Goal: Task Accomplishment & Management: Manage account settings

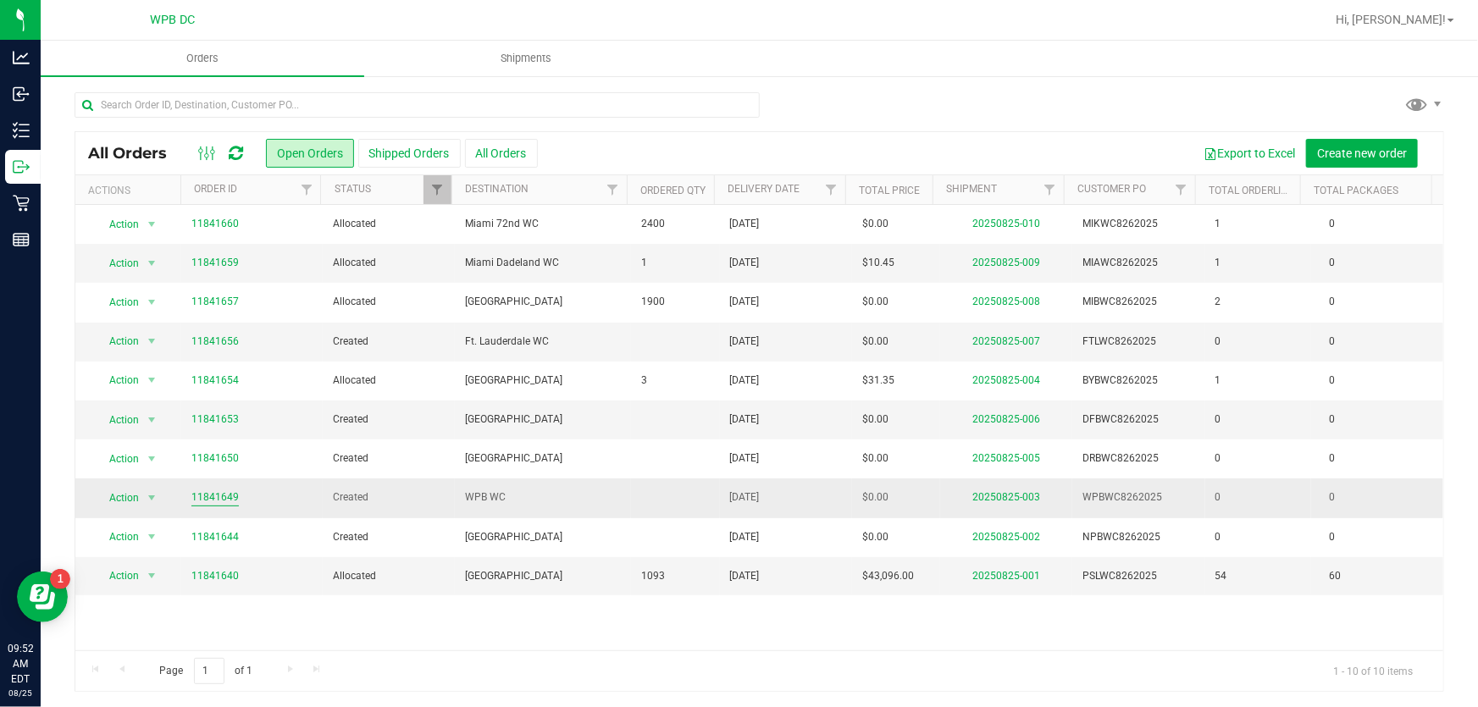
click at [209, 496] on link "11841649" at bounding box center [214, 498] width 47 height 16
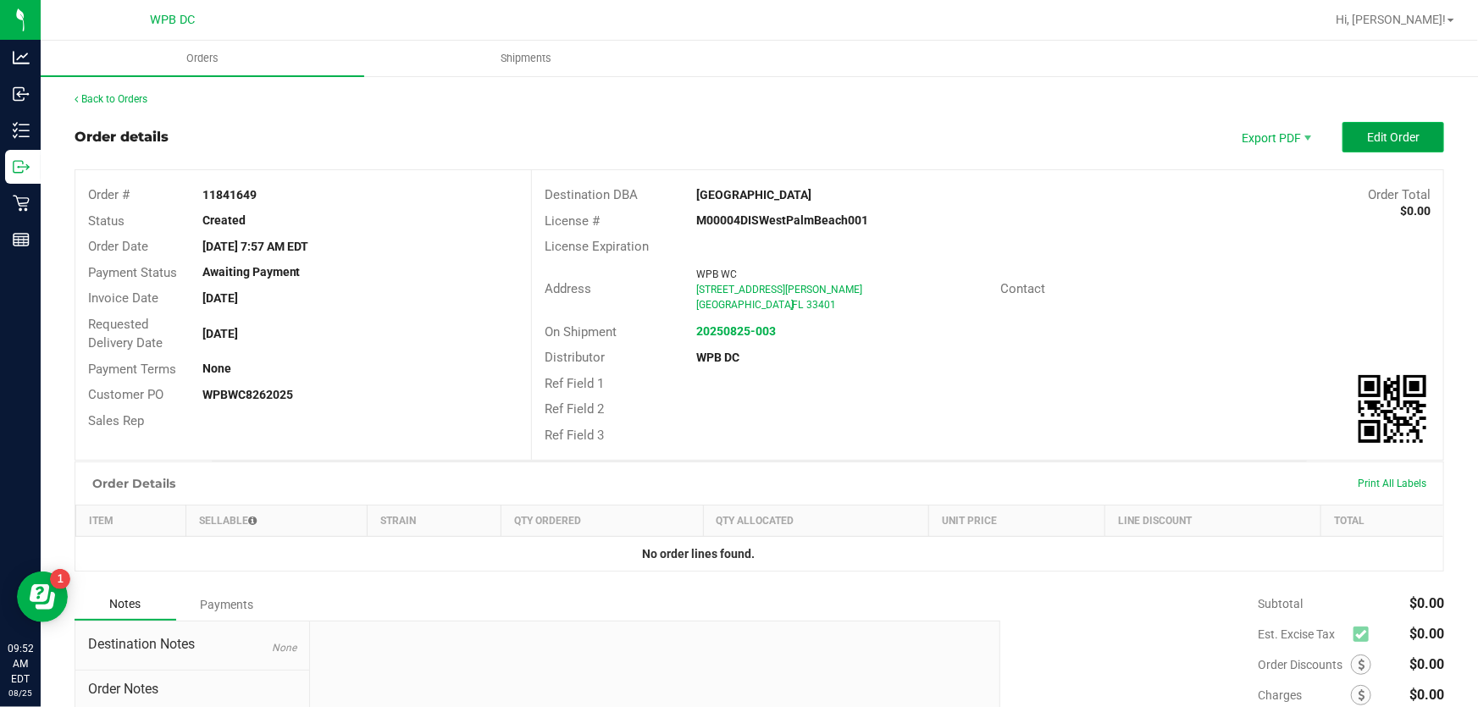
click at [1389, 145] on button "Edit Order" at bounding box center [1394, 137] width 102 height 30
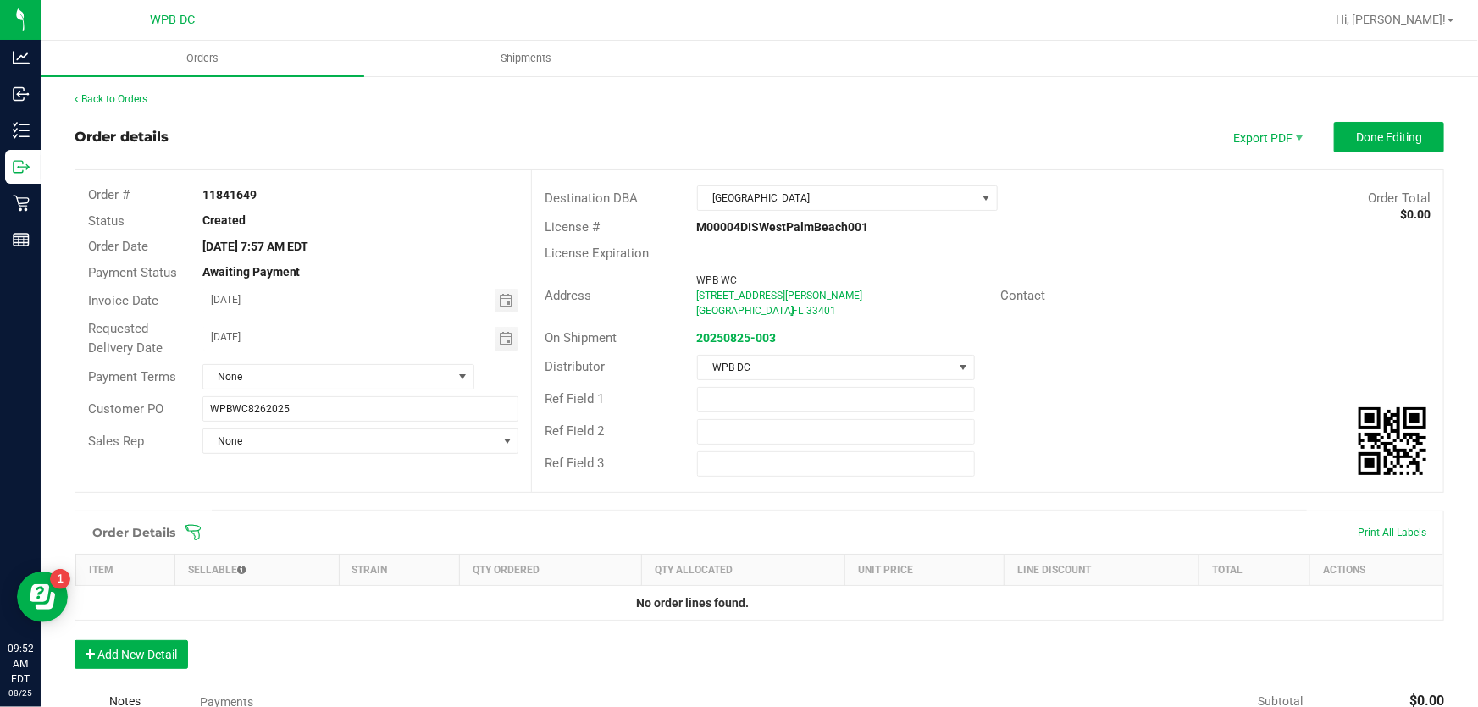
click at [196, 530] on icon at bounding box center [193, 532] width 17 height 17
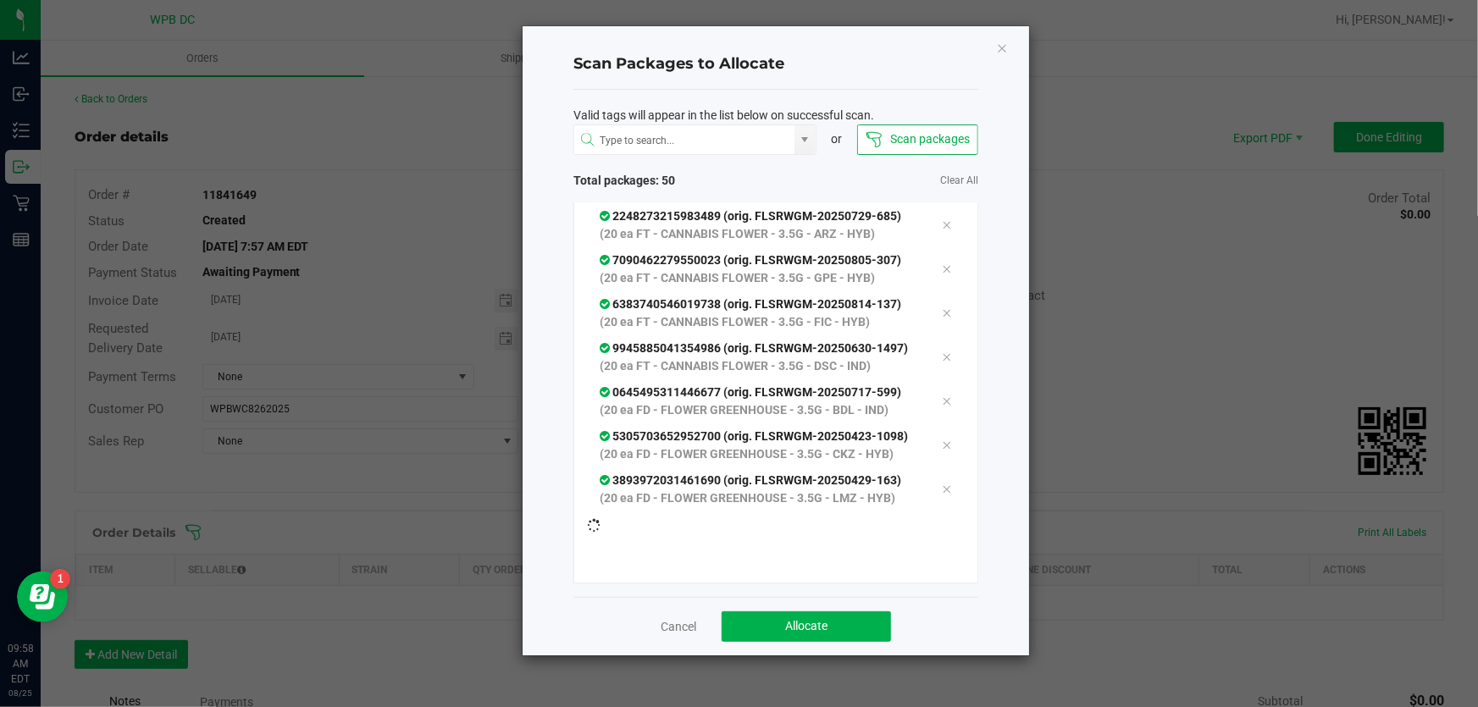
scroll to position [2516, 0]
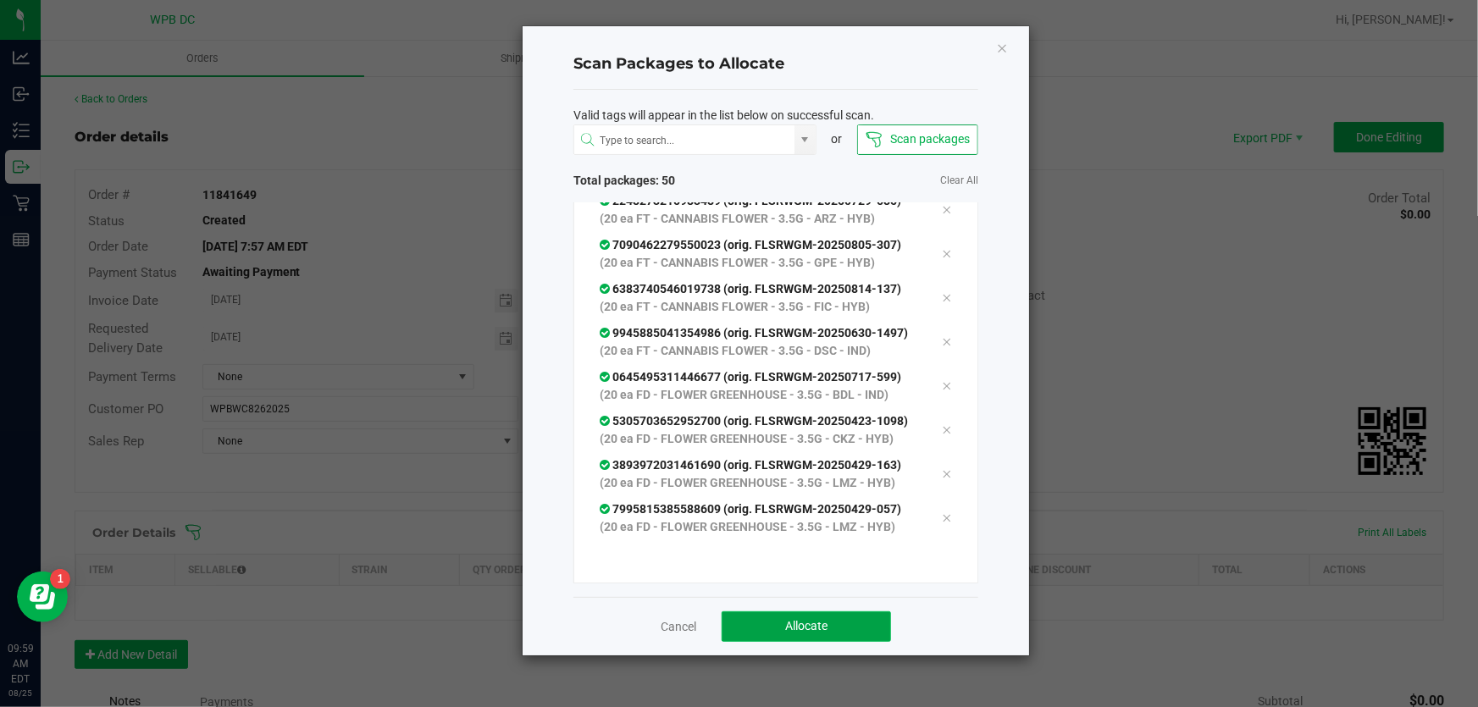
click at [810, 627] on span "Allocate" at bounding box center [806, 626] width 42 height 14
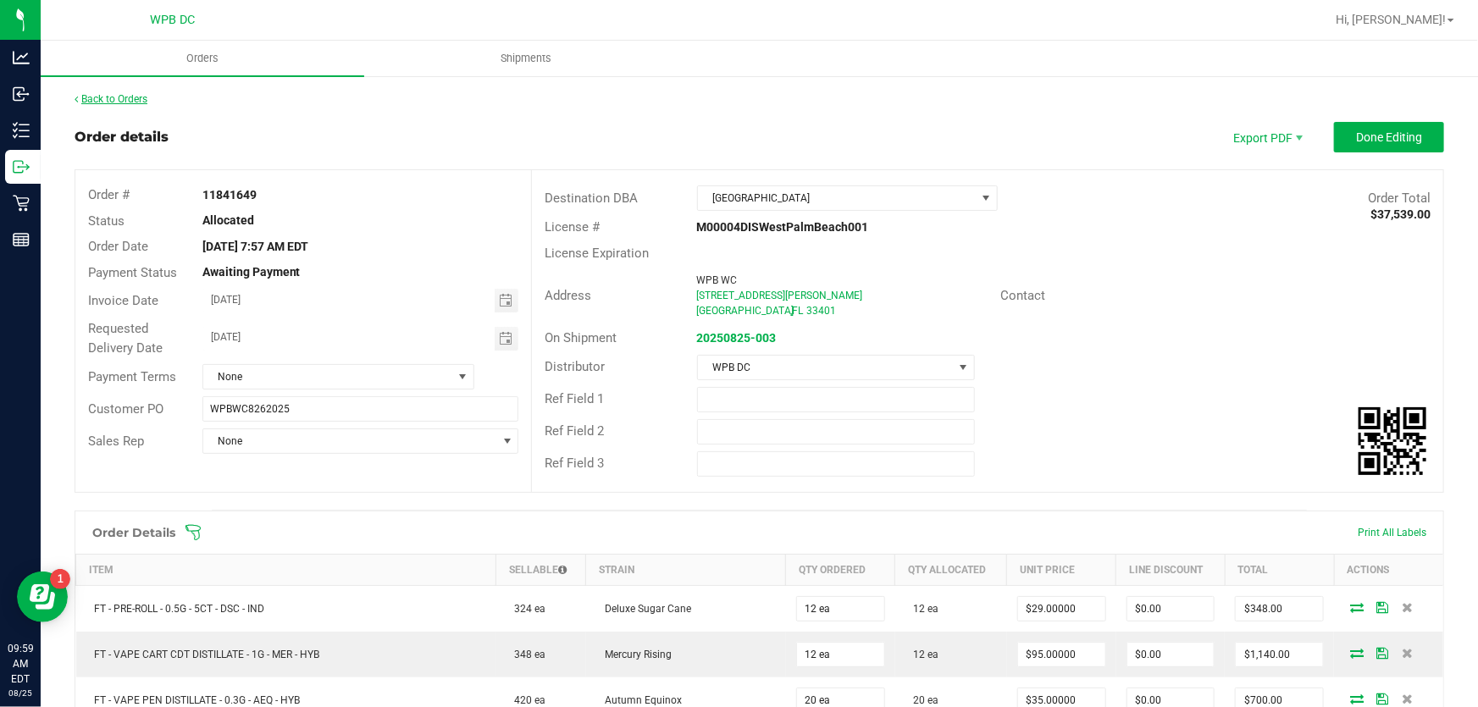
click at [140, 97] on link "Back to Orders" at bounding box center [111, 99] width 73 height 12
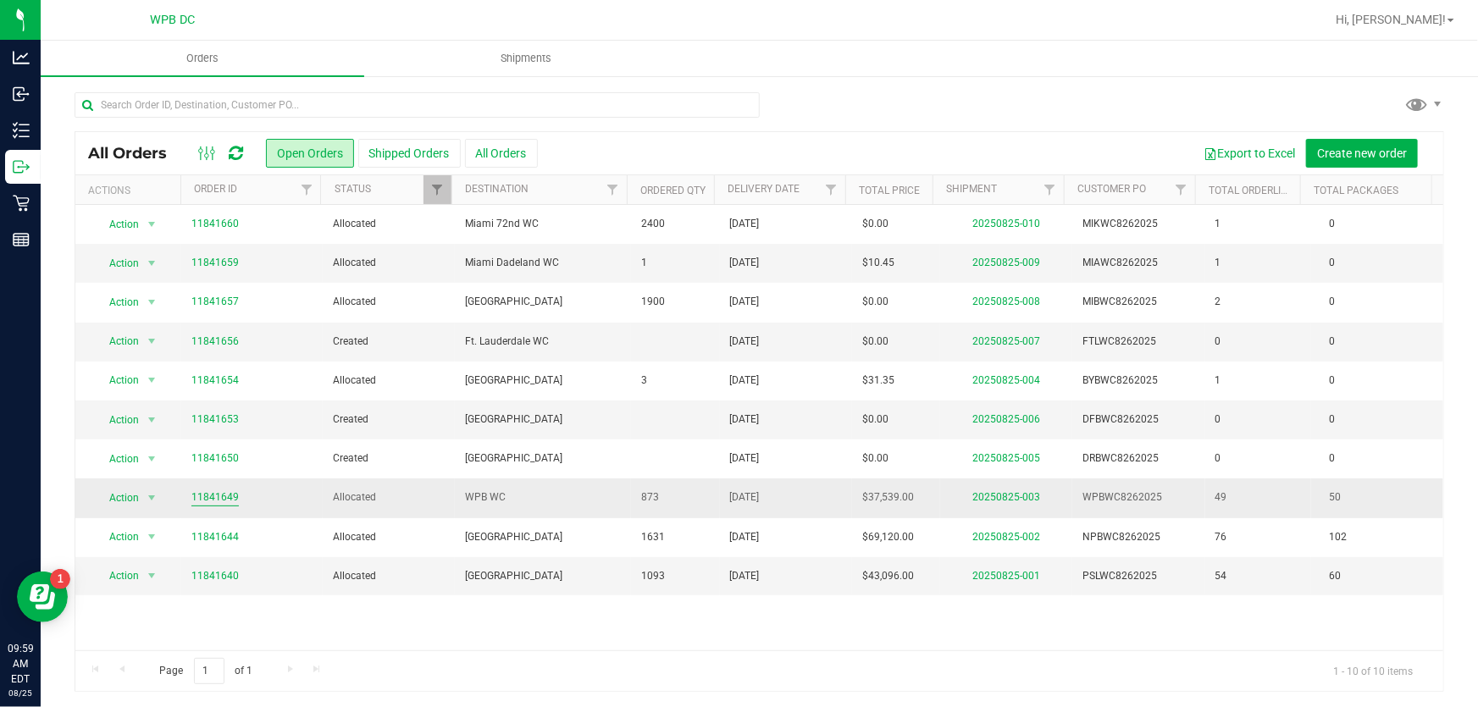
click at [205, 500] on link "11841649" at bounding box center [214, 498] width 47 height 16
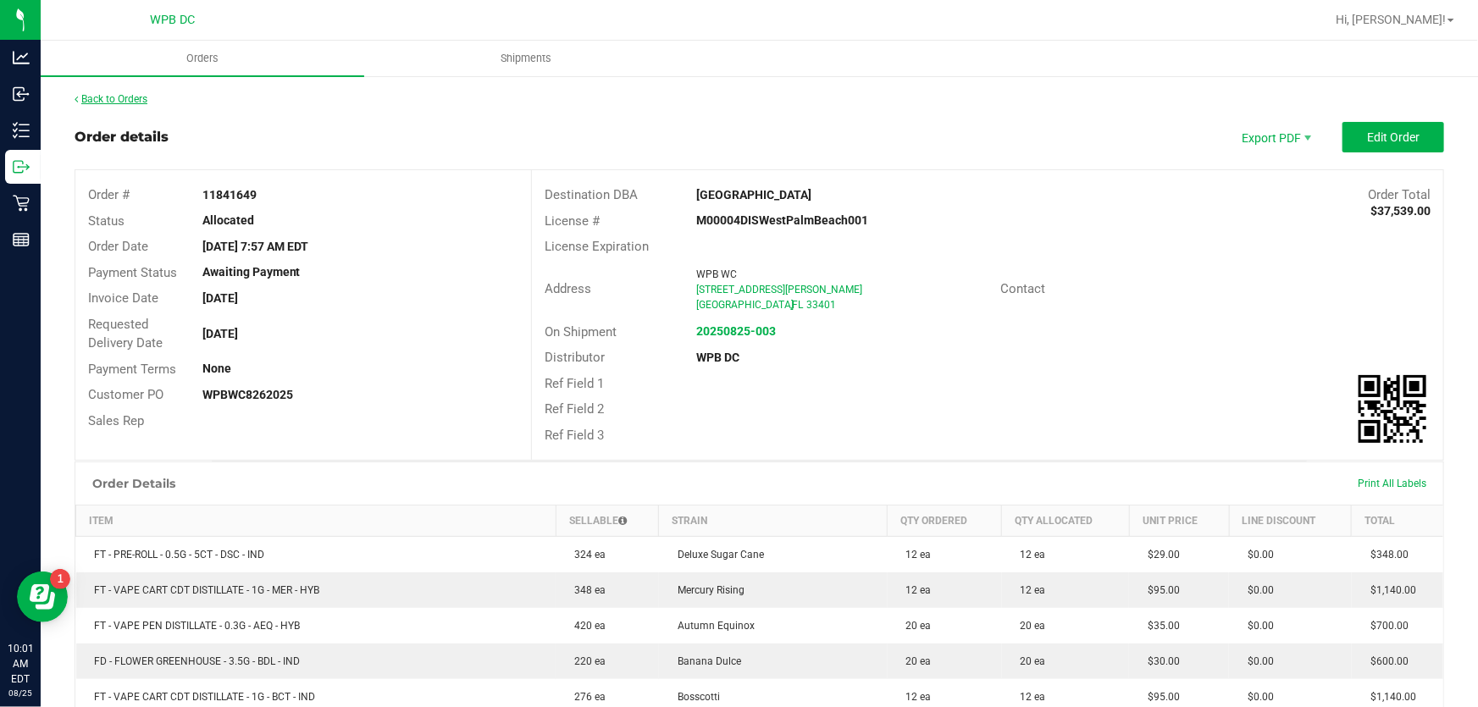
click at [114, 101] on link "Back to Orders" at bounding box center [111, 99] width 73 height 12
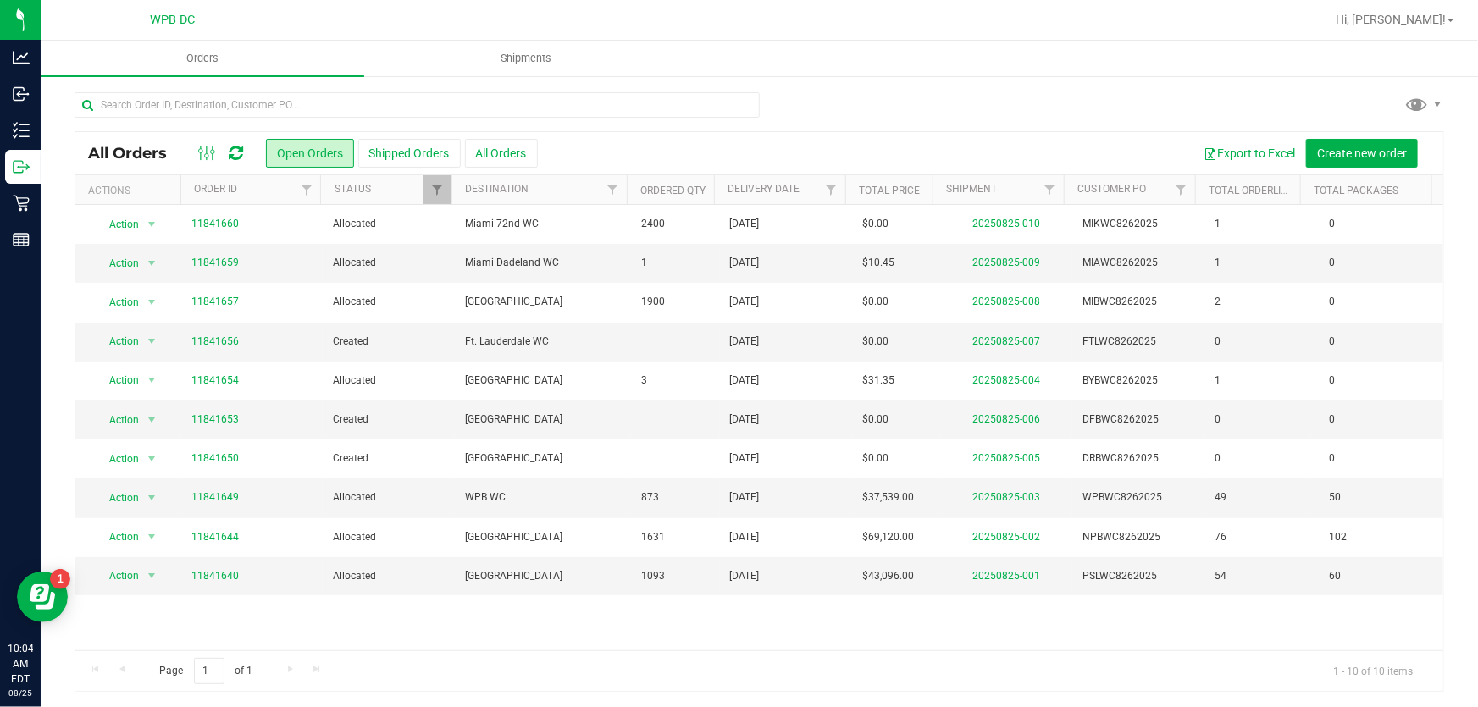
click at [241, 153] on icon at bounding box center [236, 153] width 14 height 17
click at [217, 574] on link "11841640" at bounding box center [214, 576] width 47 height 16
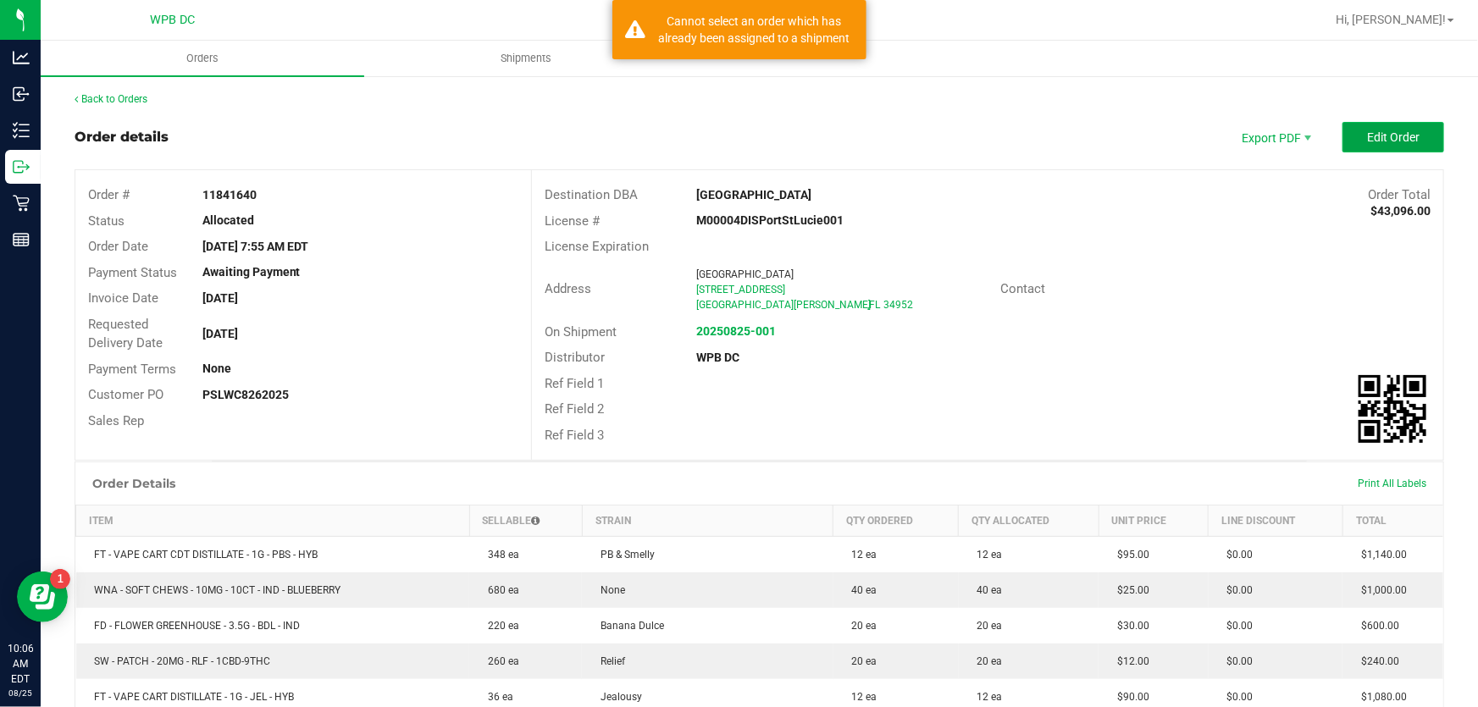
click at [1355, 133] on button "Edit Order" at bounding box center [1394, 137] width 102 height 30
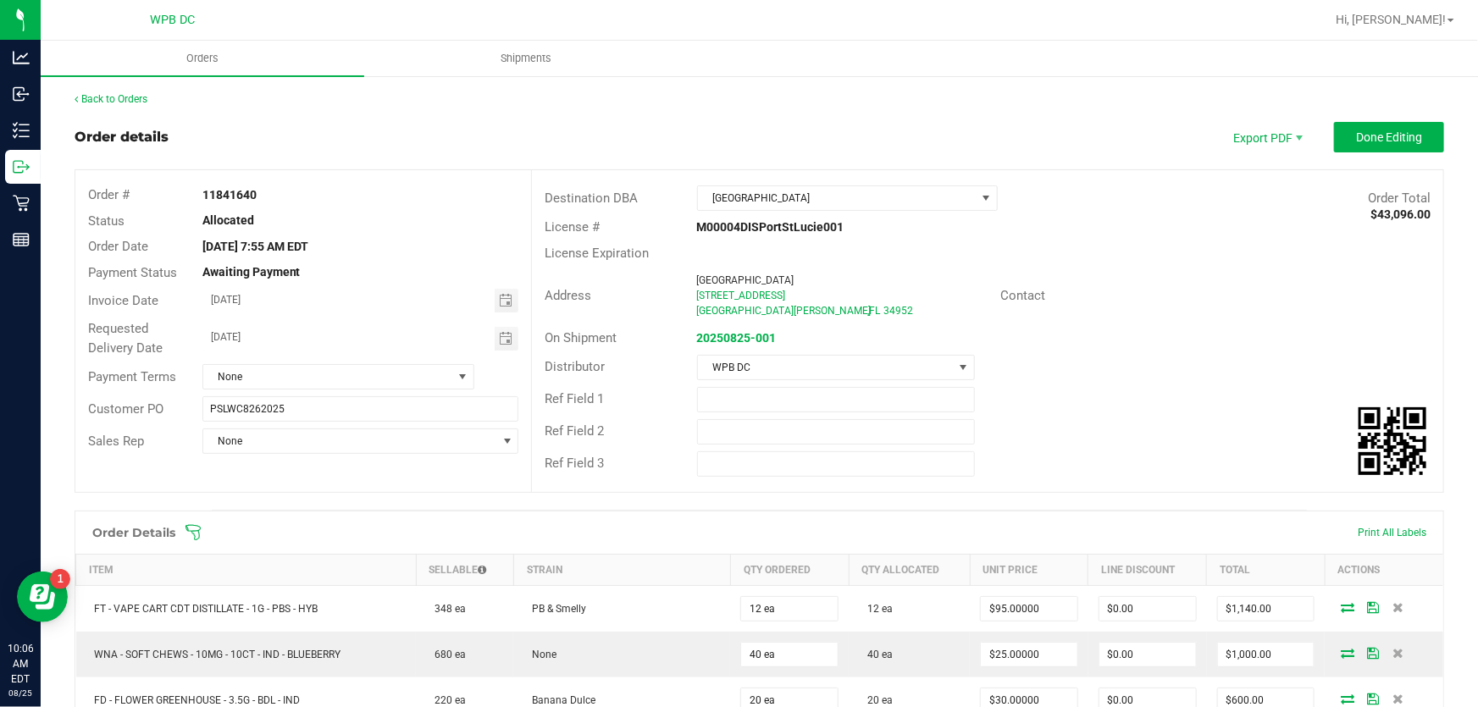
click at [197, 527] on icon at bounding box center [193, 532] width 17 height 17
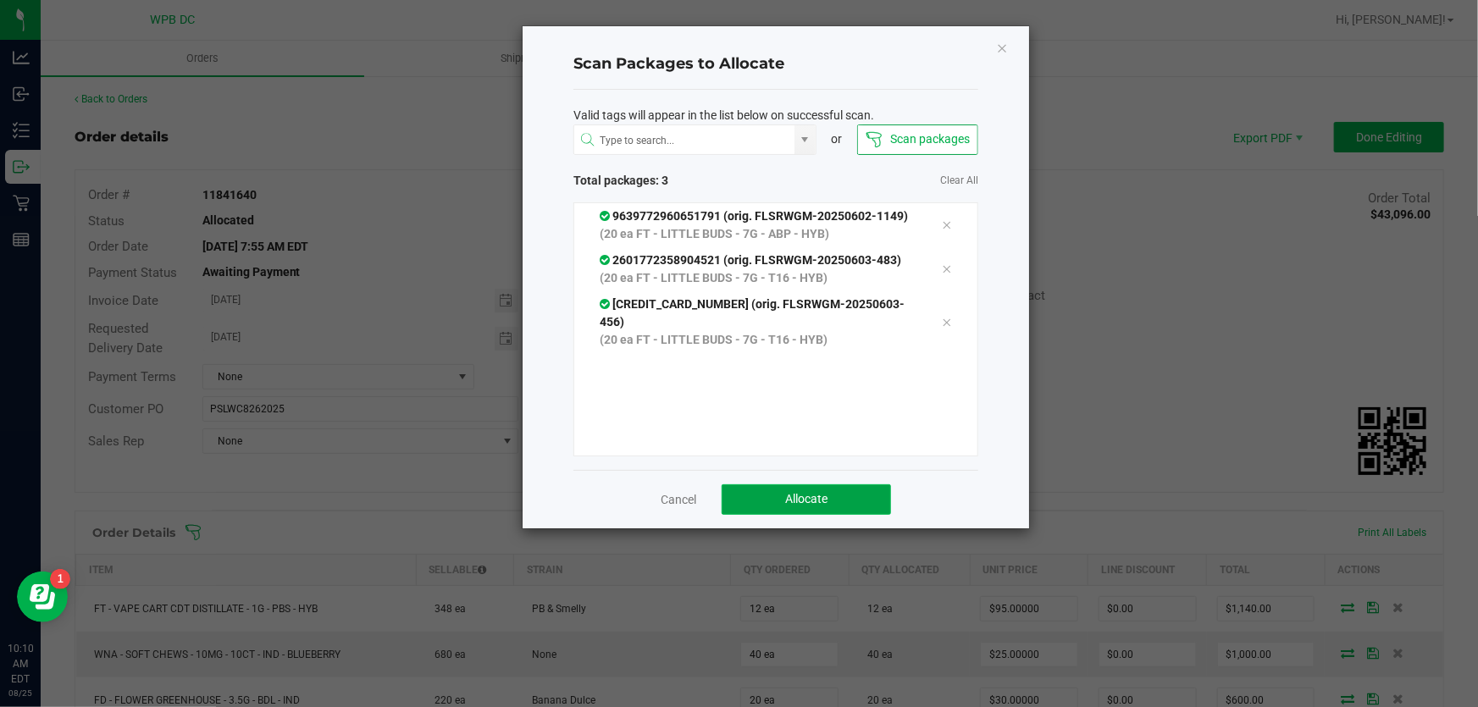
click at [845, 498] on button "Allocate" at bounding box center [806, 500] width 169 height 30
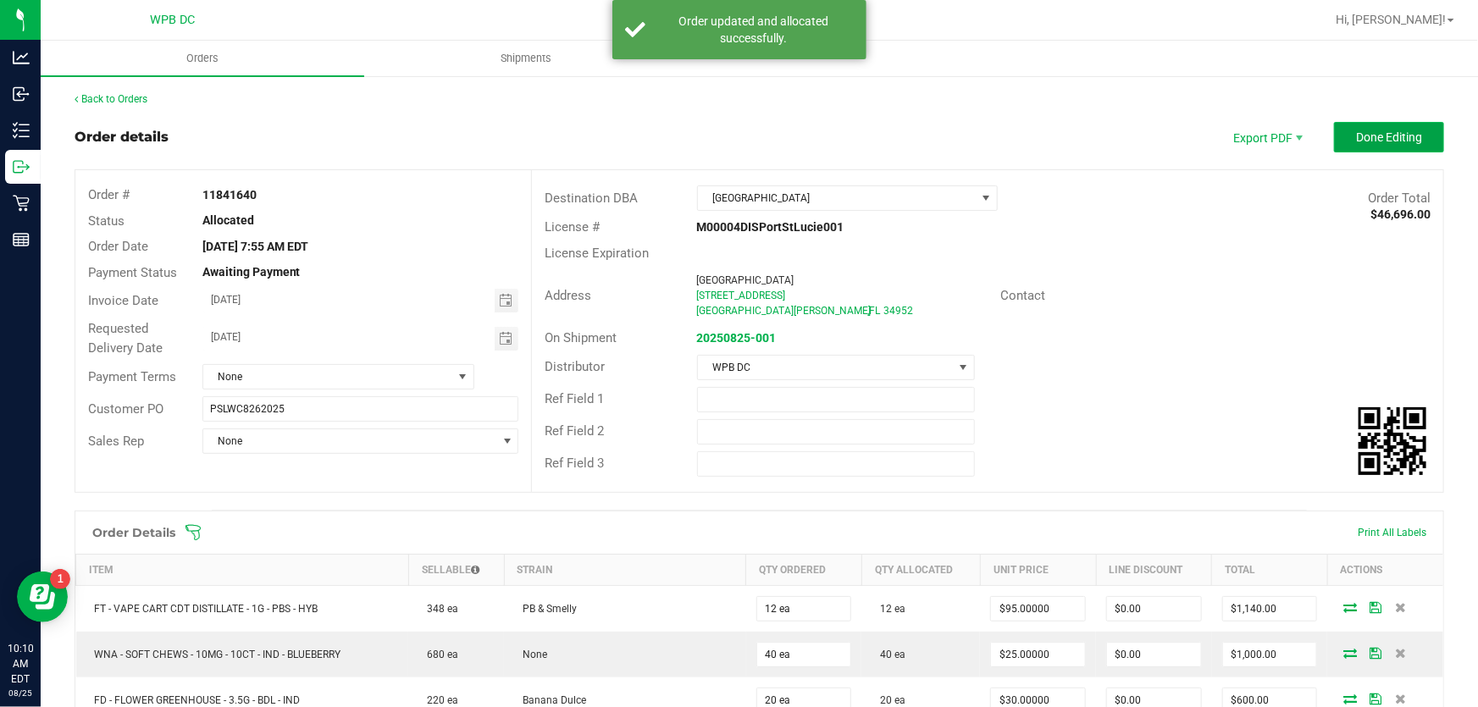
click at [1367, 136] on span "Done Editing" at bounding box center [1389, 137] width 66 height 14
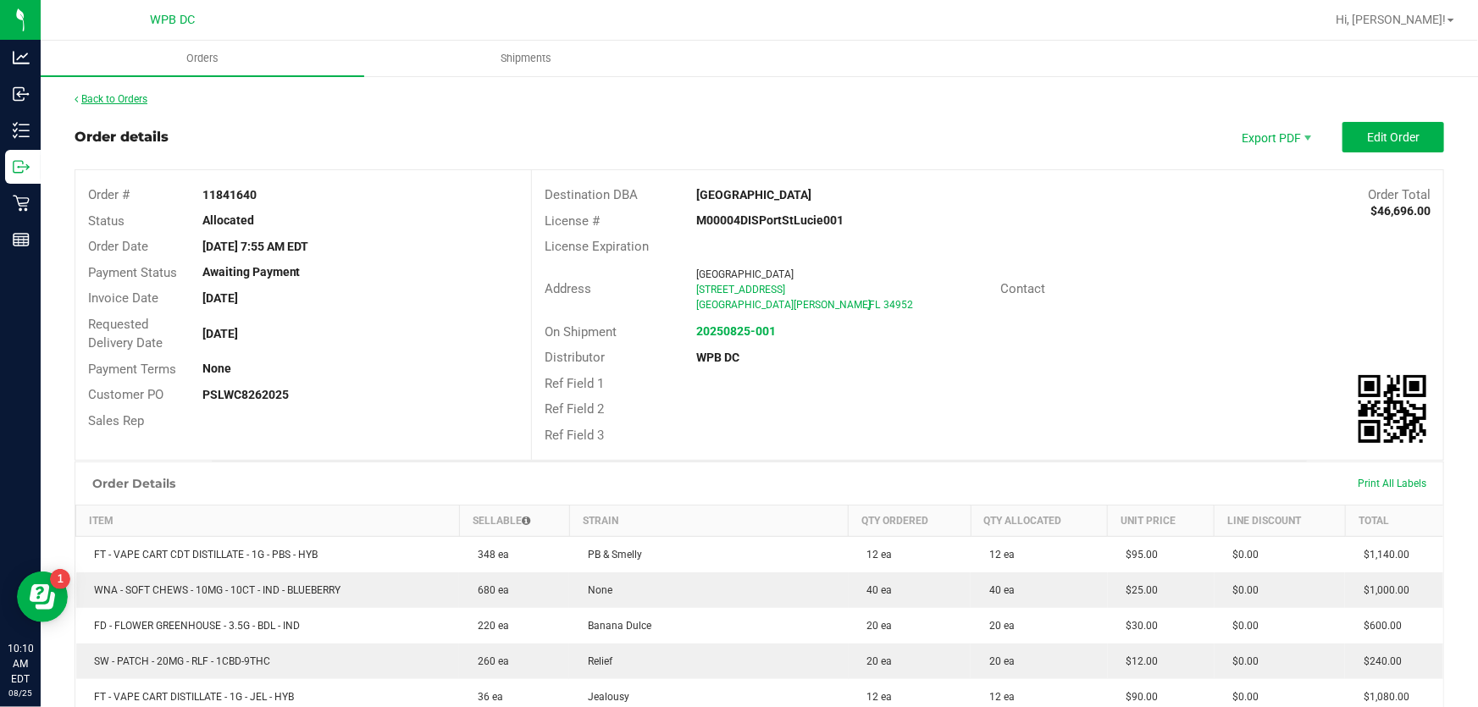
click at [124, 93] on link "Back to Orders" at bounding box center [111, 99] width 73 height 12
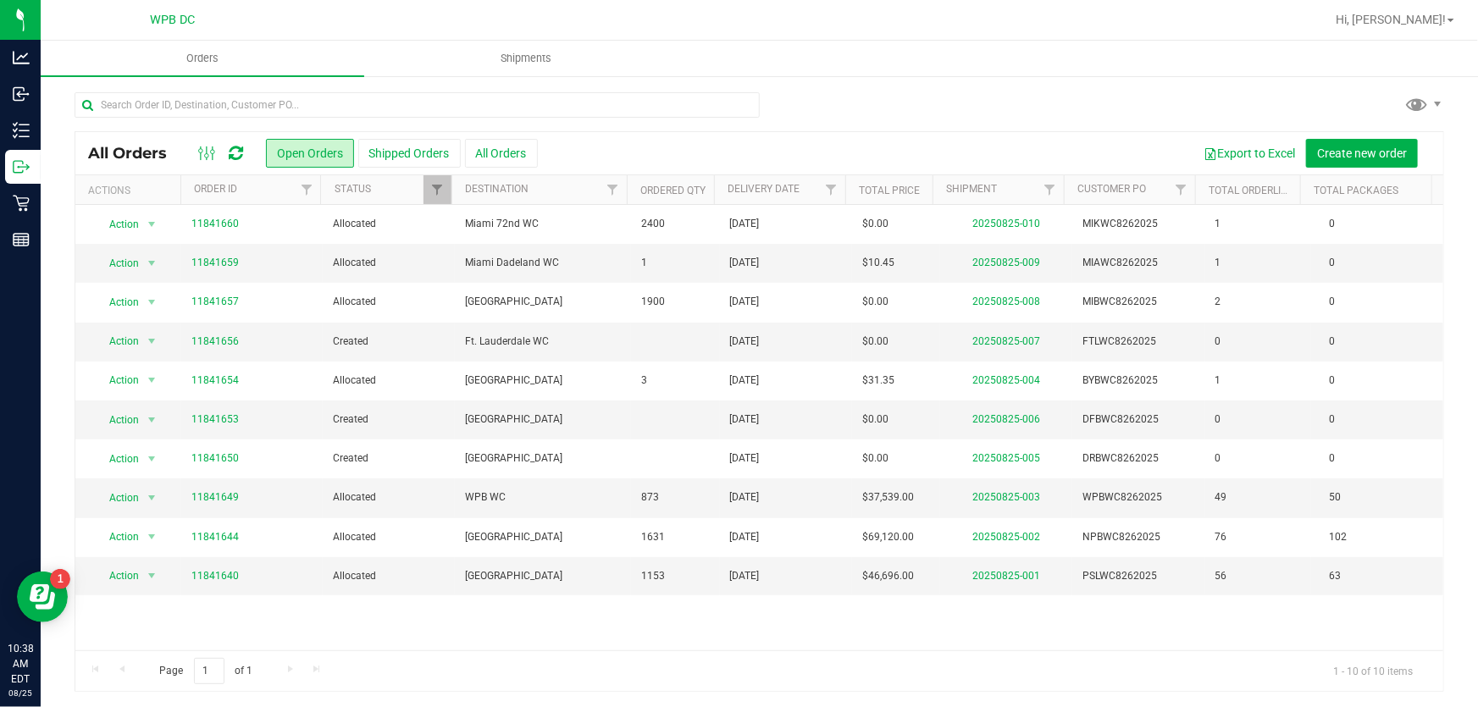
click at [235, 145] on icon at bounding box center [236, 153] width 14 height 17
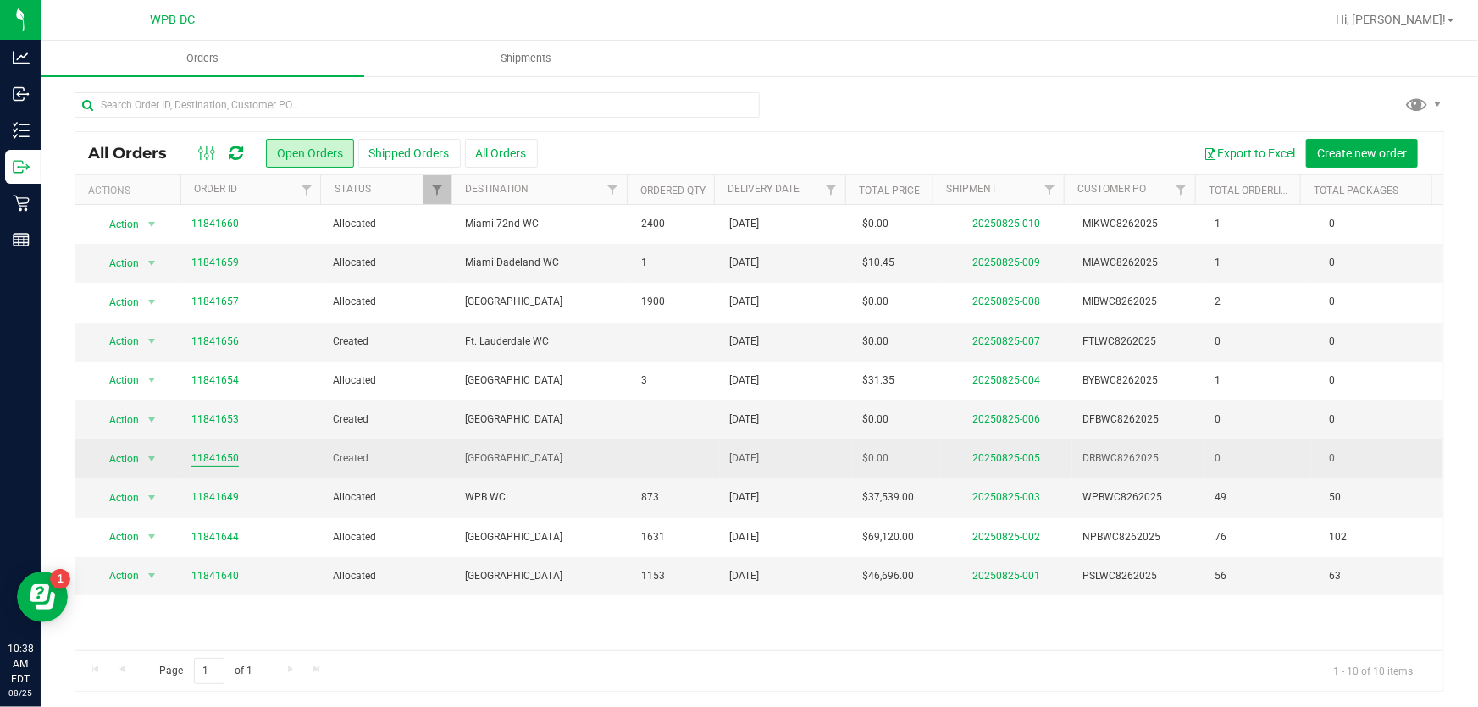
click at [224, 457] on link "11841650" at bounding box center [214, 459] width 47 height 16
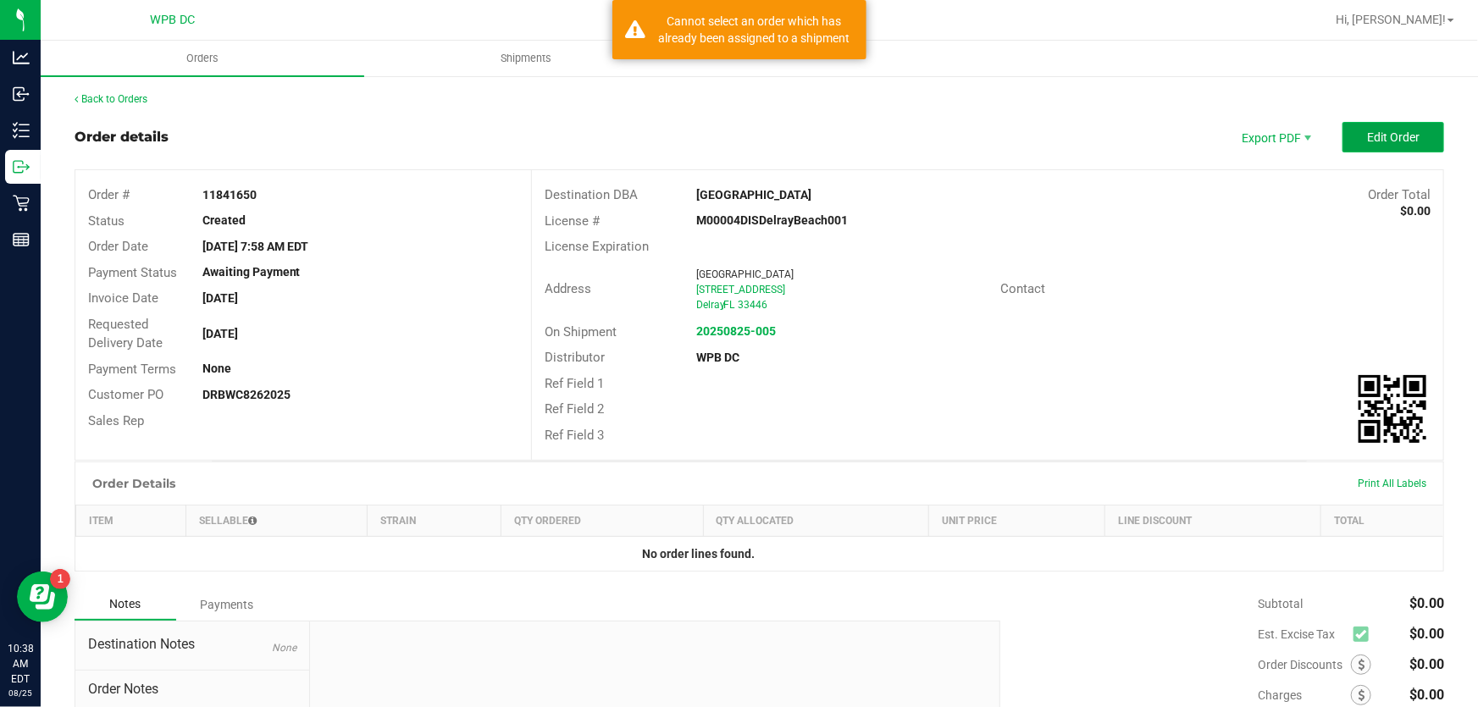
click at [1381, 136] on span "Edit Order" at bounding box center [1393, 137] width 53 height 14
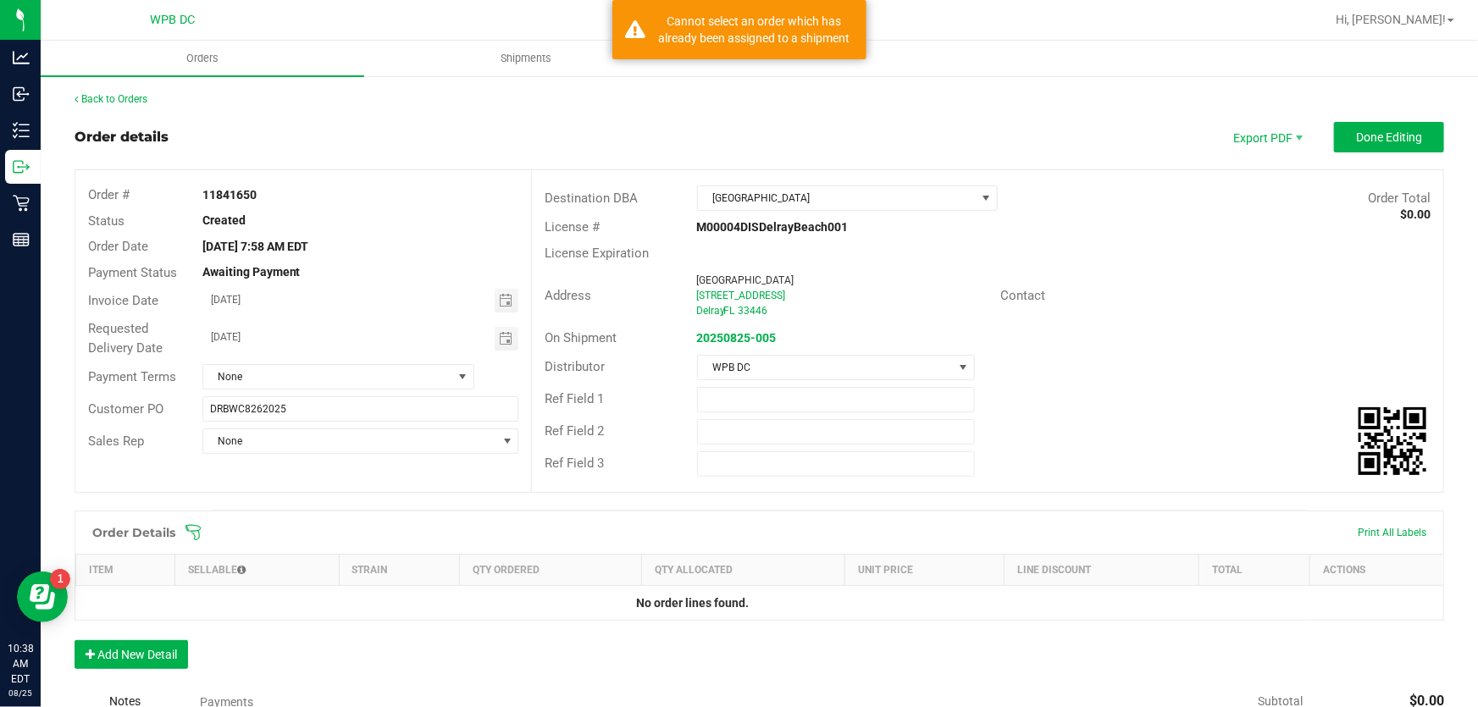
click at [197, 533] on icon at bounding box center [193, 532] width 17 height 17
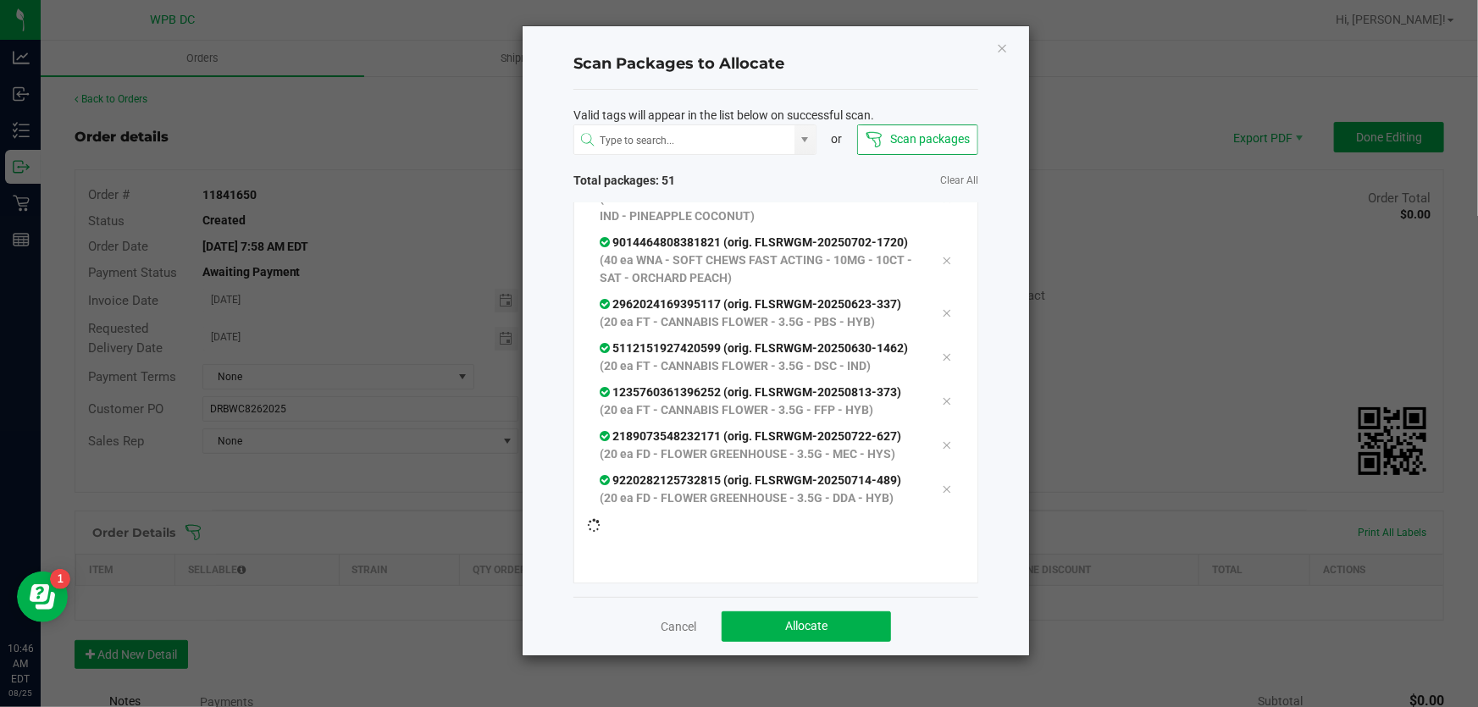
scroll to position [2667, 0]
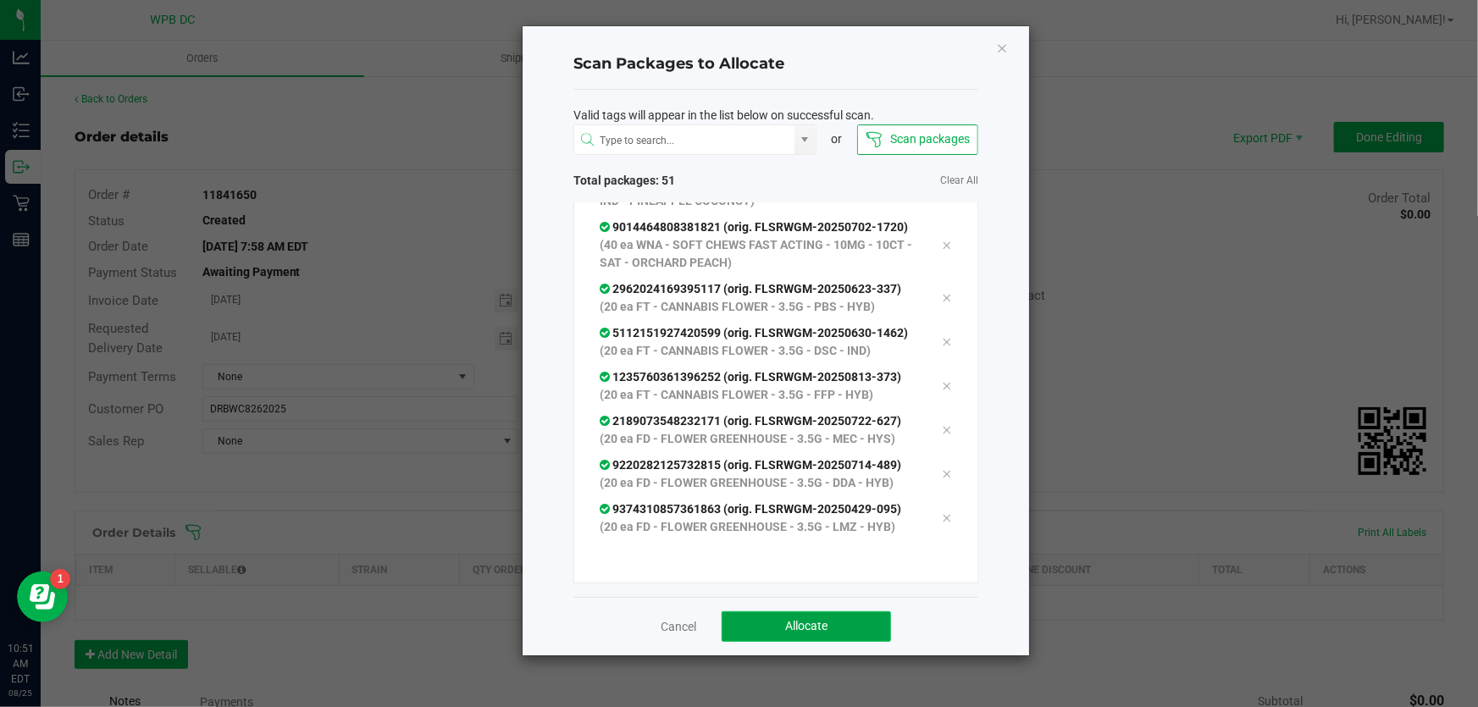
click at [850, 623] on button "Allocate" at bounding box center [806, 627] width 169 height 30
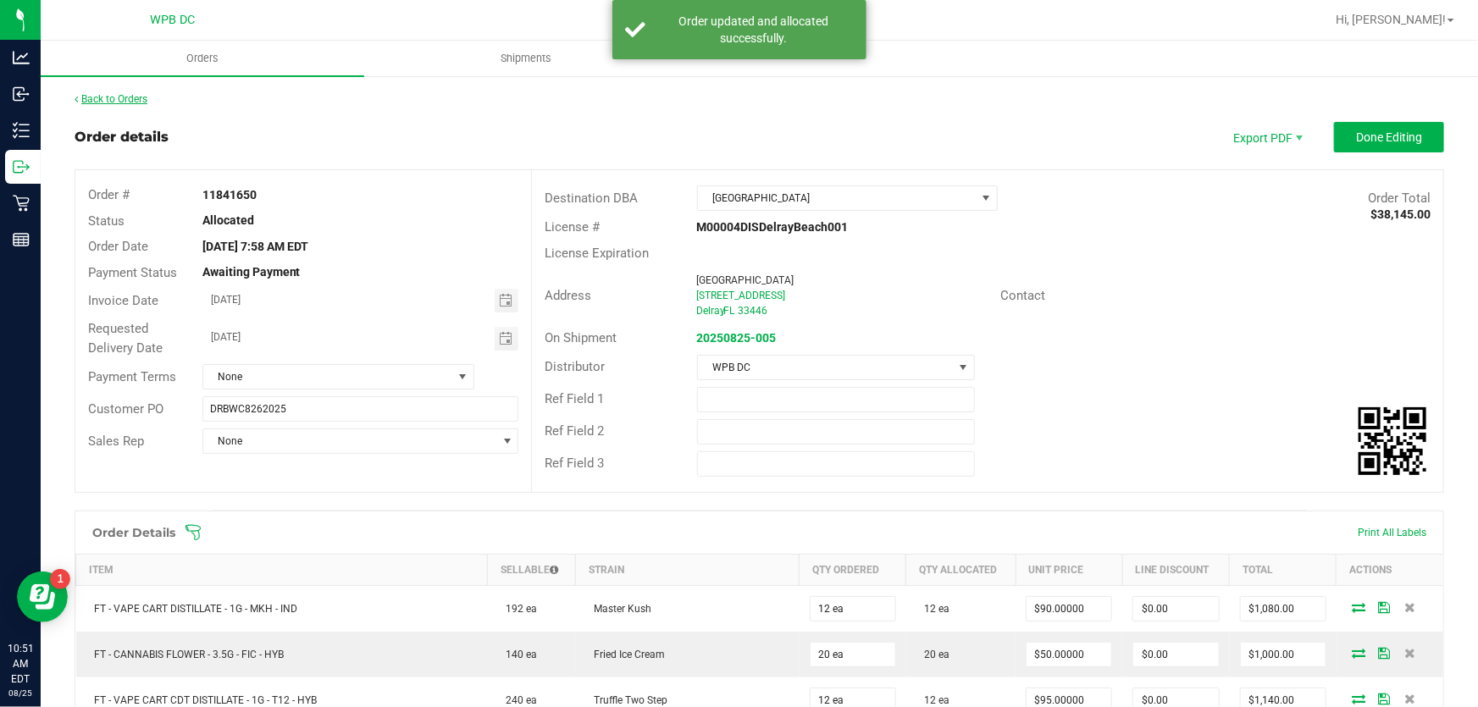
click at [119, 101] on link "Back to Orders" at bounding box center [111, 99] width 73 height 12
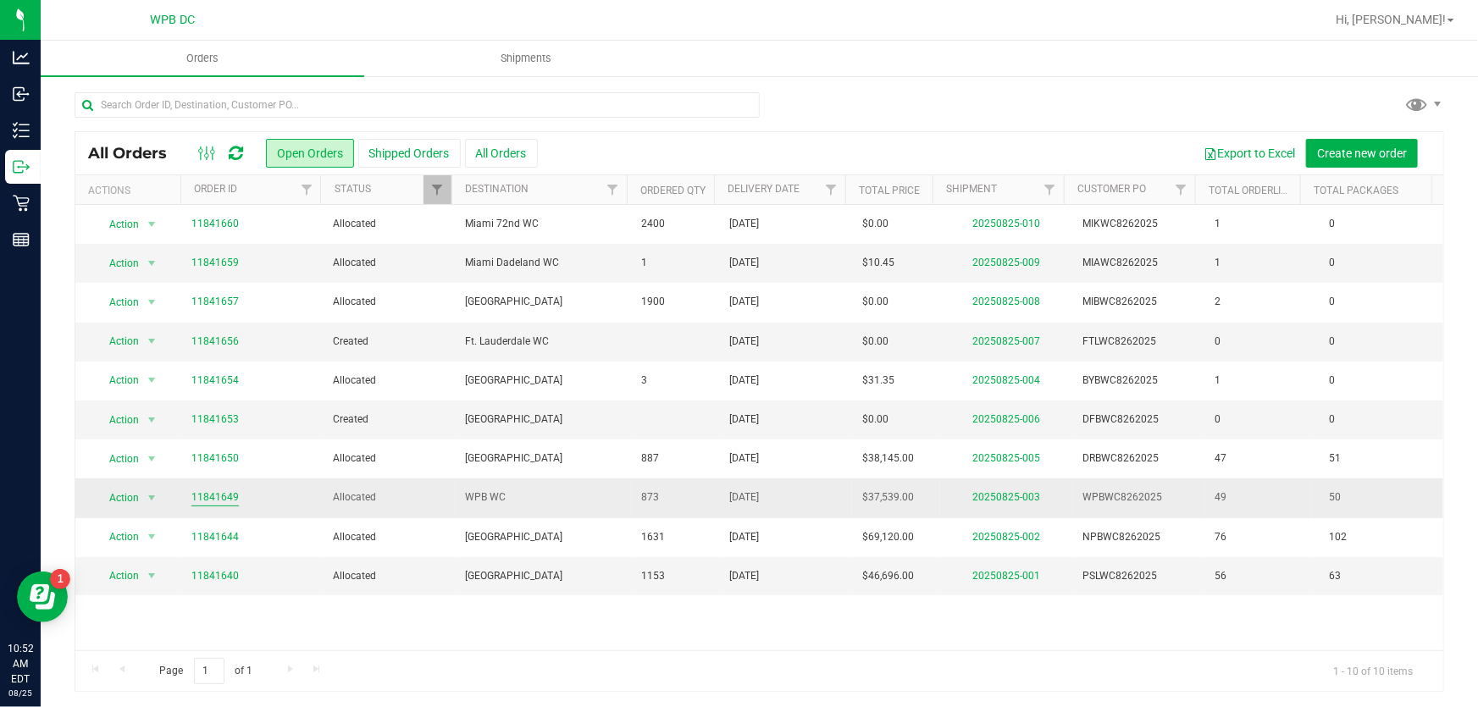
click at [223, 497] on link "11841649" at bounding box center [214, 498] width 47 height 16
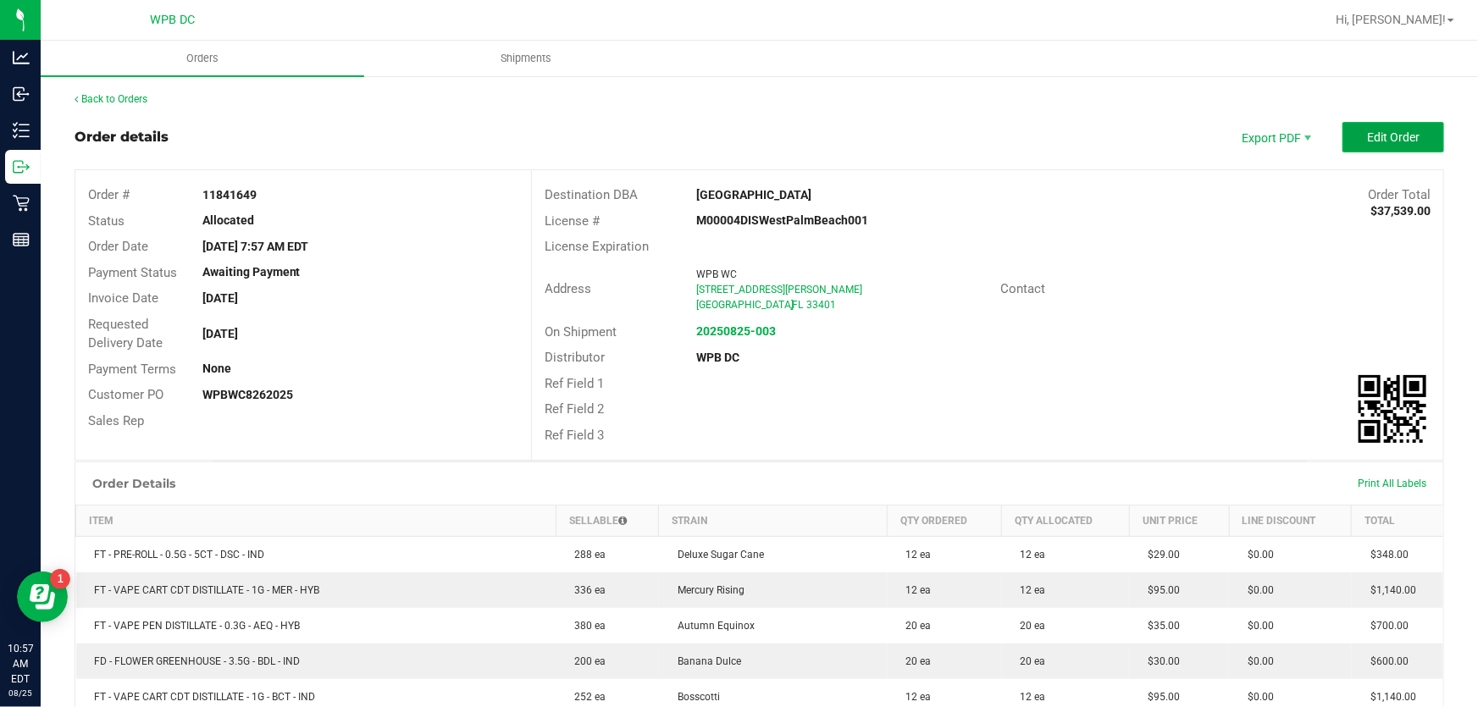
click at [1386, 141] on span "Edit Order" at bounding box center [1393, 137] width 53 height 14
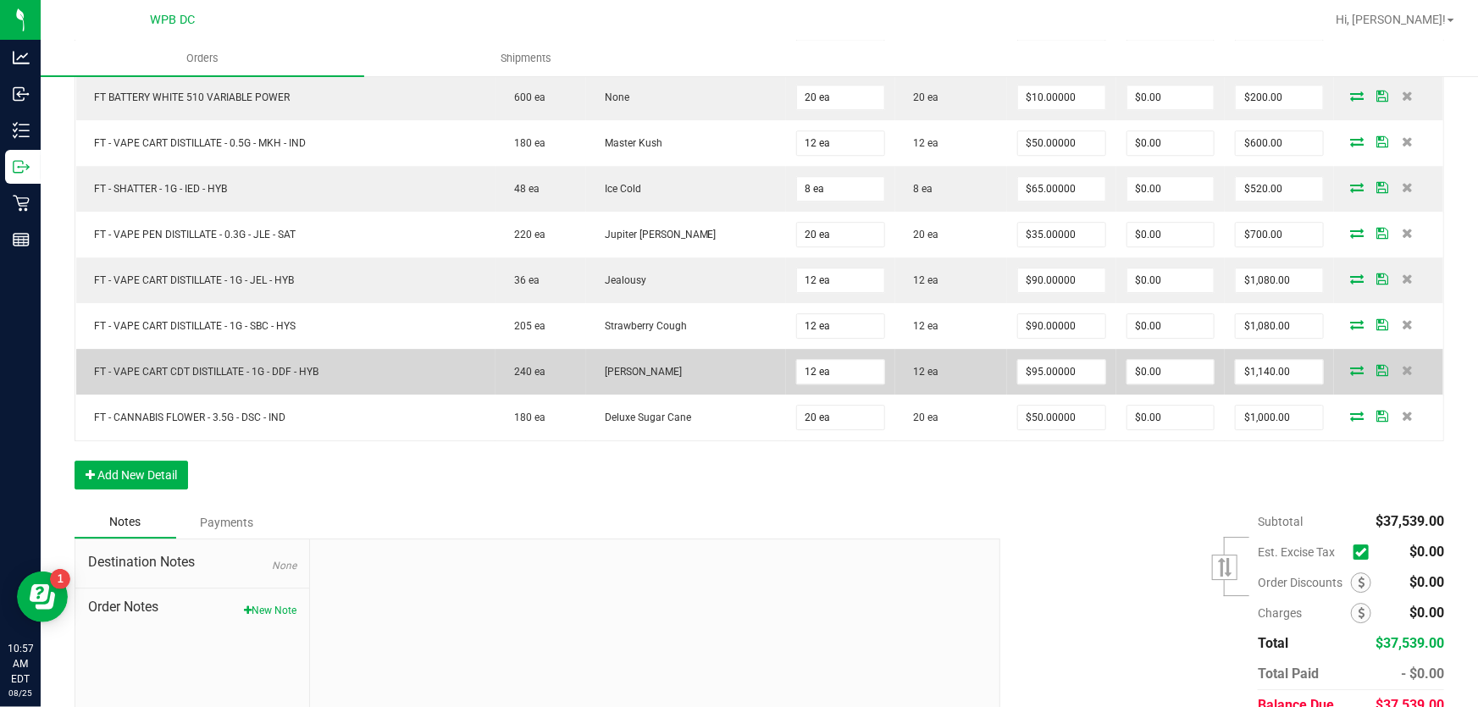
scroll to position [2453, 0]
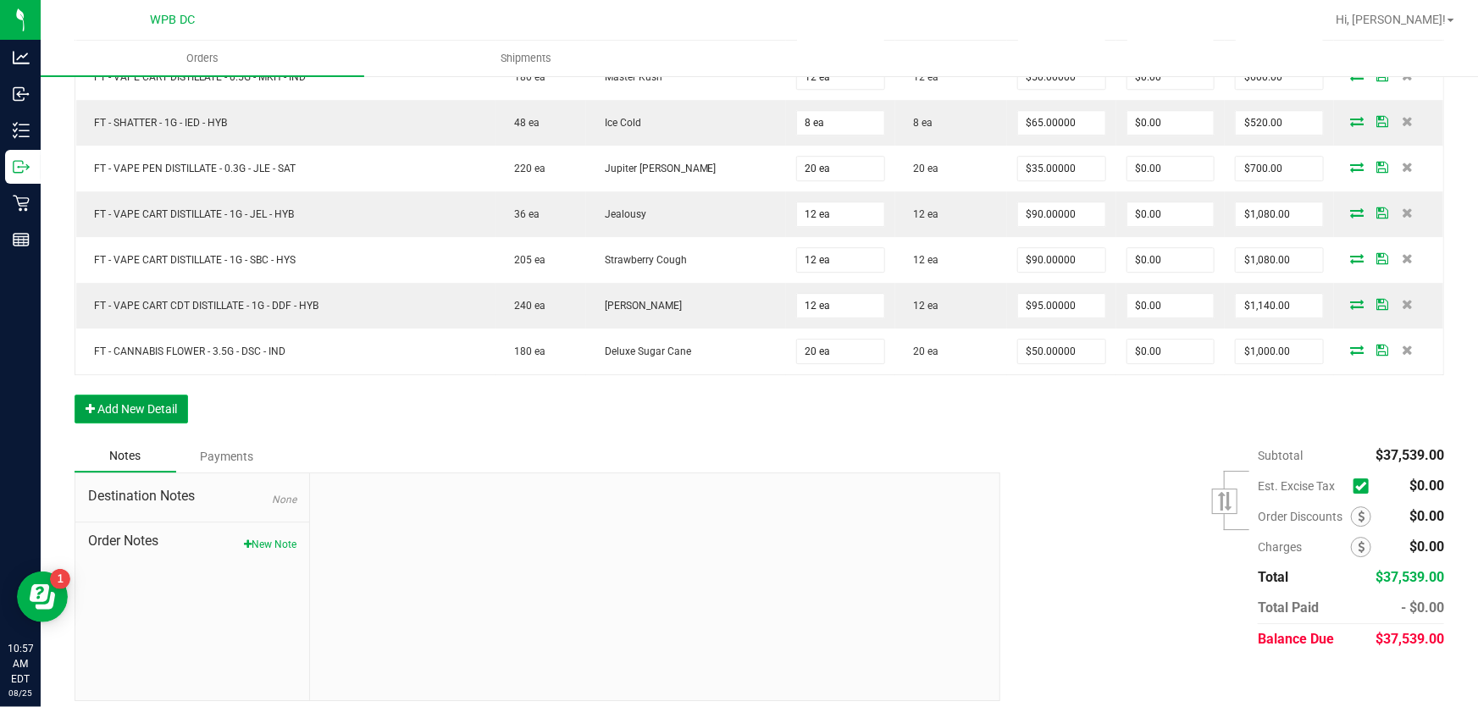
click at [162, 395] on button "Add New Detail" at bounding box center [132, 409] width 114 height 29
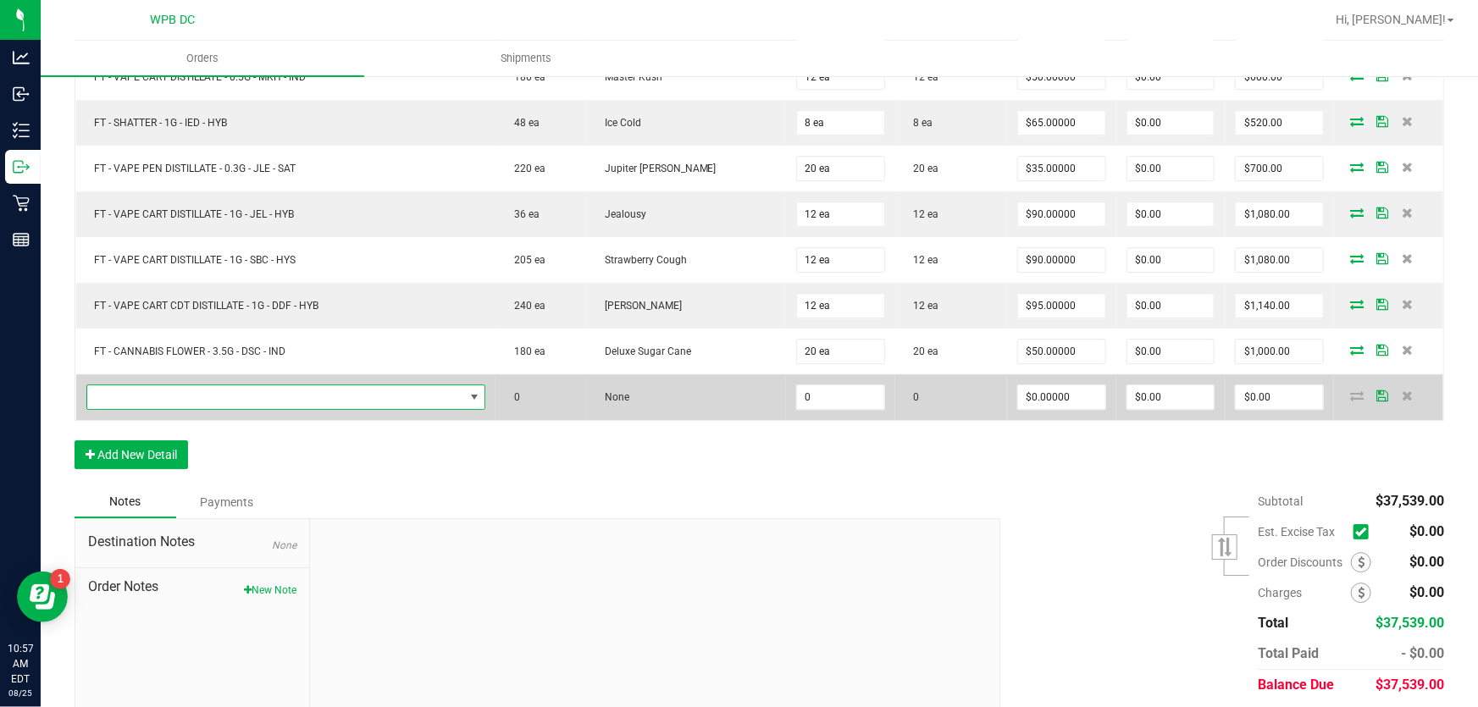
click at [468, 391] on span "NO DATA FOUND" at bounding box center [475, 398] width 14 height 14
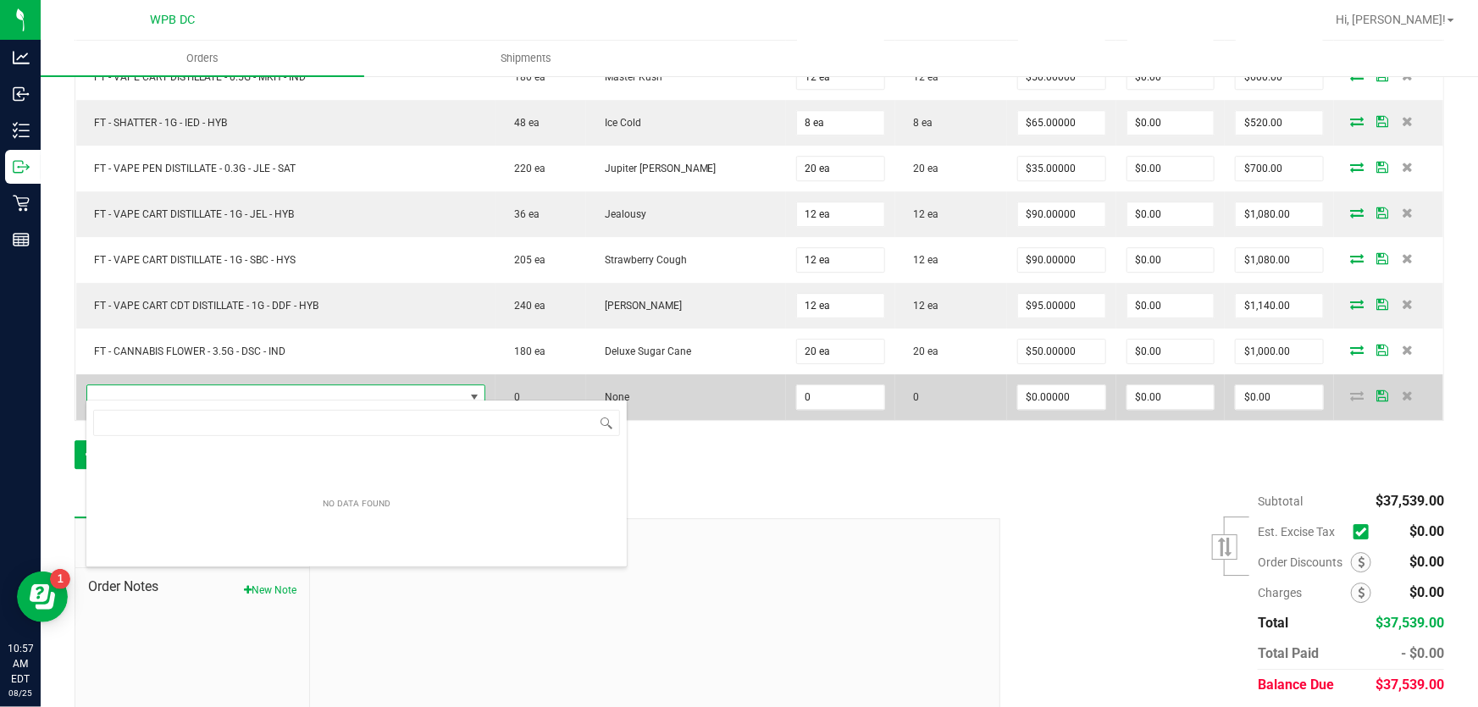
scroll to position [25, 390]
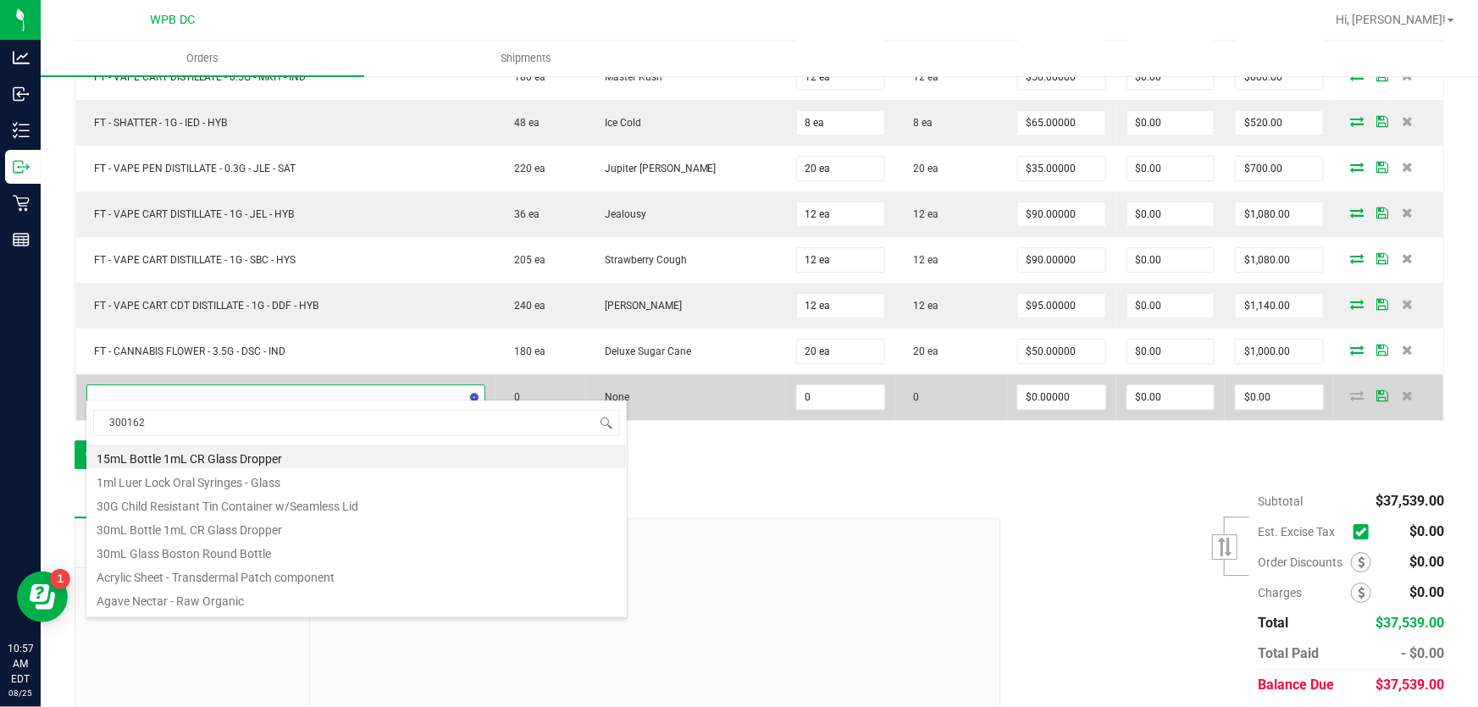
type input "3001626"
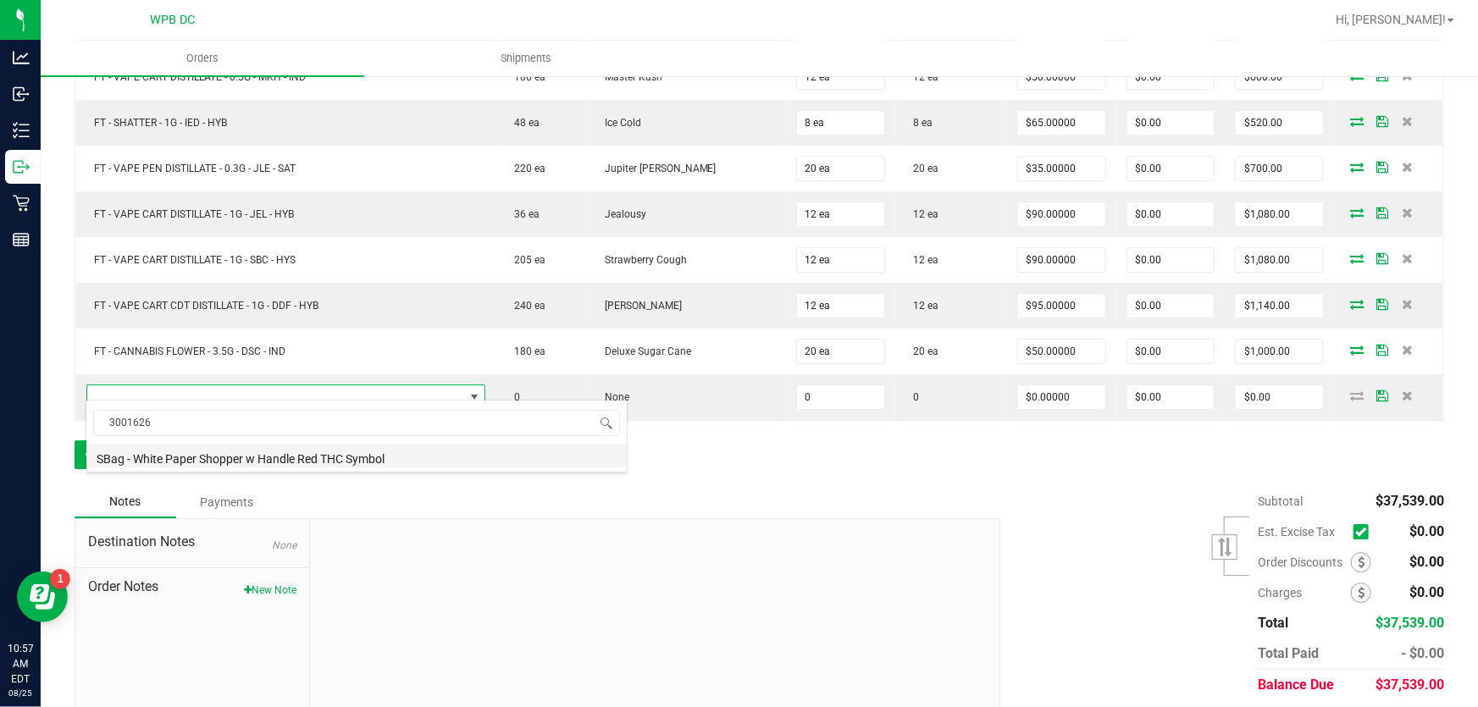
click at [289, 453] on li "SBag - White Paper Shopper w Handle Red THC Symbol" at bounding box center [356, 457] width 540 height 24
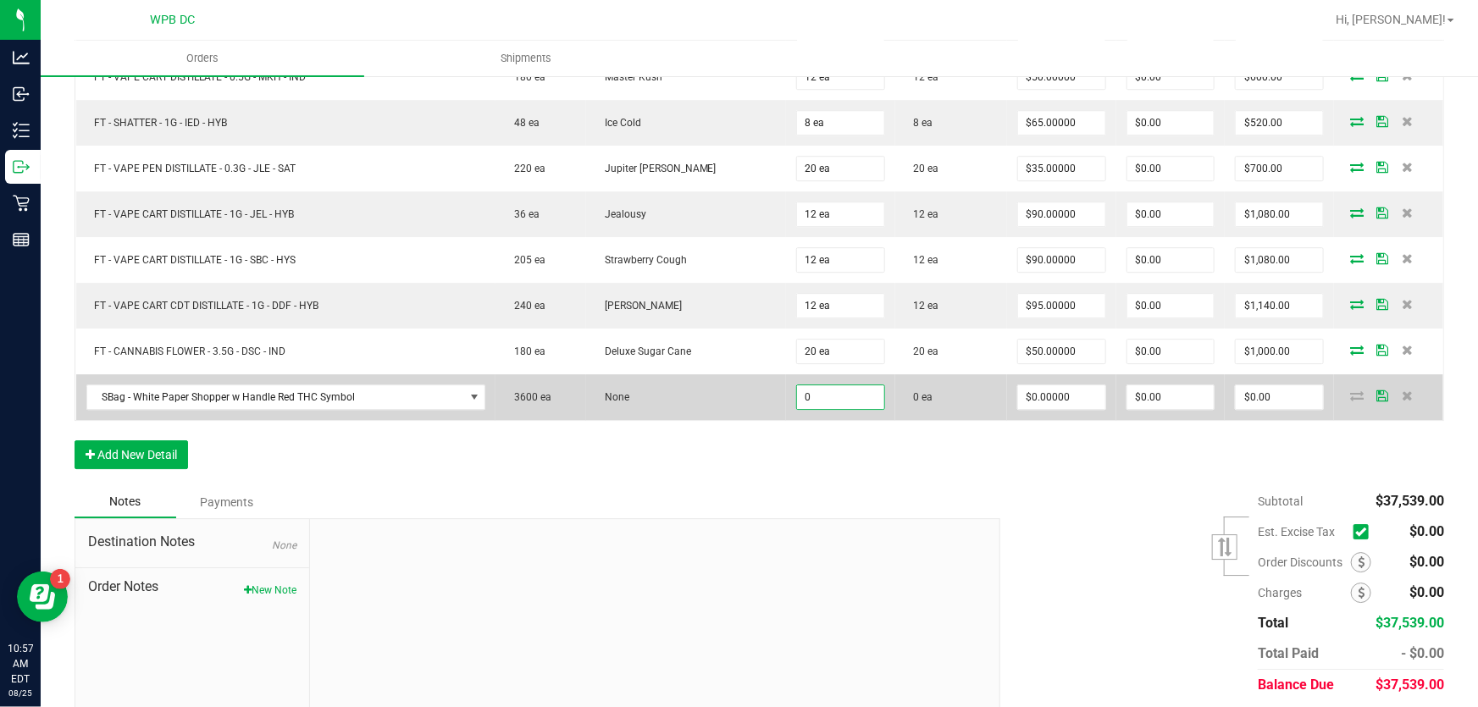
click at [799, 387] on input "0" at bounding box center [840, 397] width 87 height 24
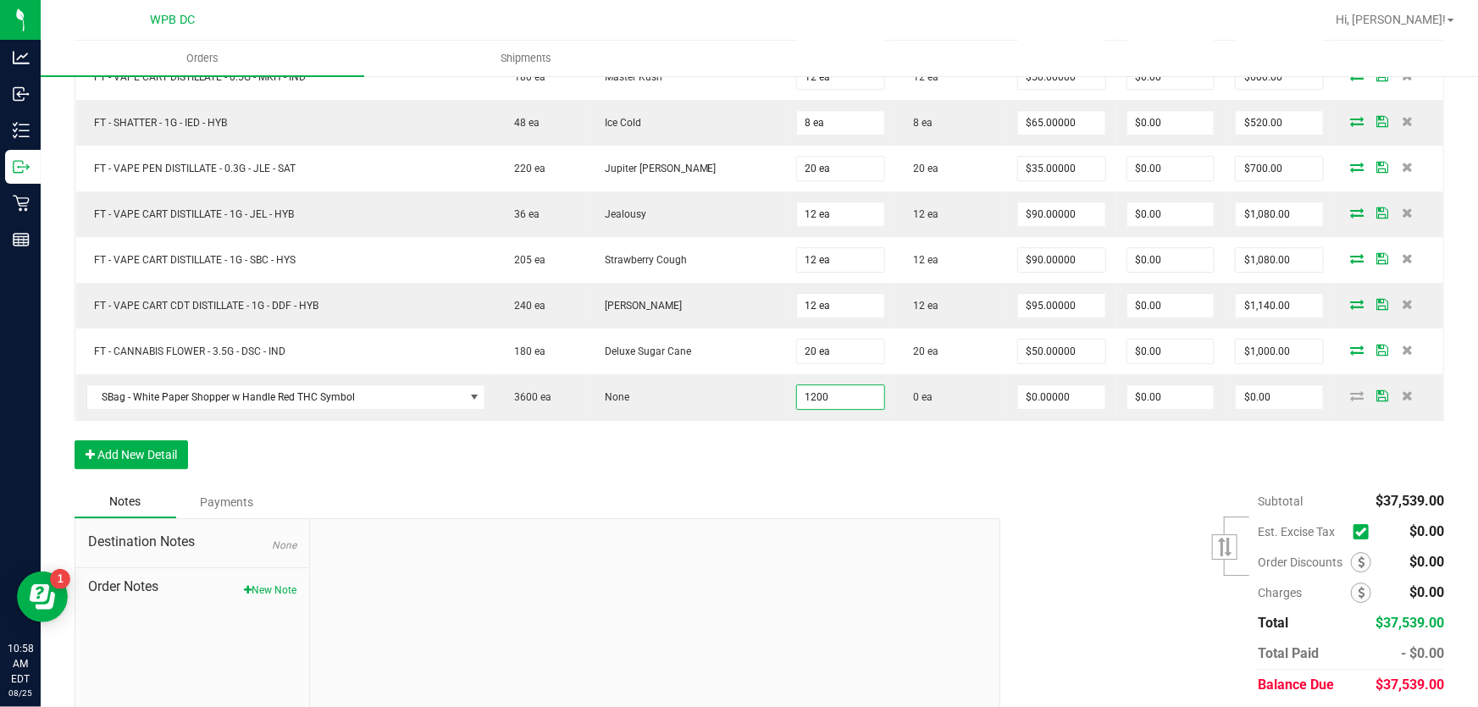
type input "1200 ea"
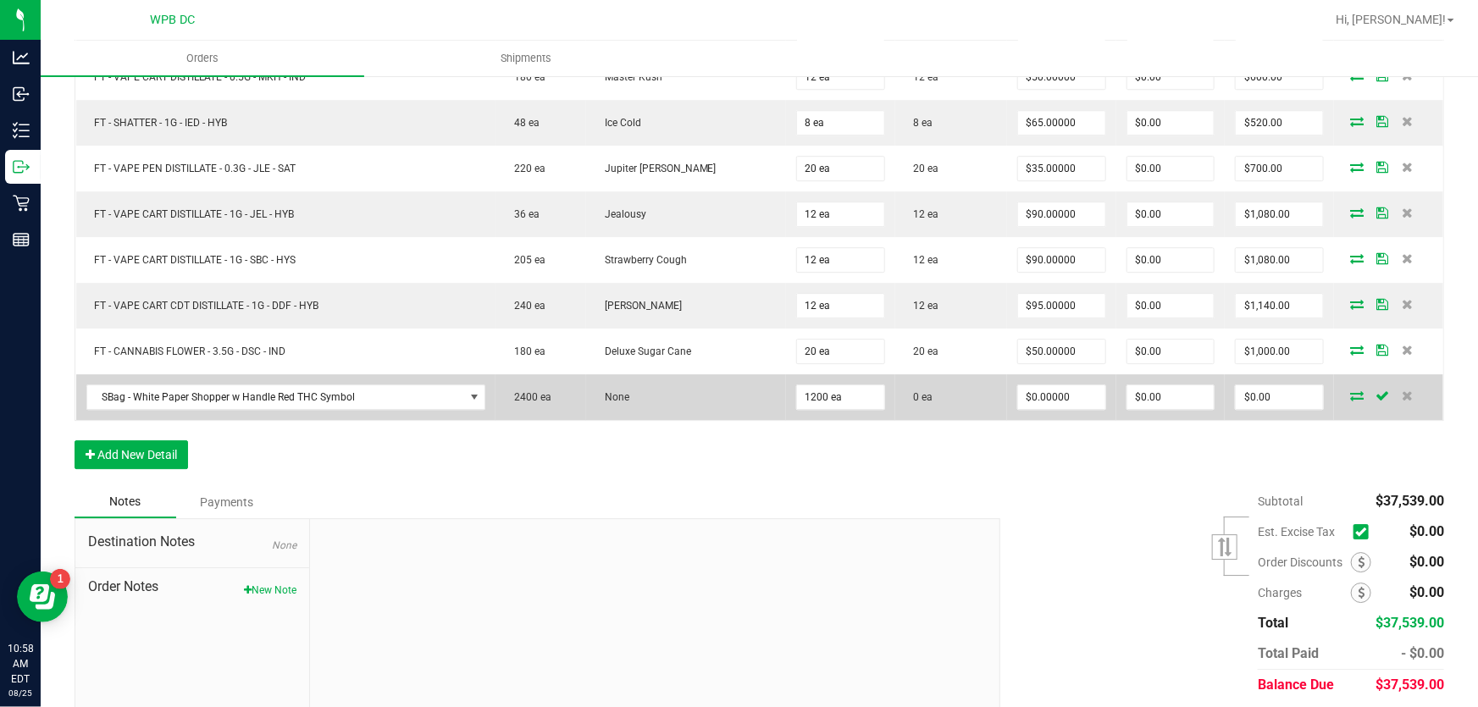
click at [1350, 391] on icon at bounding box center [1357, 396] width 14 height 10
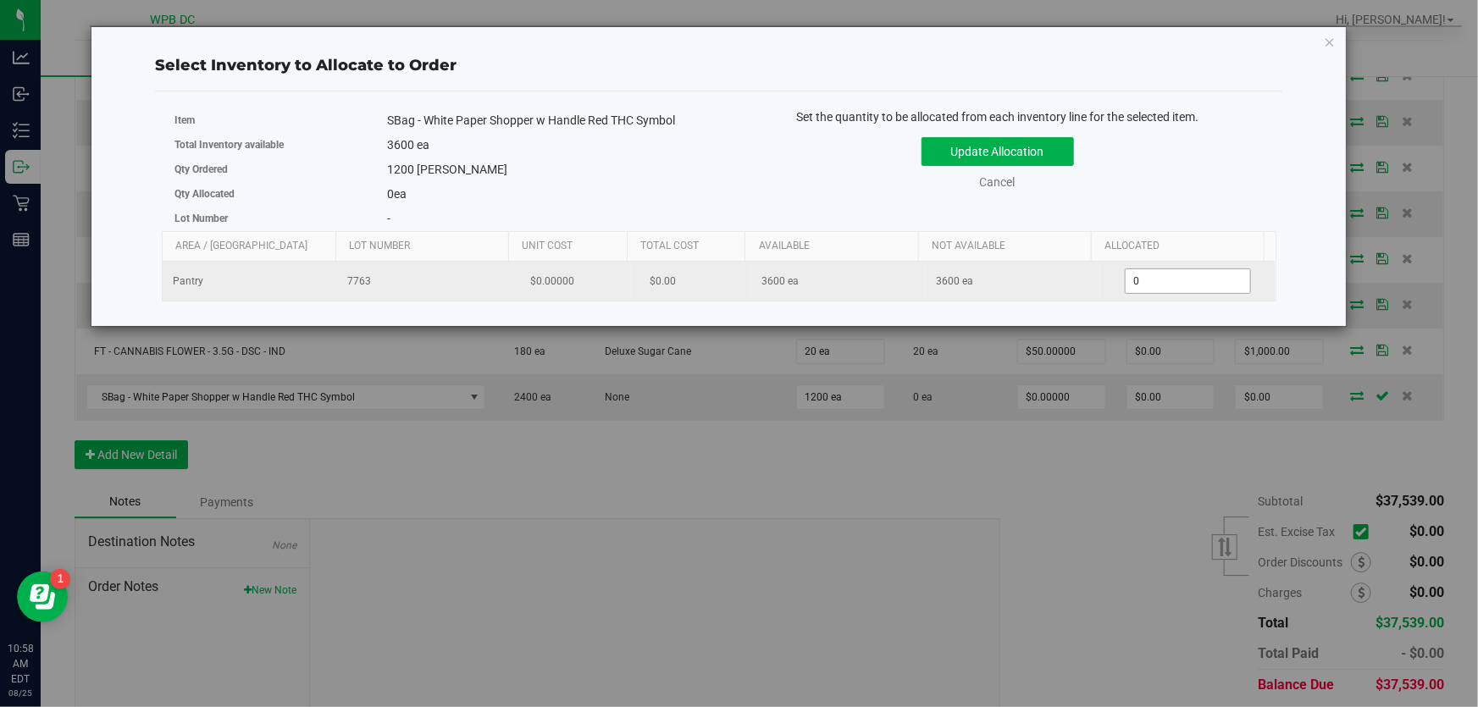
click at [1125, 278] on span "0 0" at bounding box center [1188, 281] width 126 height 25
click at [1158, 280] on input "12000" at bounding box center [1188, 281] width 125 height 24
type input "1200"
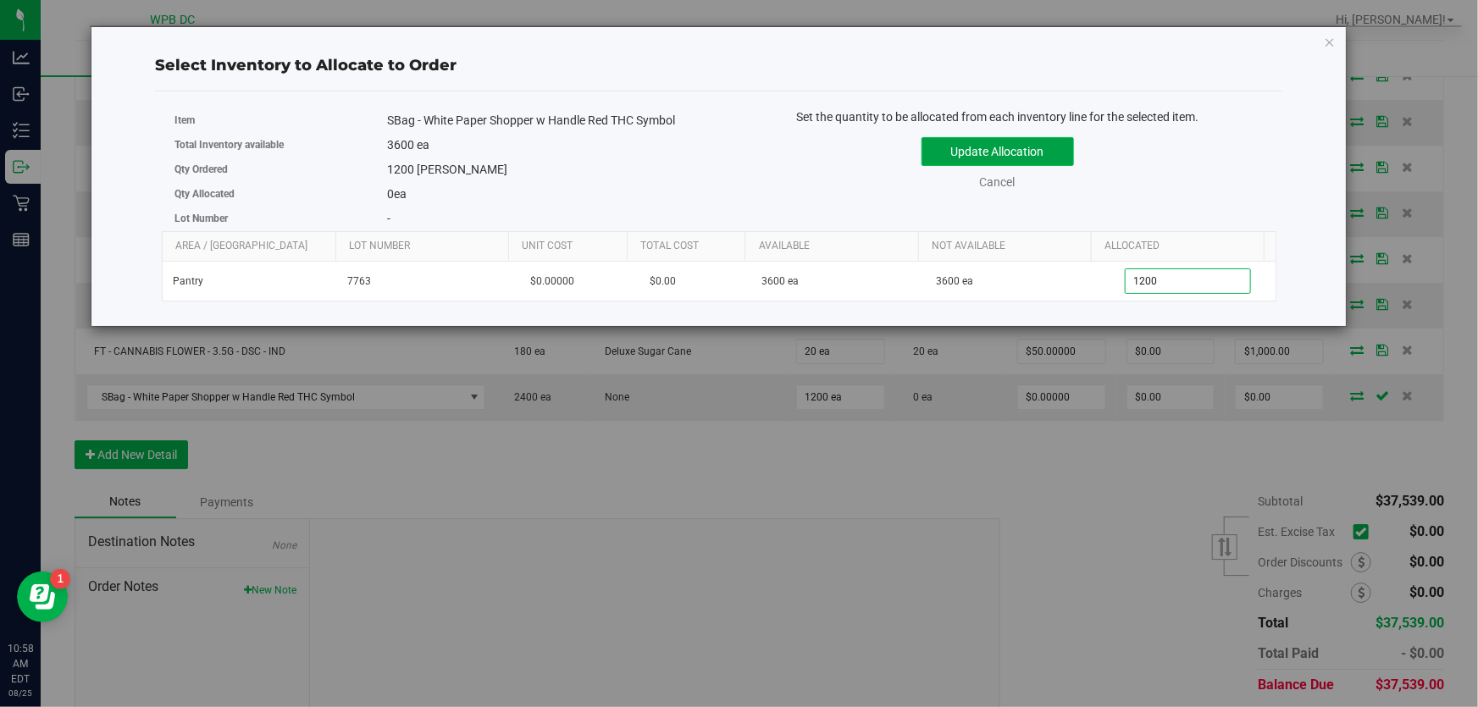
type input "1,200"
click at [1028, 146] on button "Update Allocation" at bounding box center [998, 151] width 152 height 29
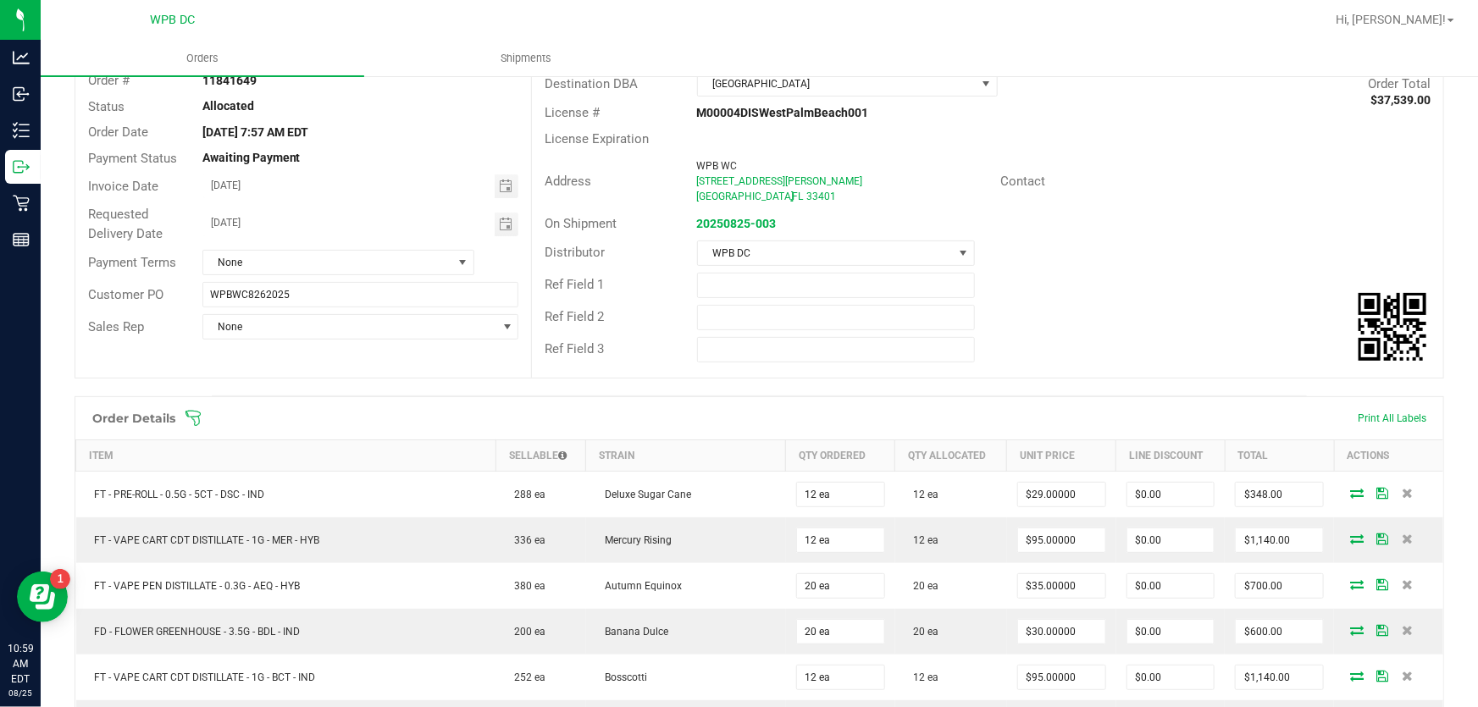
scroll to position [0, 0]
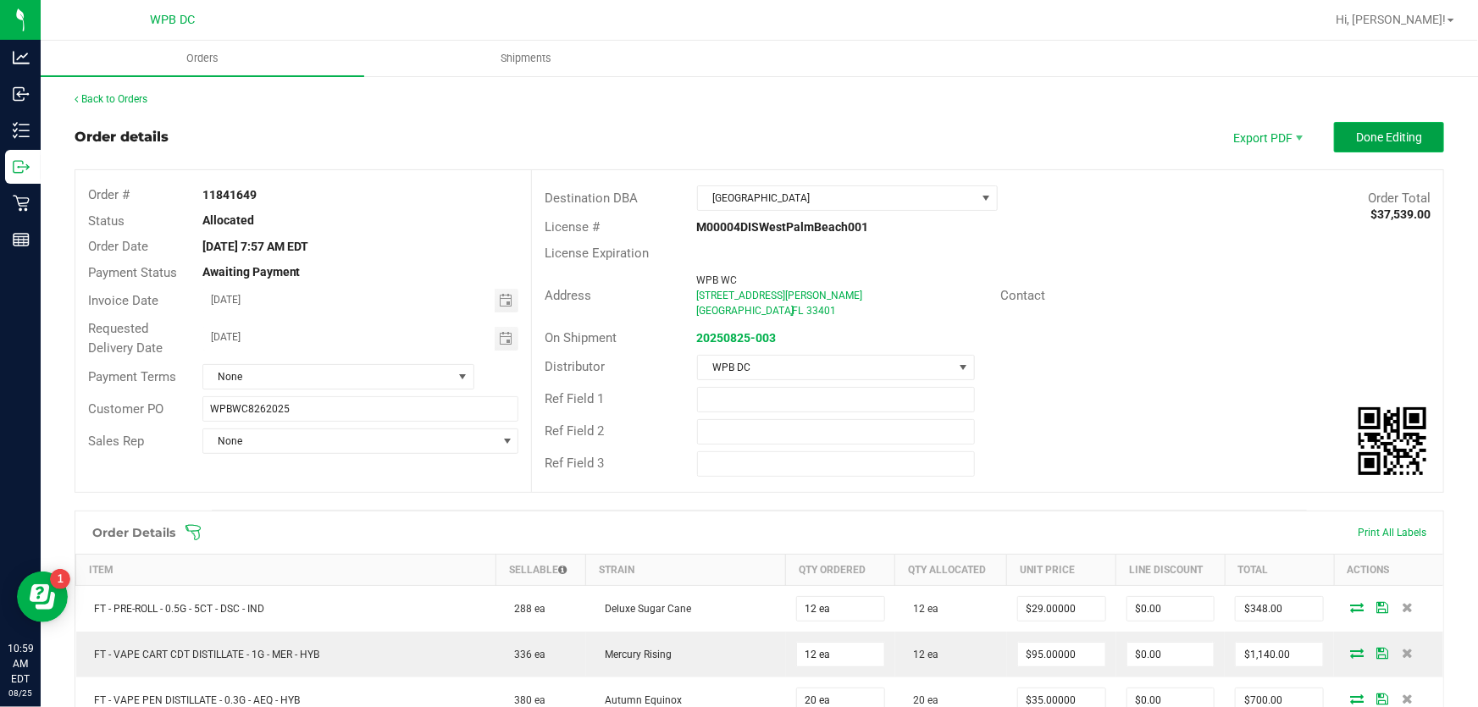
click at [1357, 130] on span "Done Editing" at bounding box center [1389, 137] width 66 height 14
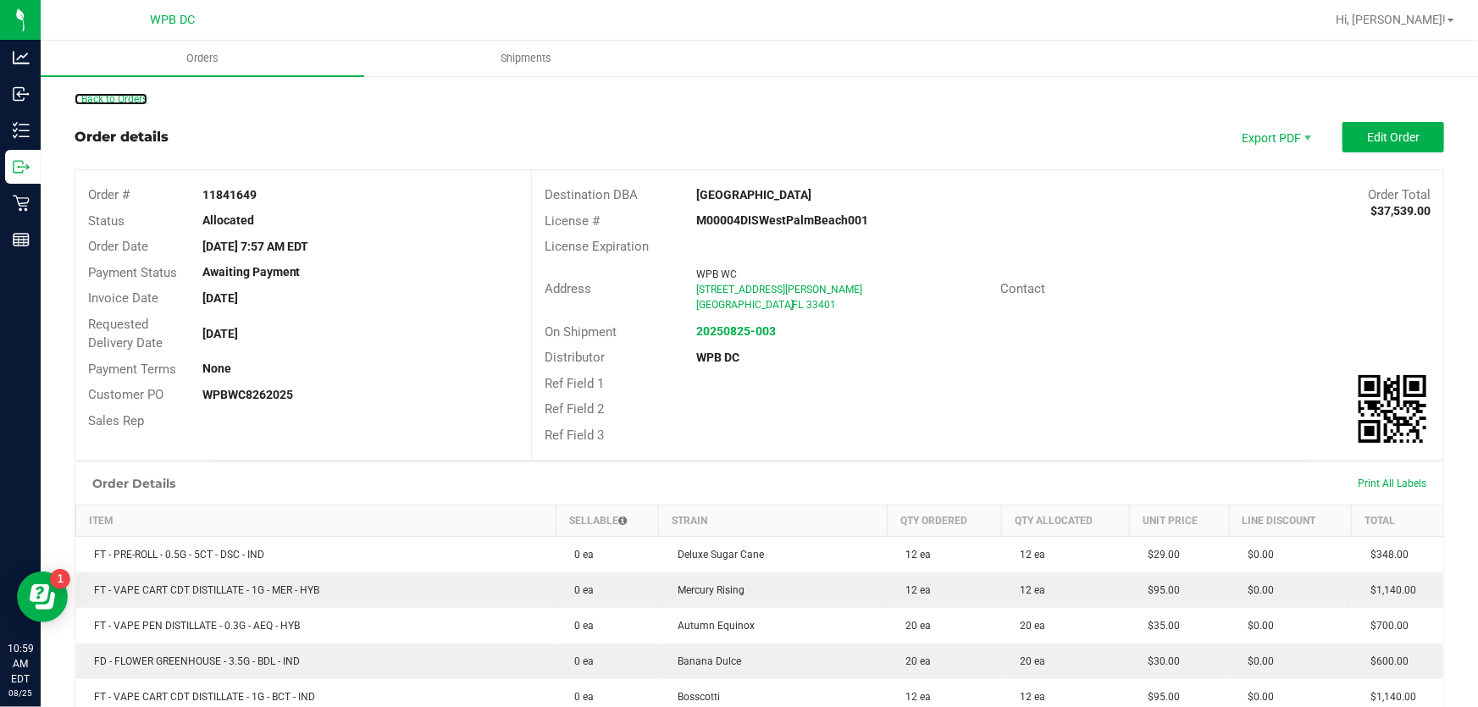
click at [141, 99] on link "Back to Orders" at bounding box center [111, 99] width 73 height 12
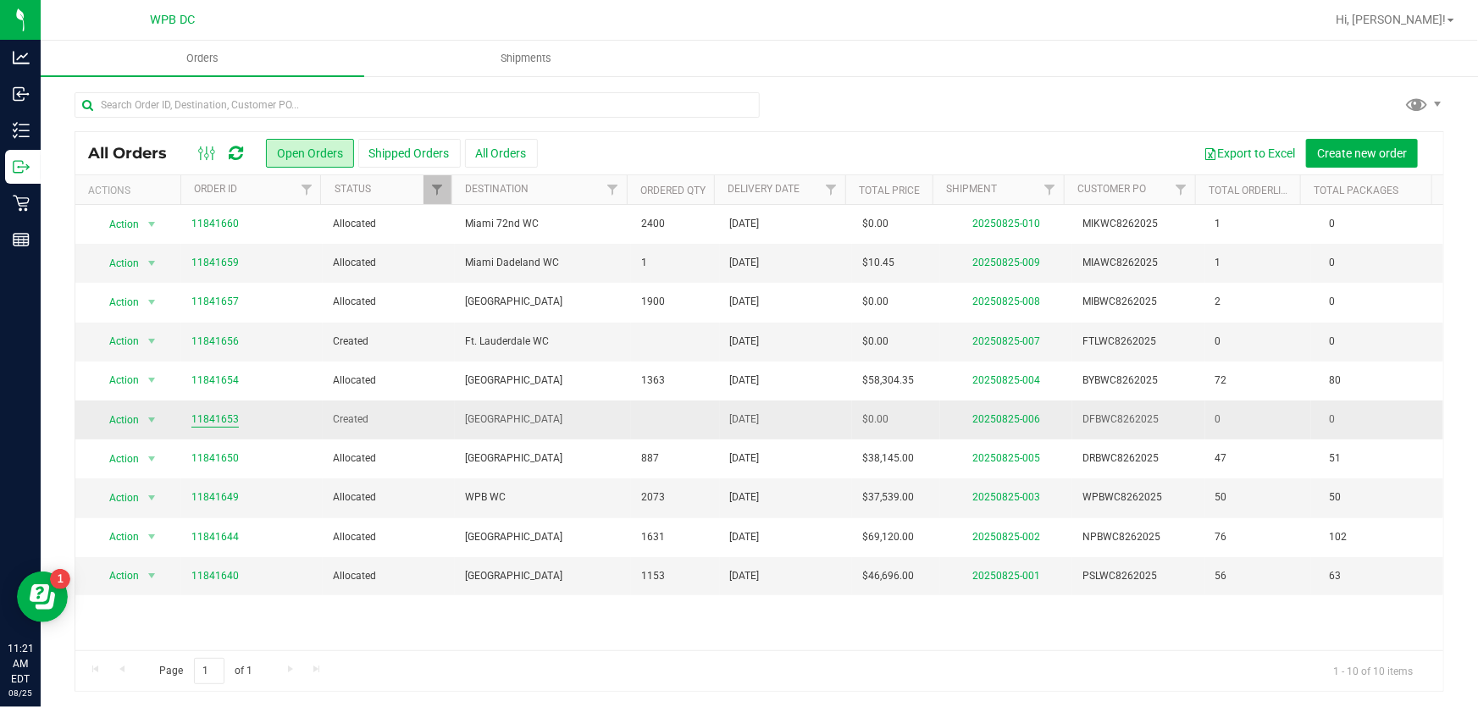
click at [215, 415] on link "11841653" at bounding box center [214, 420] width 47 height 16
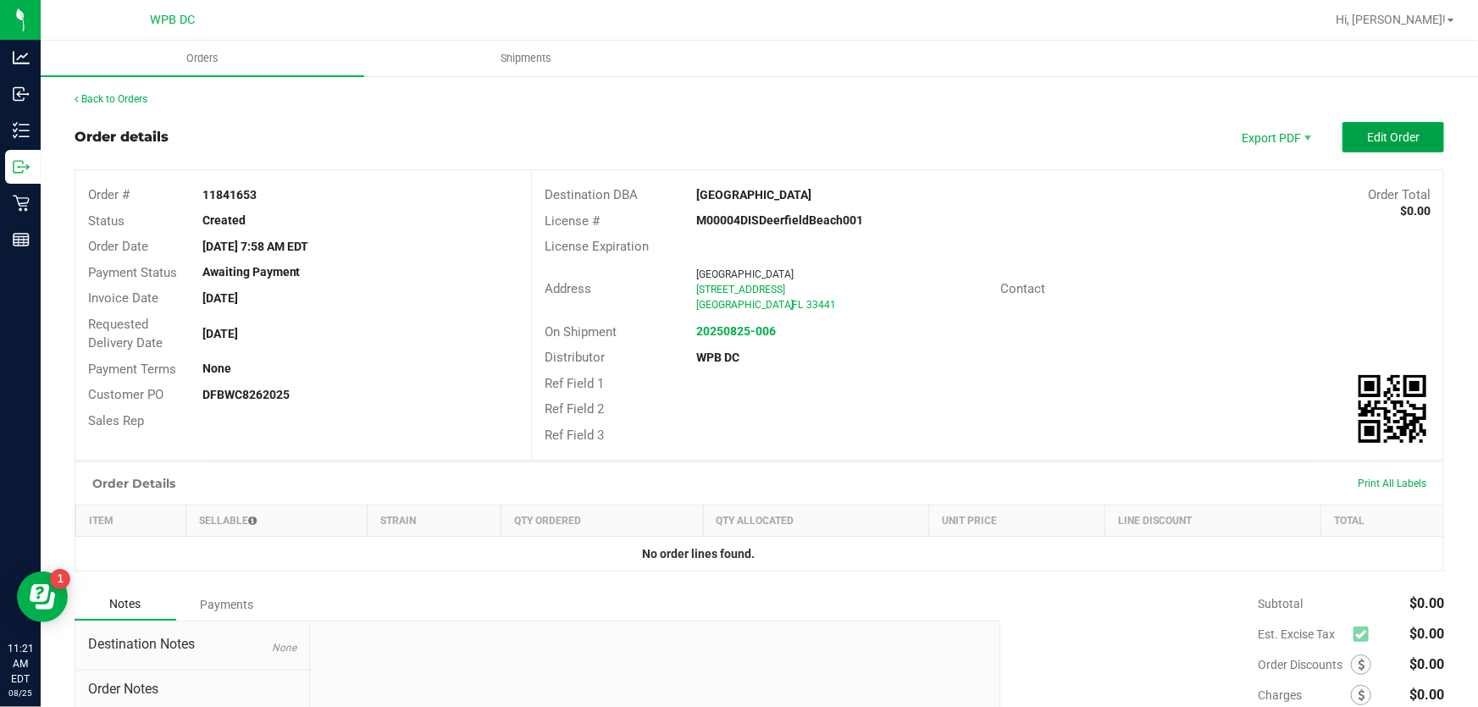
click at [1398, 135] on span "Edit Order" at bounding box center [1393, 137] width 53 height 14
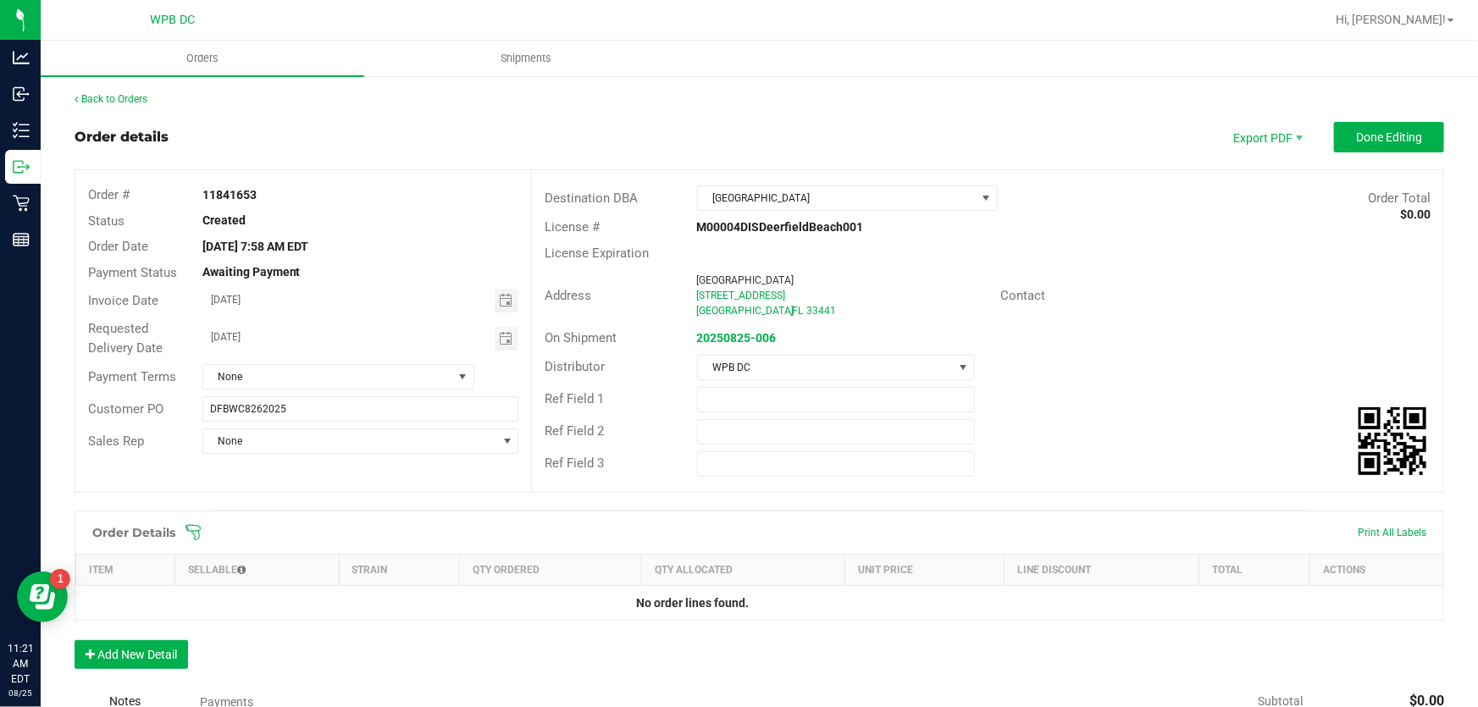
click at [202, 532] on span at bounding box center [870, 532] width 1370 height 17
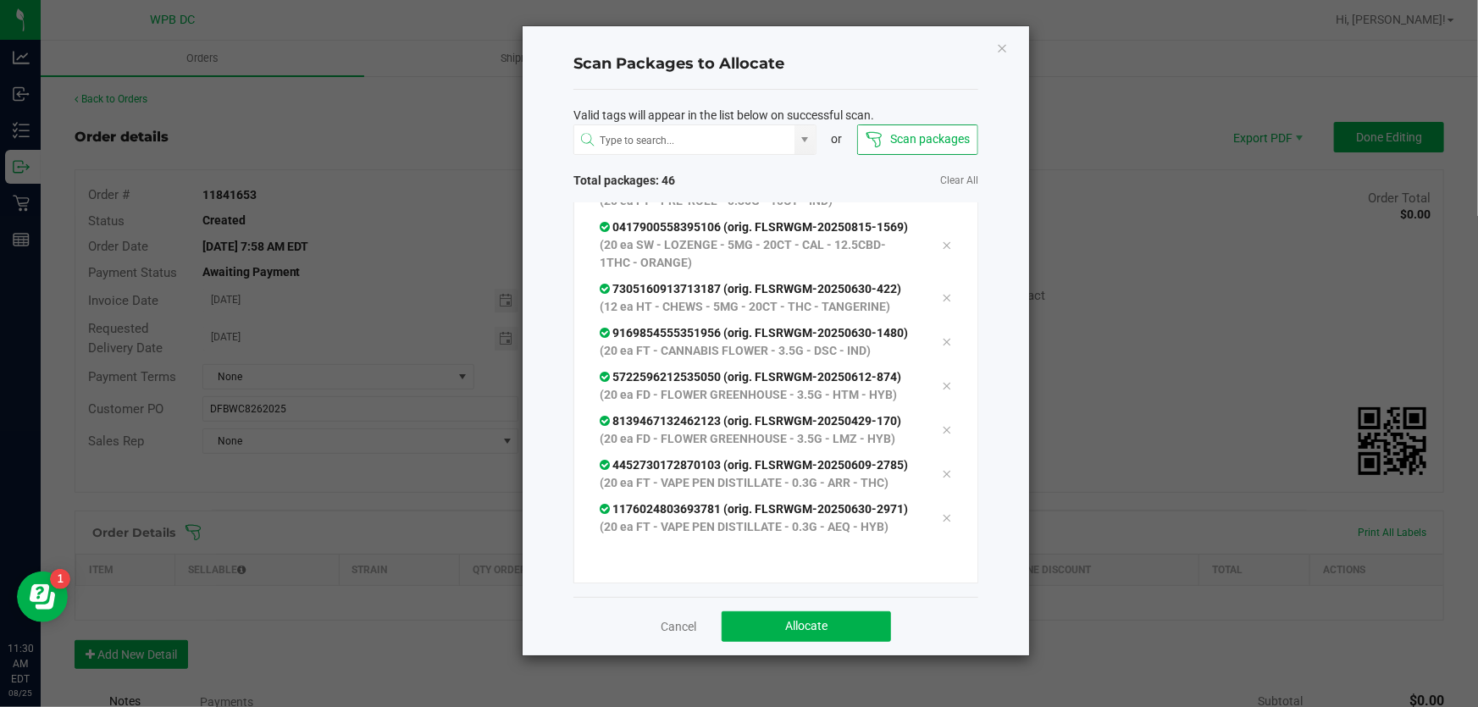
scroll to position [2437, 0]
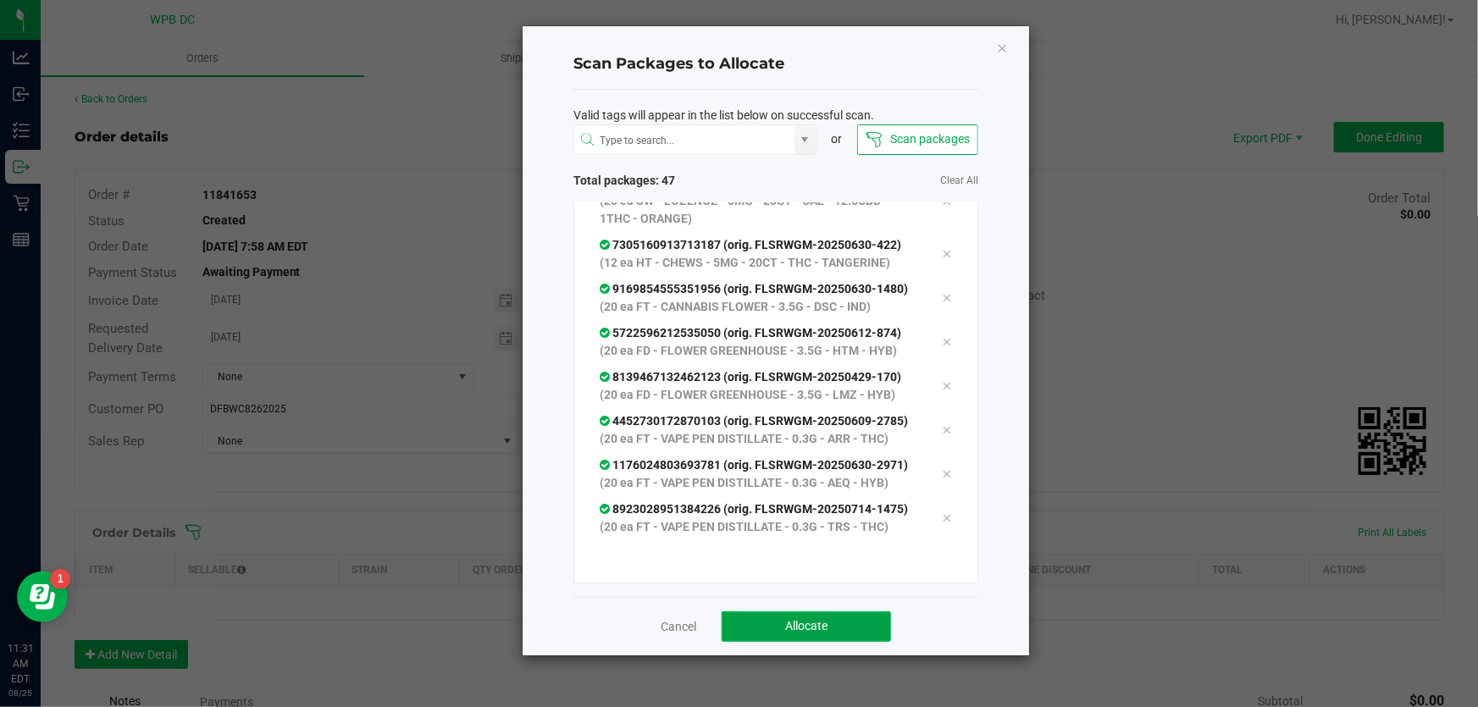
click at [791, 617] on button "Allocate" at bounding box center [806, 627] width 169 height 30
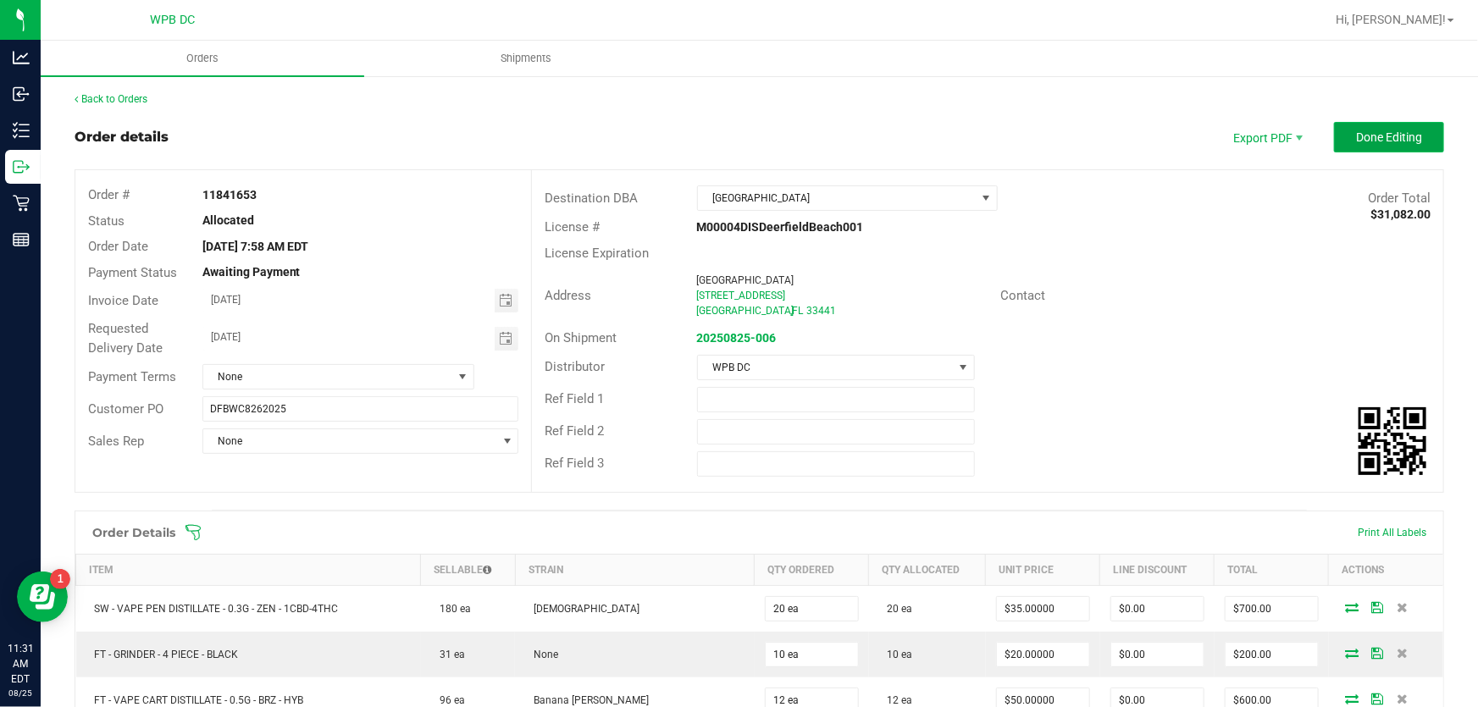
click at [1382, 127] on button "Done Editing" at bounding box center [1389, 137] width 110 height 30
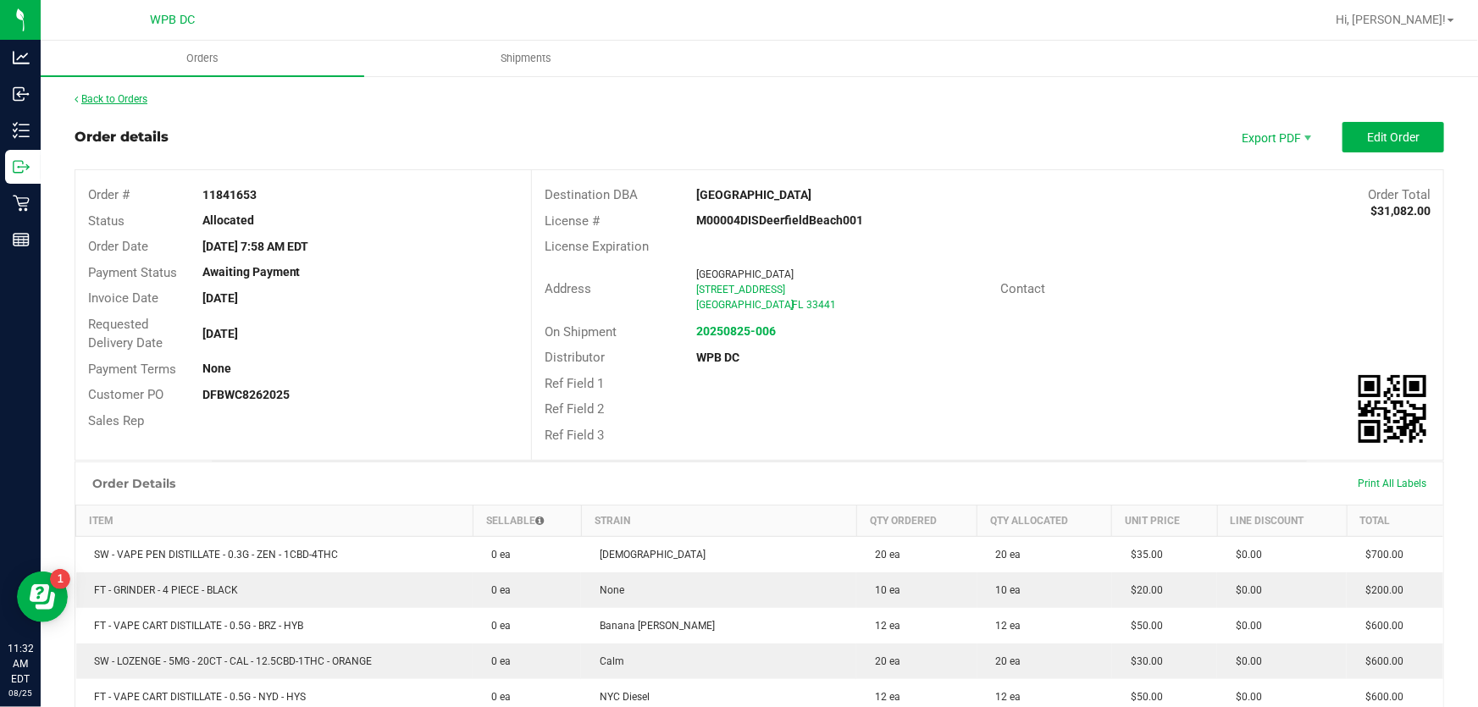
click at [130, 93] on link "Back to Orders" at bounding box center [111, 99] width 73 height 12
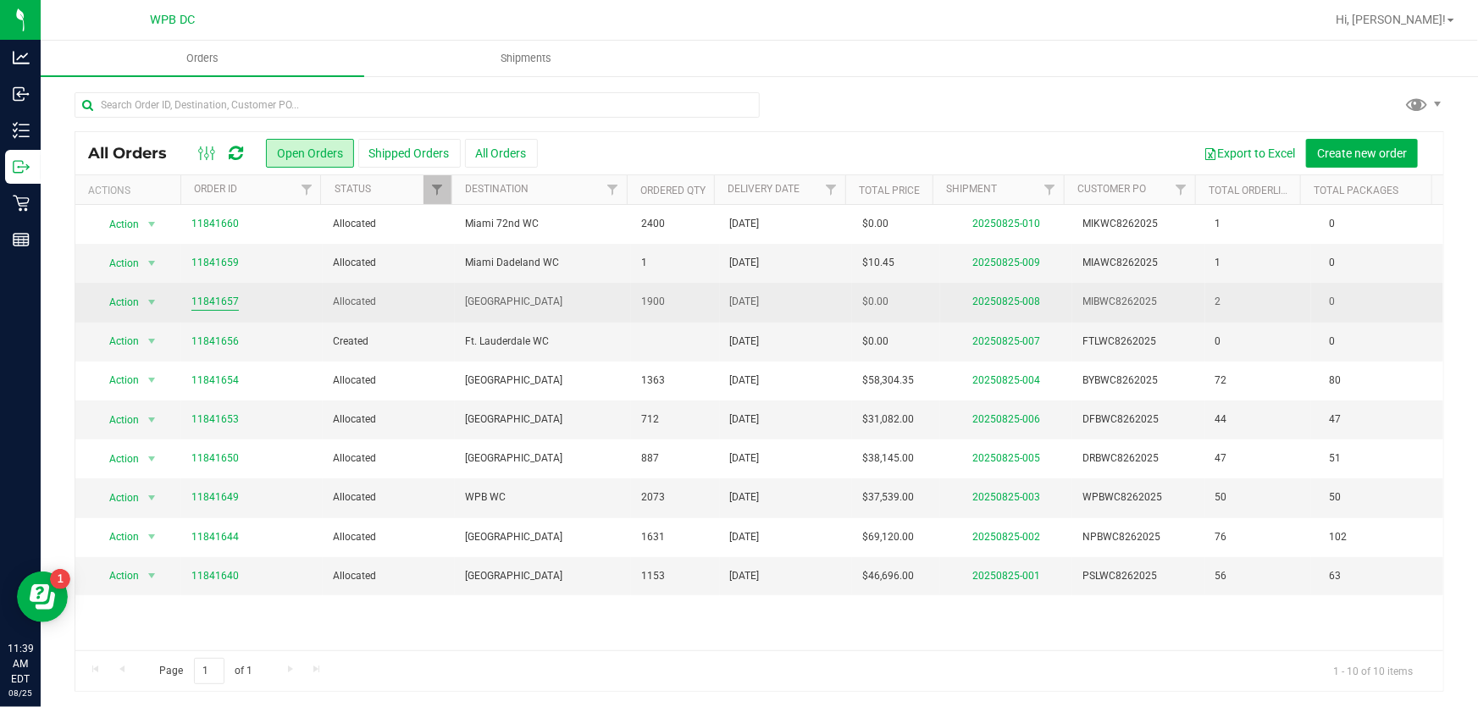
click at [226, 305] on link "11841657" at bounding box center [214, 302] width 47 height 16
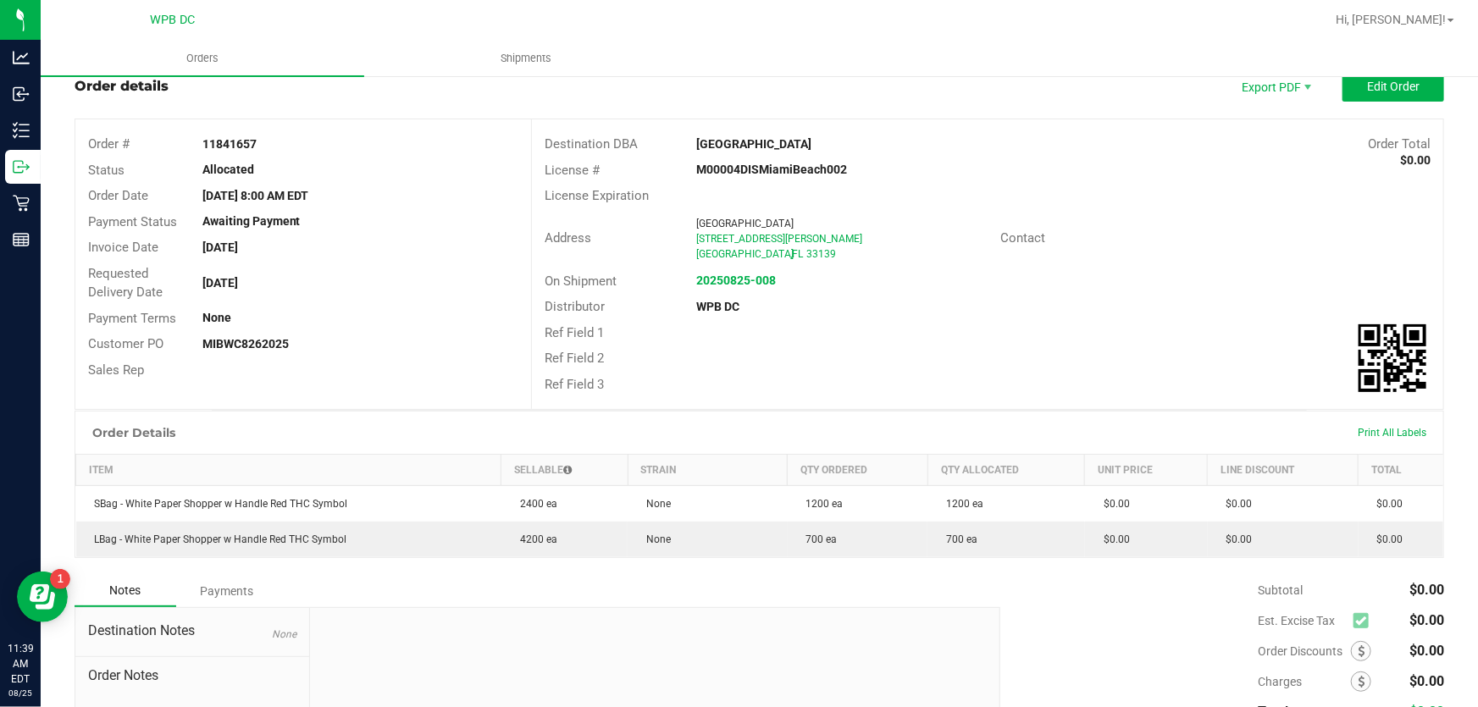
scroll to position [42, 0]
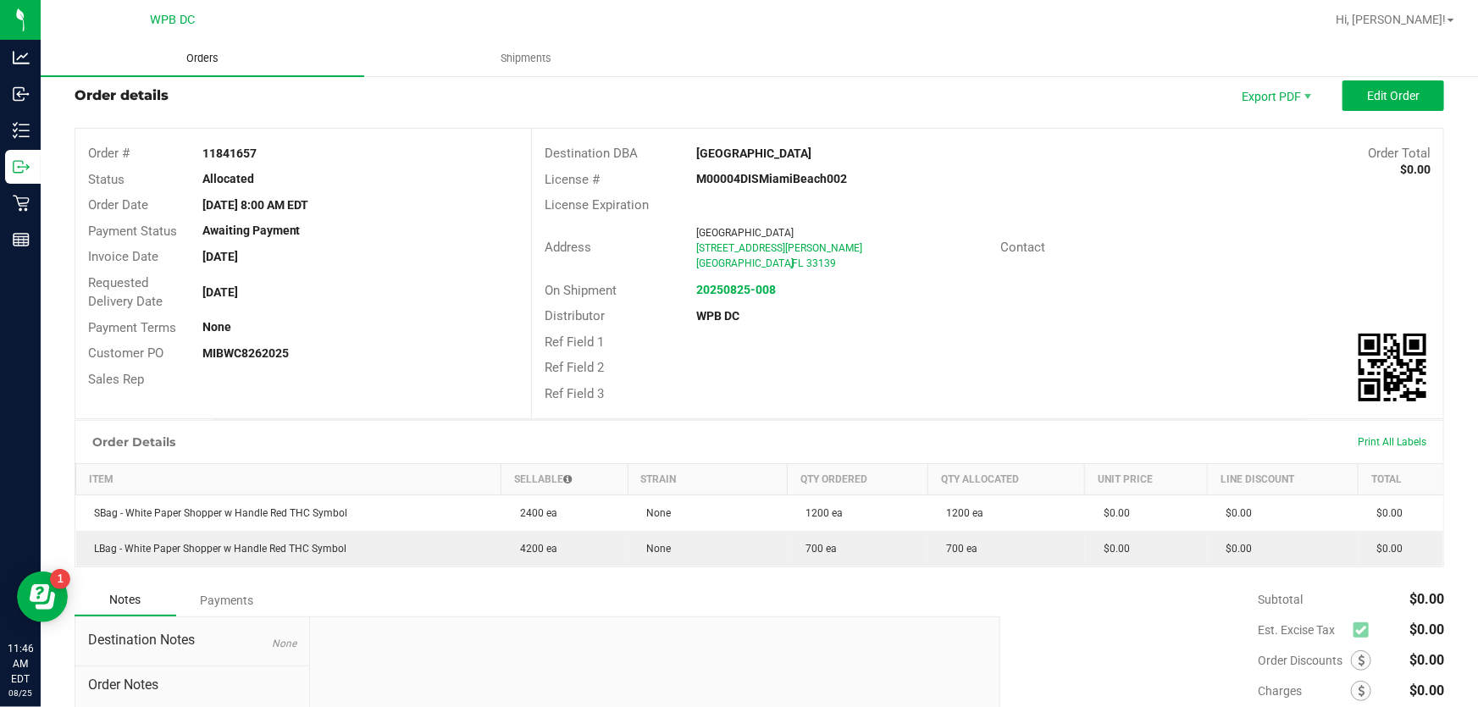
click at [212, 58] on span "Orders" at bounding box center [202, 58] width 78 height 15
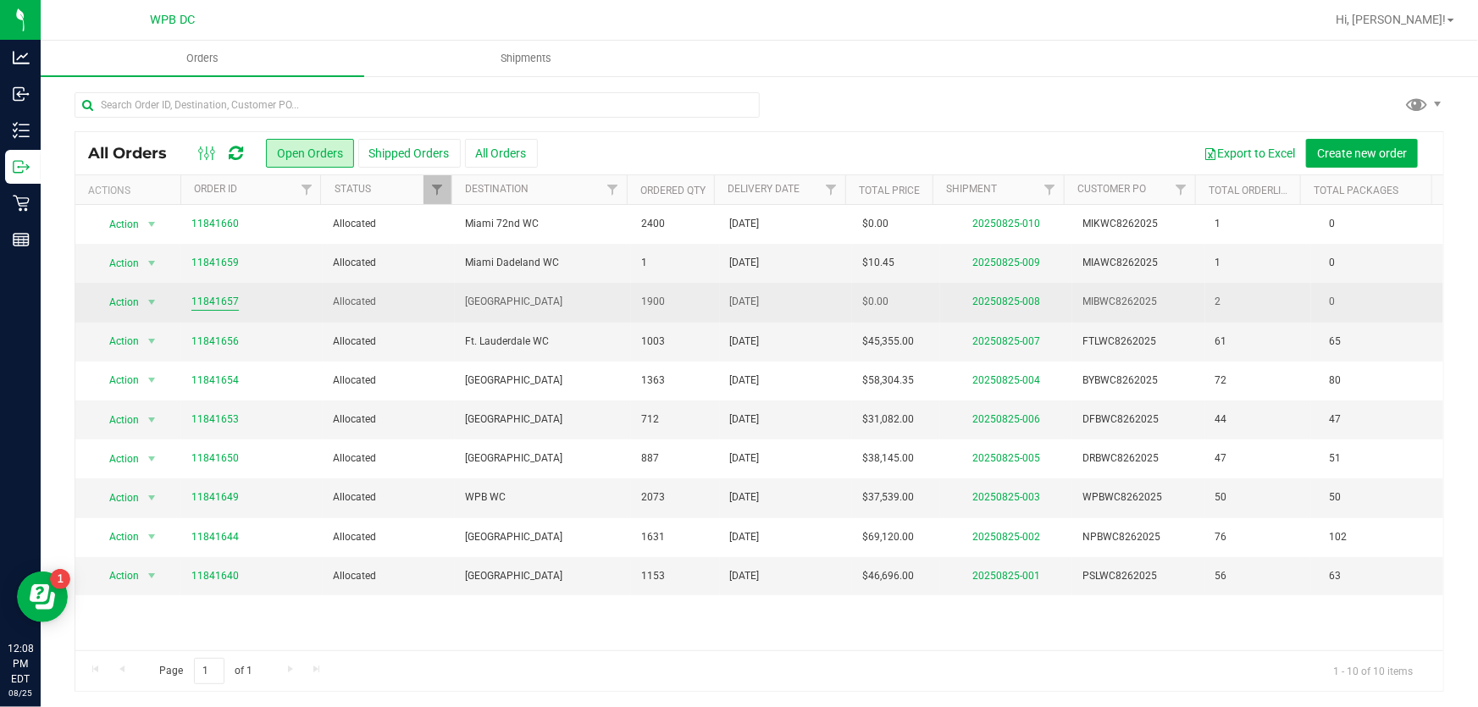
click at [229, 297] on link "11841657" at bounding box center [214, 302] width 47 height 16
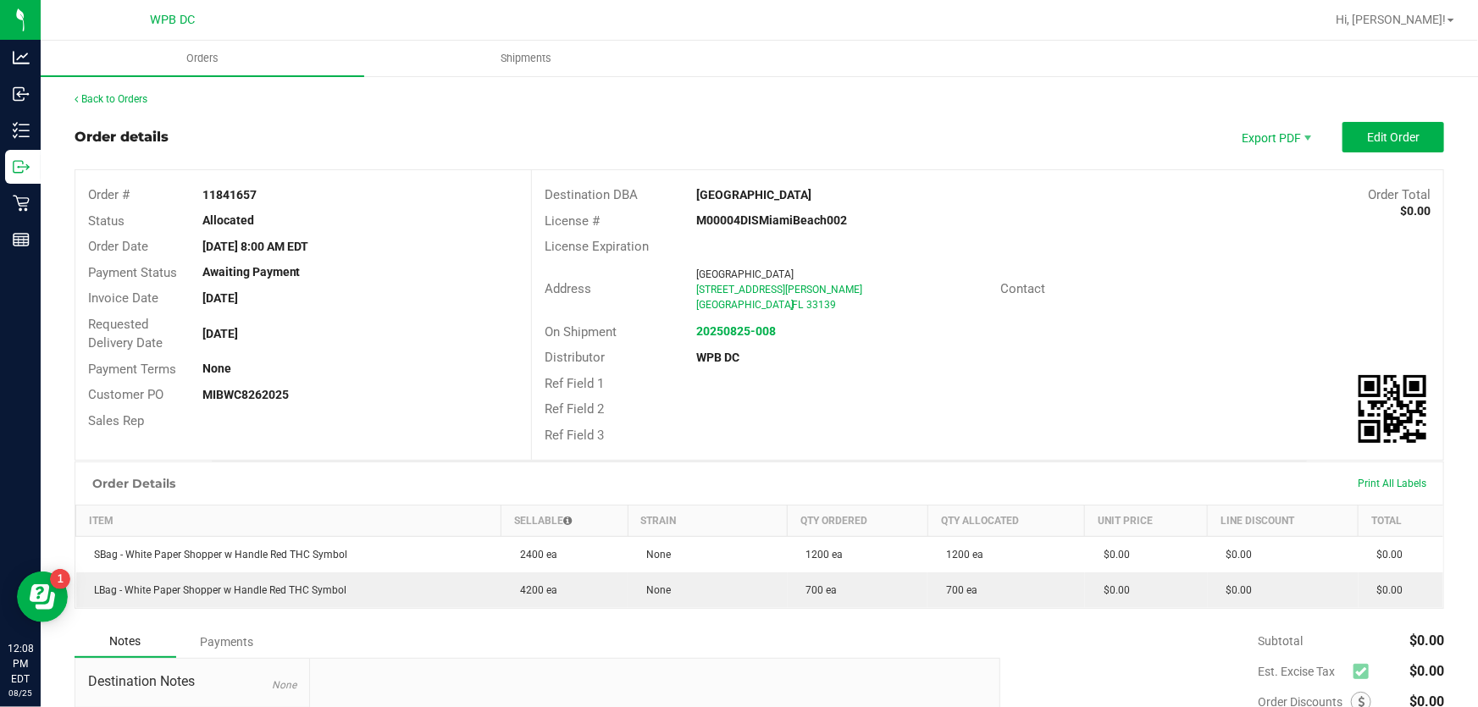
click at [1380, 120] on div "Back to Orders Order details Export PDF Edit Order Order # 11841657 Status Allo…" at bounding box center [760, 488] width 1370 height 795
click at [1375, 136] on span "Edit Order" at bounding box center [1393, 137] width 53 height 14
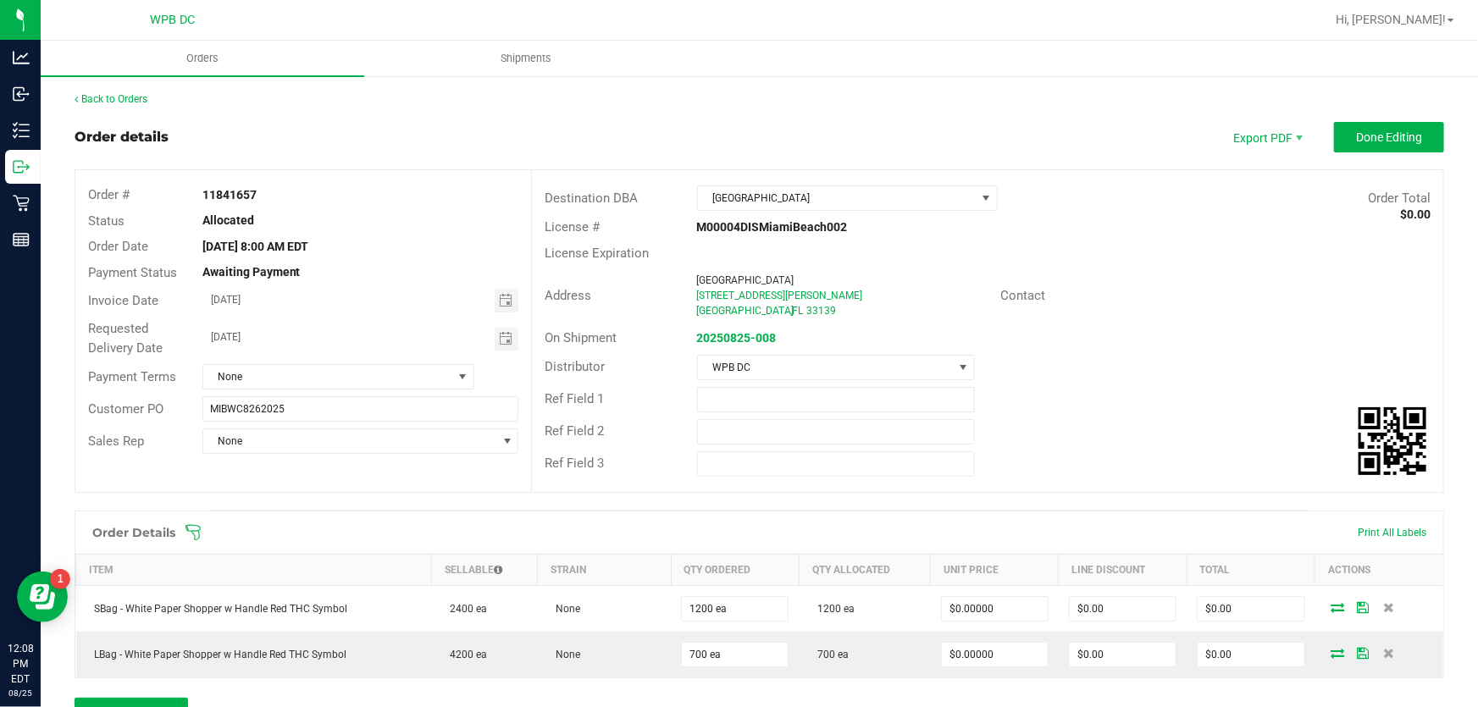
click at [194, 529] on icon at bounding box center [193, 532] width 17 height 17
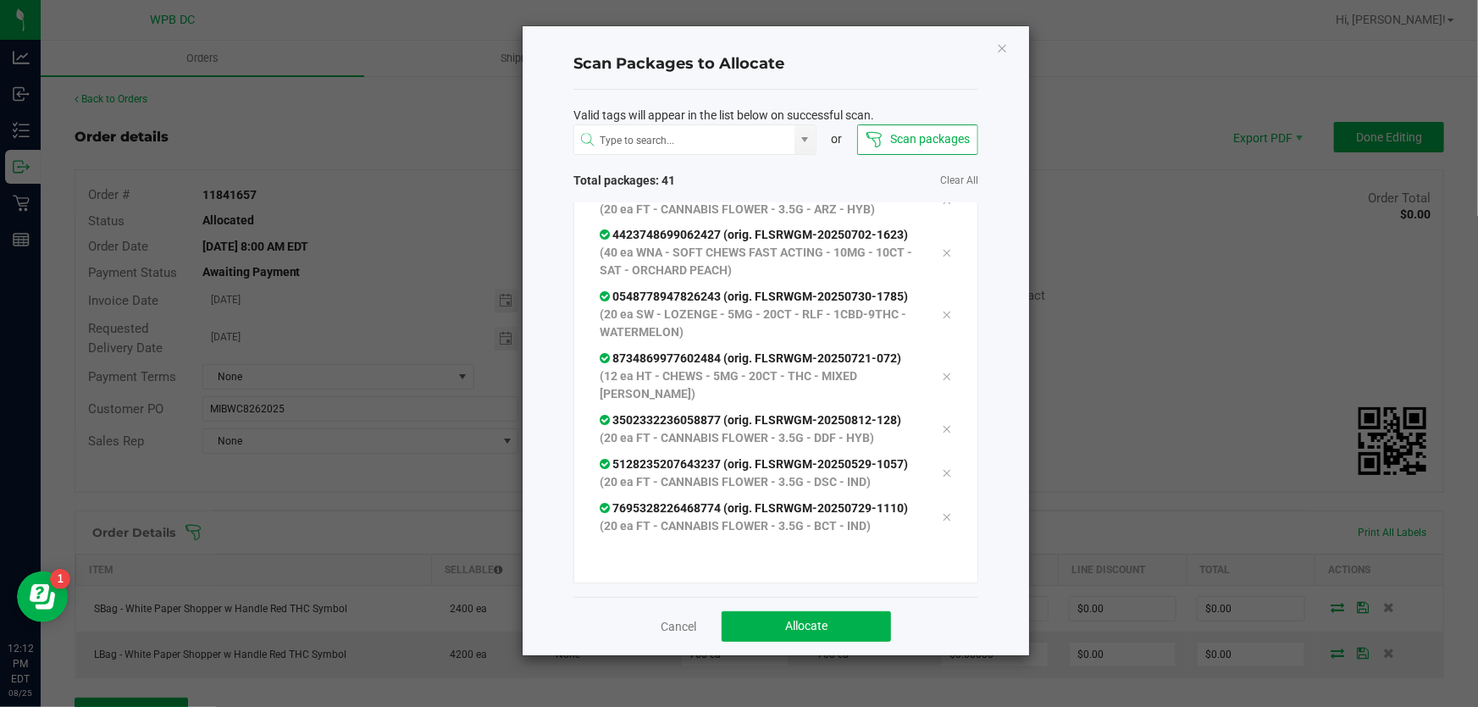
scroll to position [2235, 0]
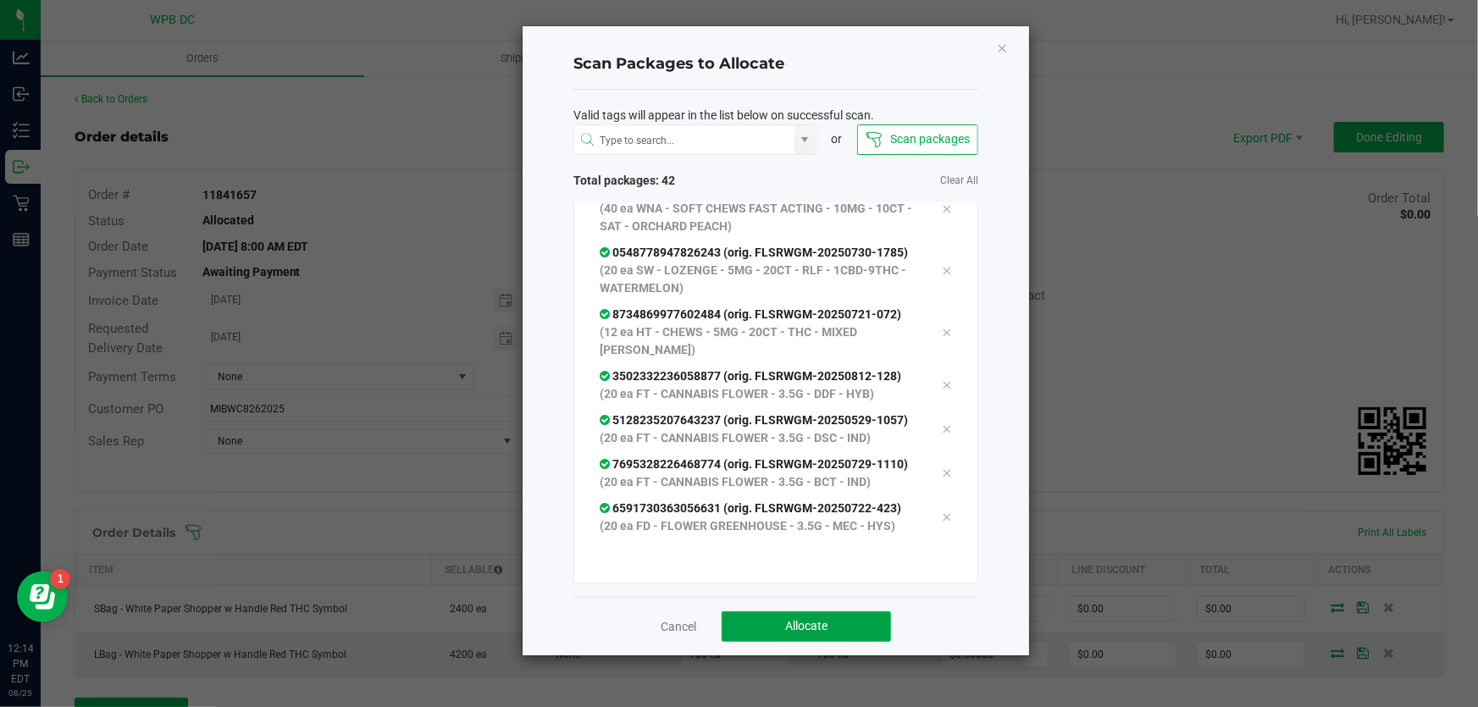
click at [862, 618] on button "Allocate" at bounding box center [806, 627] width 169 height 30
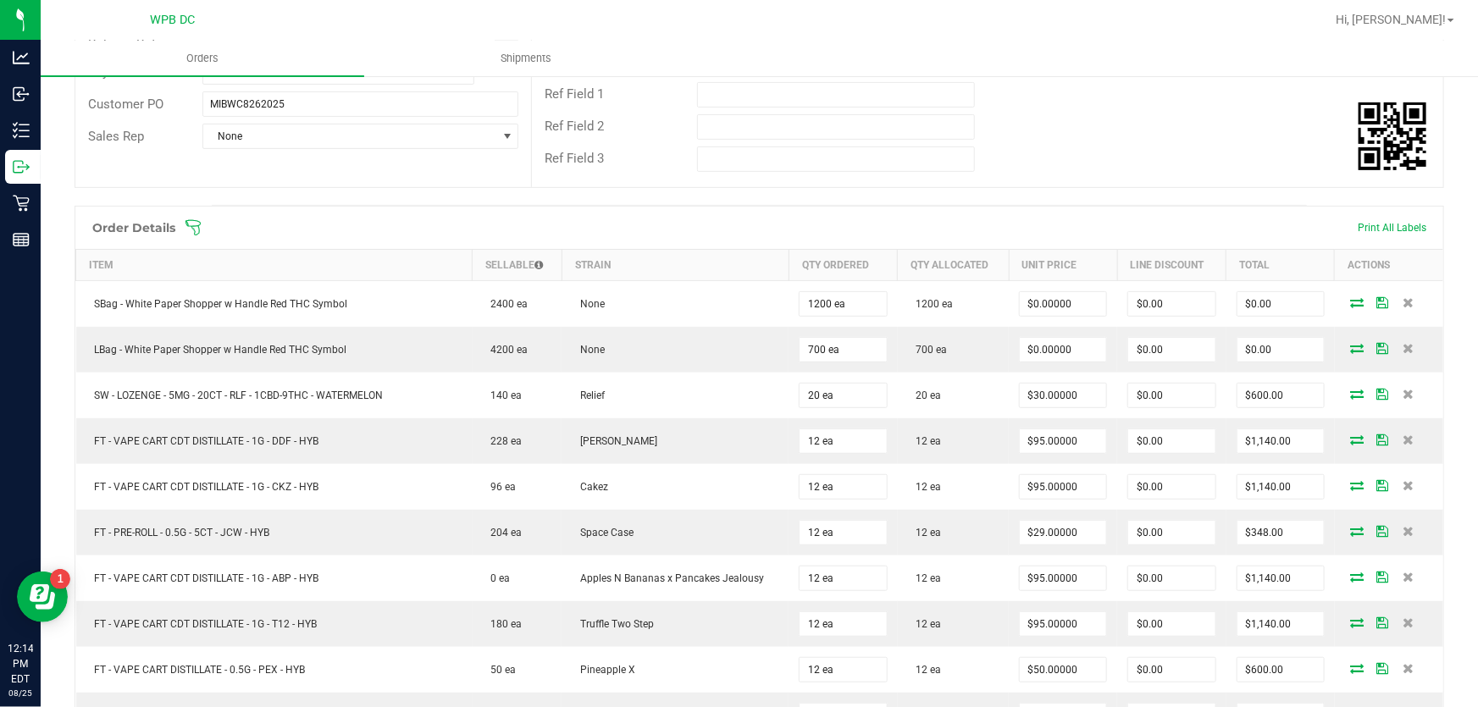
scroll to position [300, 0]
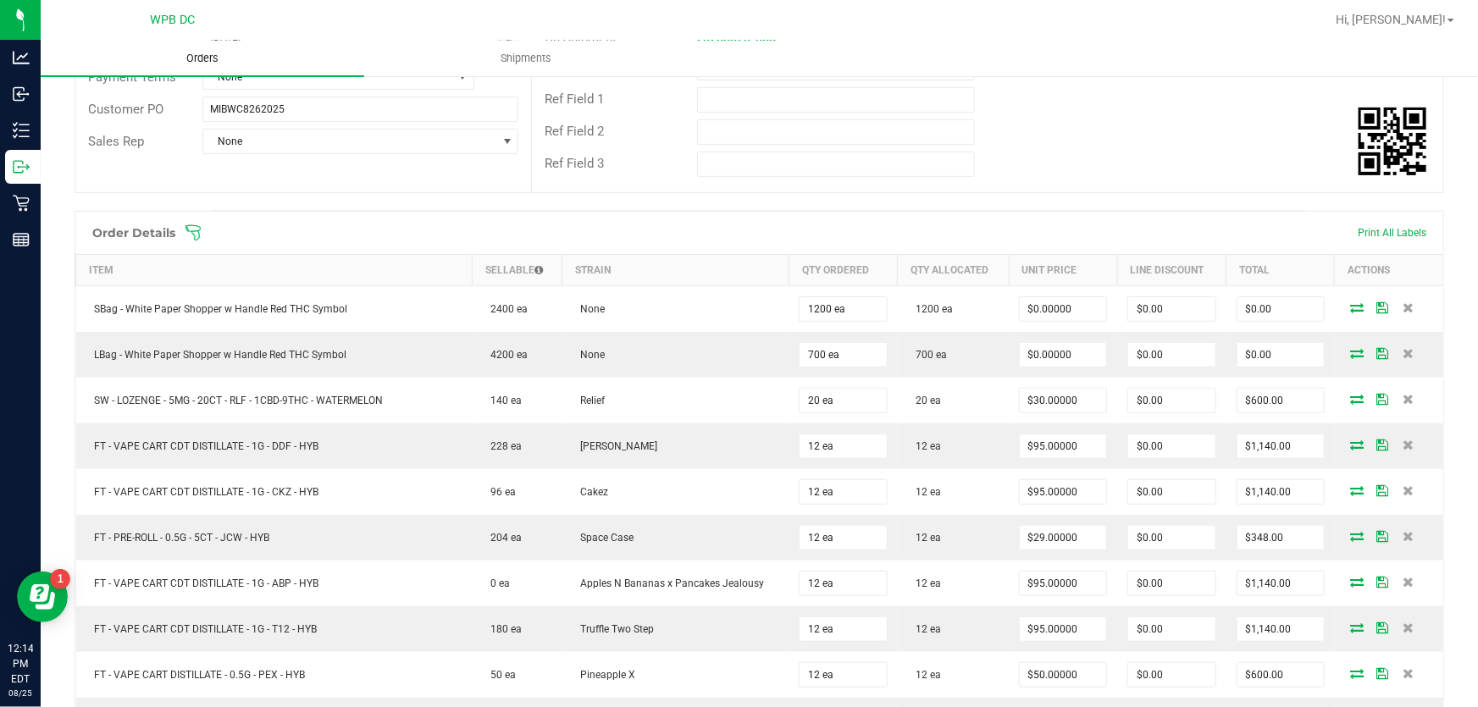
click at [207, 57] on span "Orders" at bounding box center [202, 58] width 78 height 15
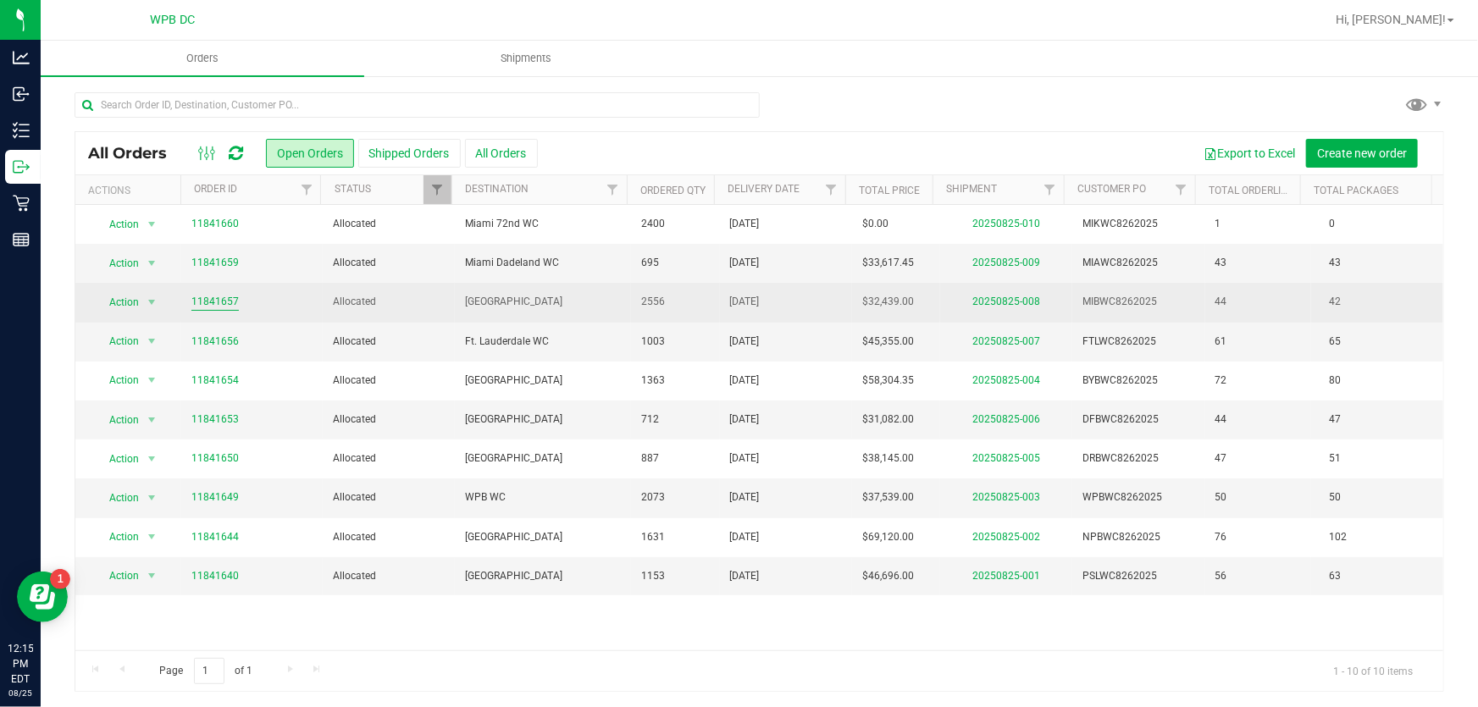
click at [230, 297] on link "11841657" at bounding box center [214, 302] width 47 height 16
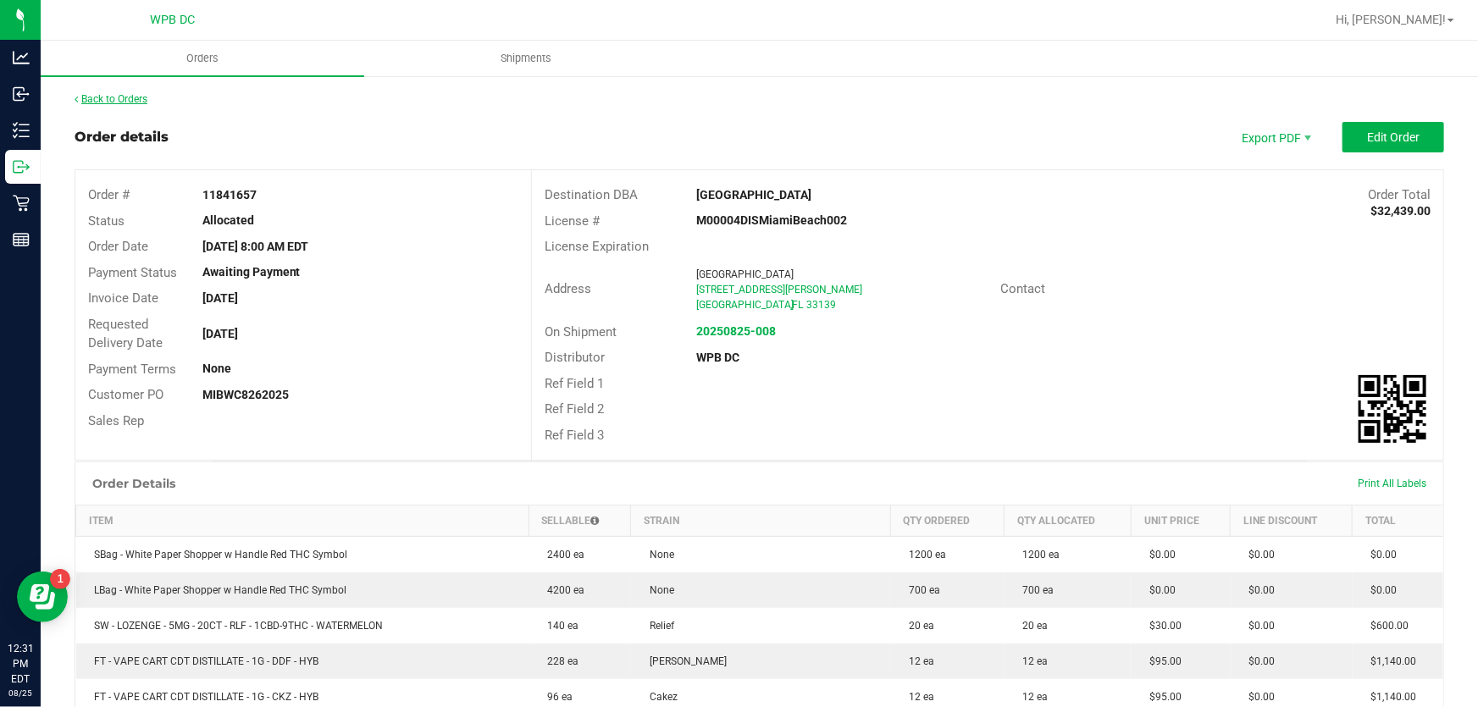
click at [123, 101] on link "Back to Orders" at bounding box center [111, 99] width 73 height 12
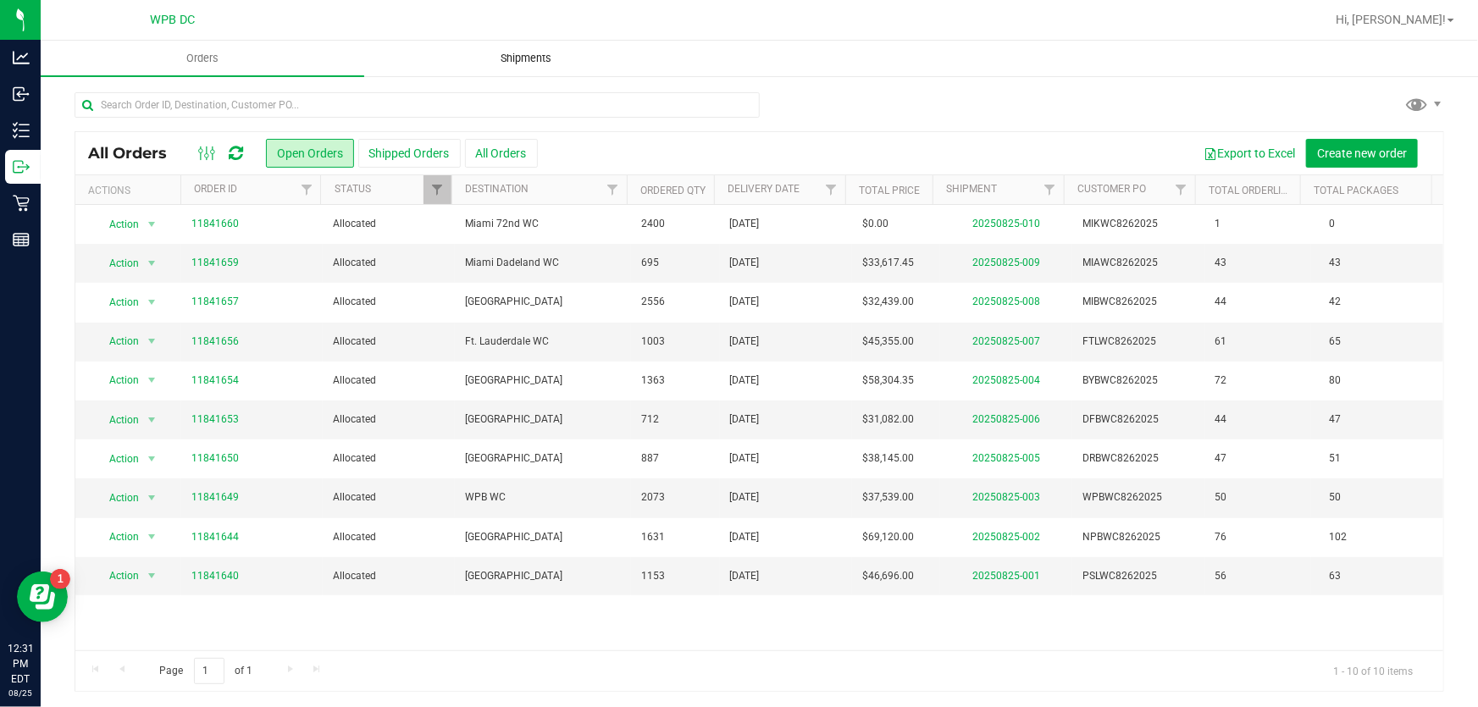
click at [520, 67] on uib-tab-heading "Shipments" at bounding box center [526, 59] width 322 height 34
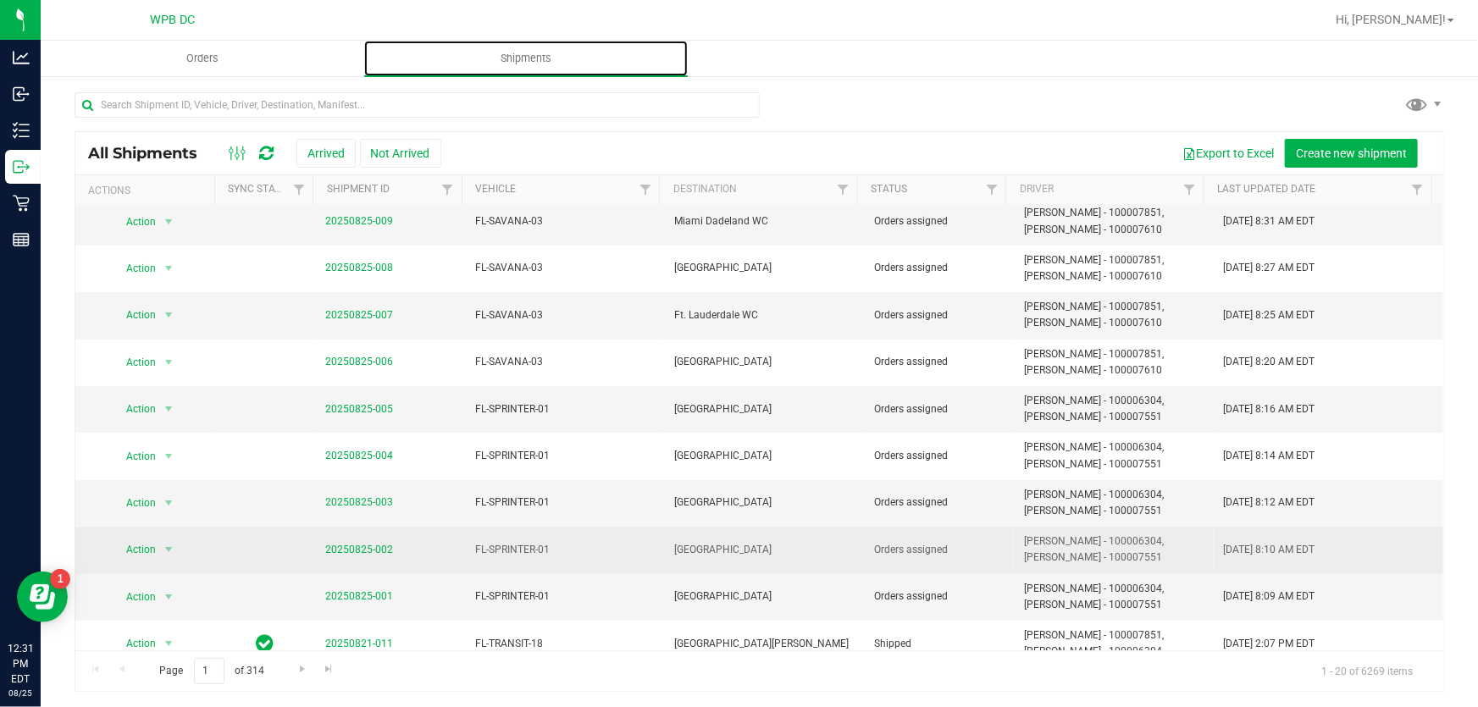
scroll to position [153, 0]
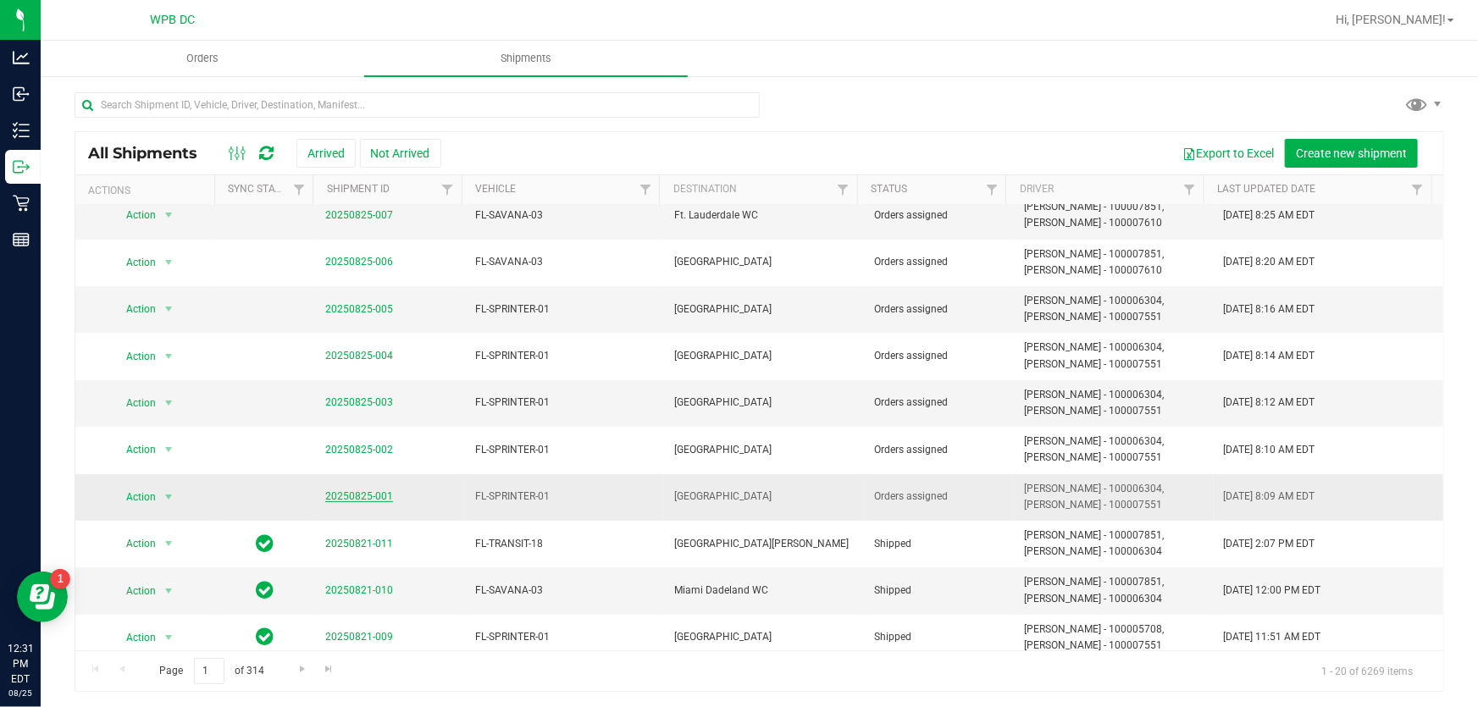
click at [339, 497] on link "20250825-001" at bounding box center [359, 496] width 68 height 12
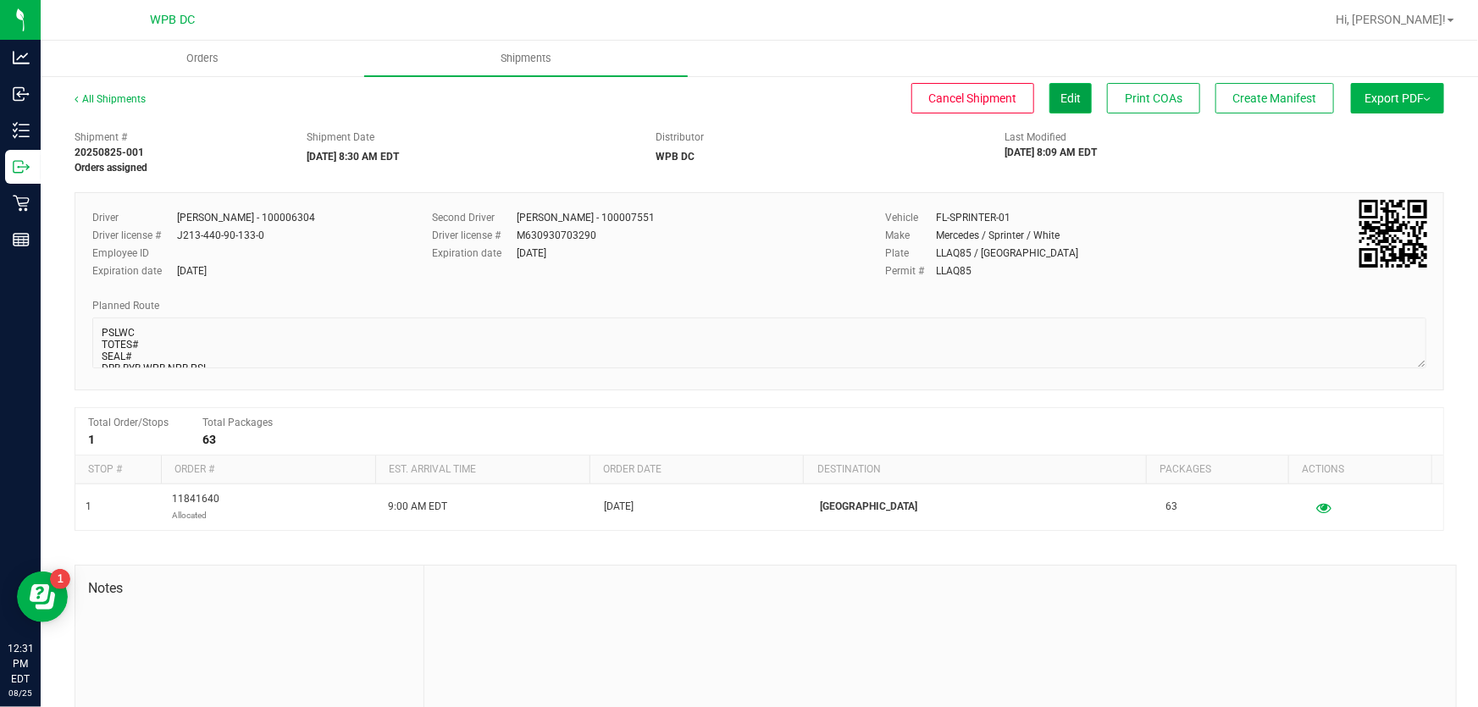
click at [1061, 97] on span "Edit" at bounding box center [1071, 98] width 20 height 14
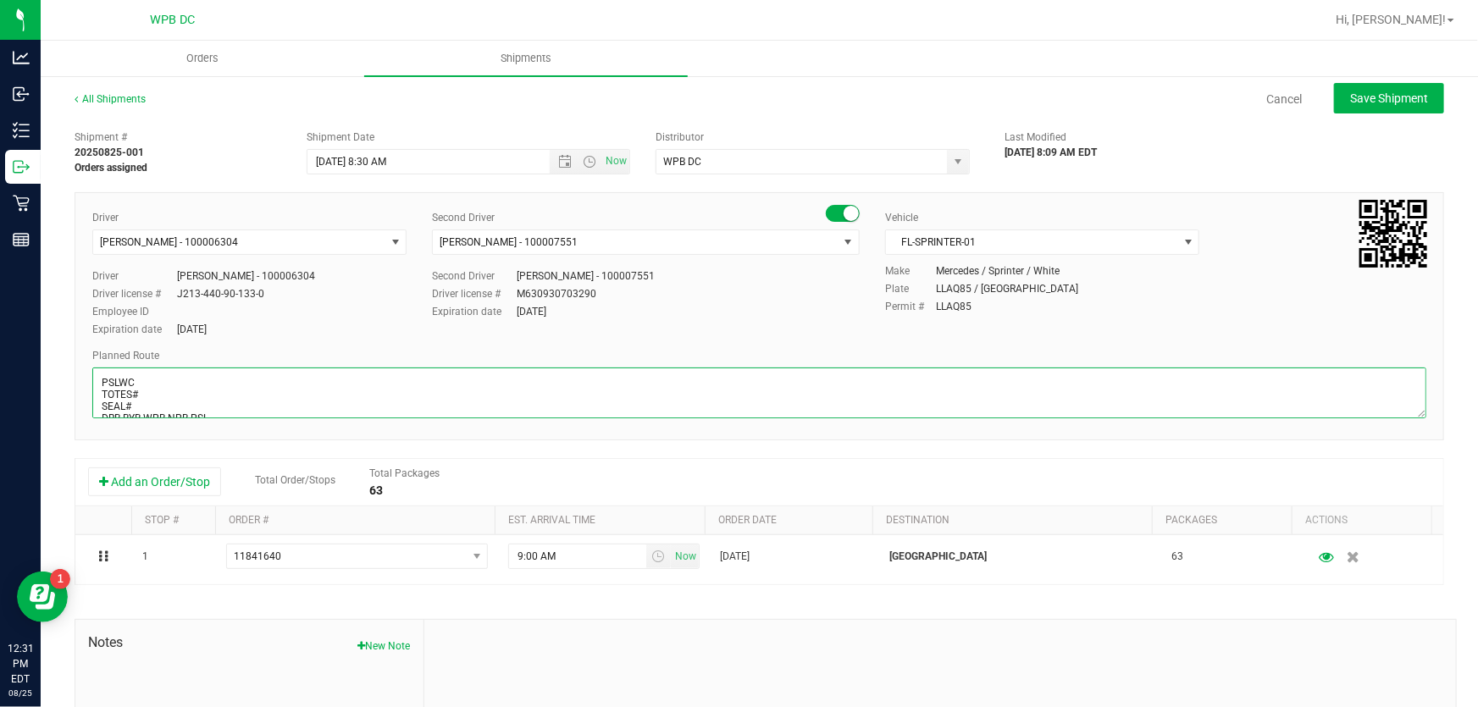
click at [149, 396] on textarea at bounding box center [759, 393] width 1334 height 51
click at [141, 406] on textarea at bounding box center [759, 393] width 1334 height 51
click at [220, 401] on textarea at bounding box center [759, 393] width 1334 height 51
click at [111, 409] on textarea at bounding box center [759, 393] width 1334 height 51
click at [229, 413] on textarea at bounding box center [759, 393] width 1334 height 51
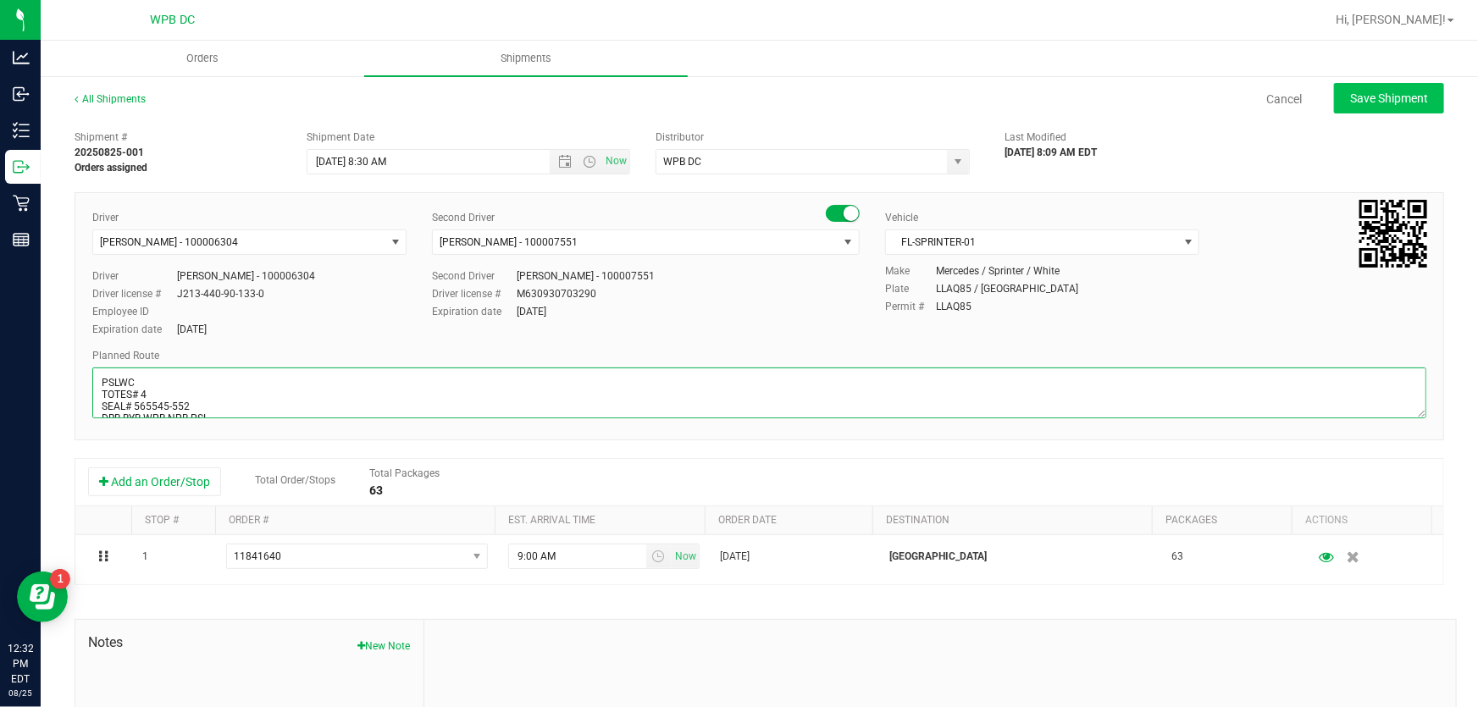
type textarea "PSLWC TOTES# 4 SEAL# 565545-552 DRB-BYB-WPB-NPB-PSL HARDWARE"
click at [1366, 101] on span "Save Shipment" at bounding box center [1389, 98] width 78 height 14
type input "[DATE] 12:30 PM"
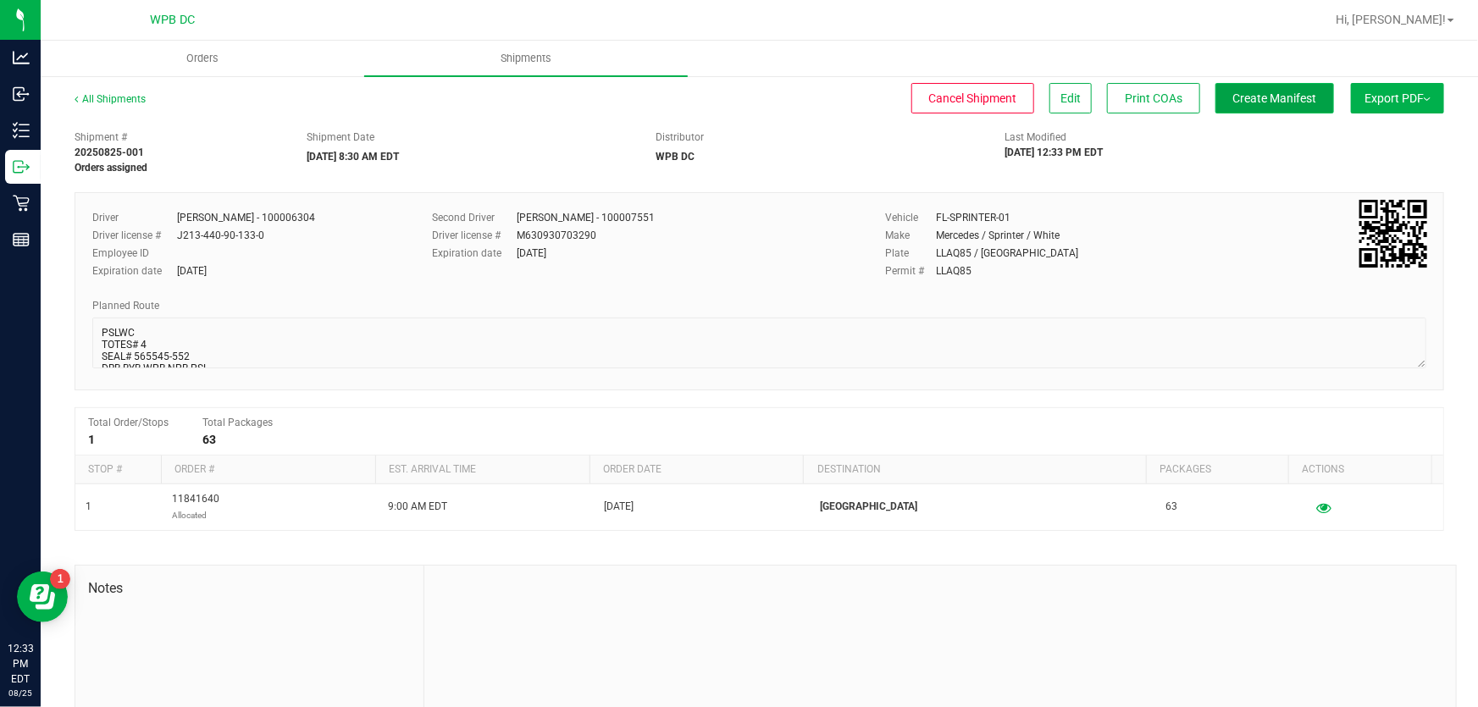
click at [1291, 102] on span "Create Manifest" at bounding box center [1275, 98] width 84 height 14
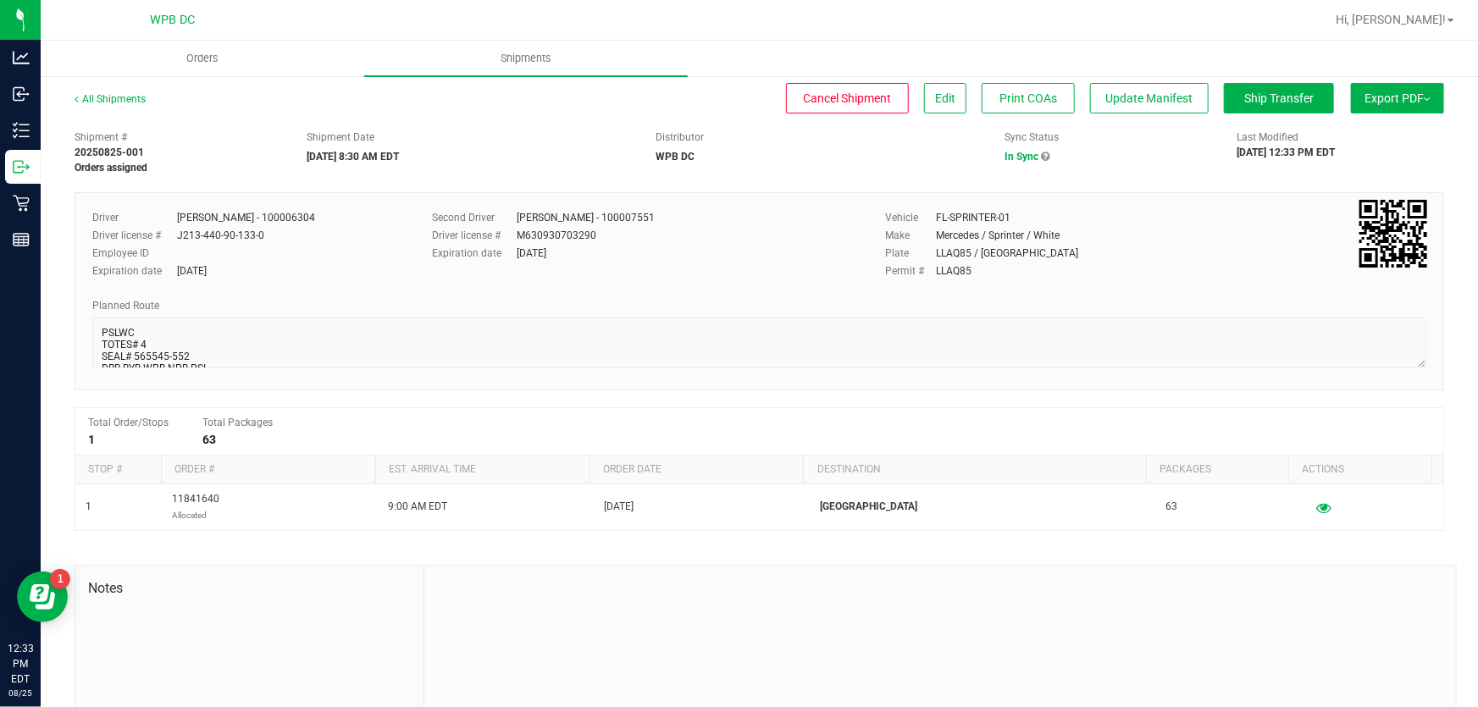
click at [1351, 96] on button "Export PDF" at bounding box center [1397, 98] width 93 height 30
click at [1345, 130] on span "Manifest by Package ID" at bounding box center [1373, 136] width 108 height 12
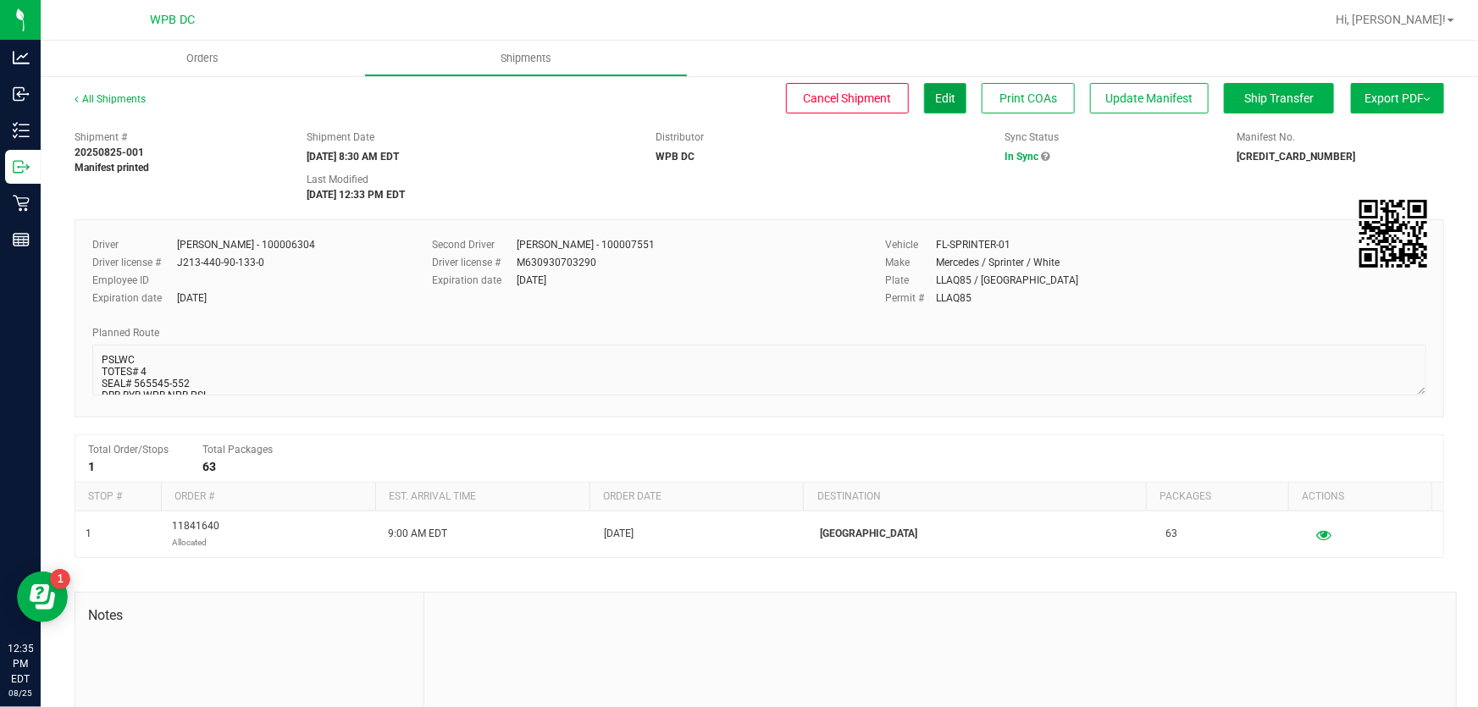
click at [928, 112] on button "Edit" at bounding box center [945, 98] width 42 height 30
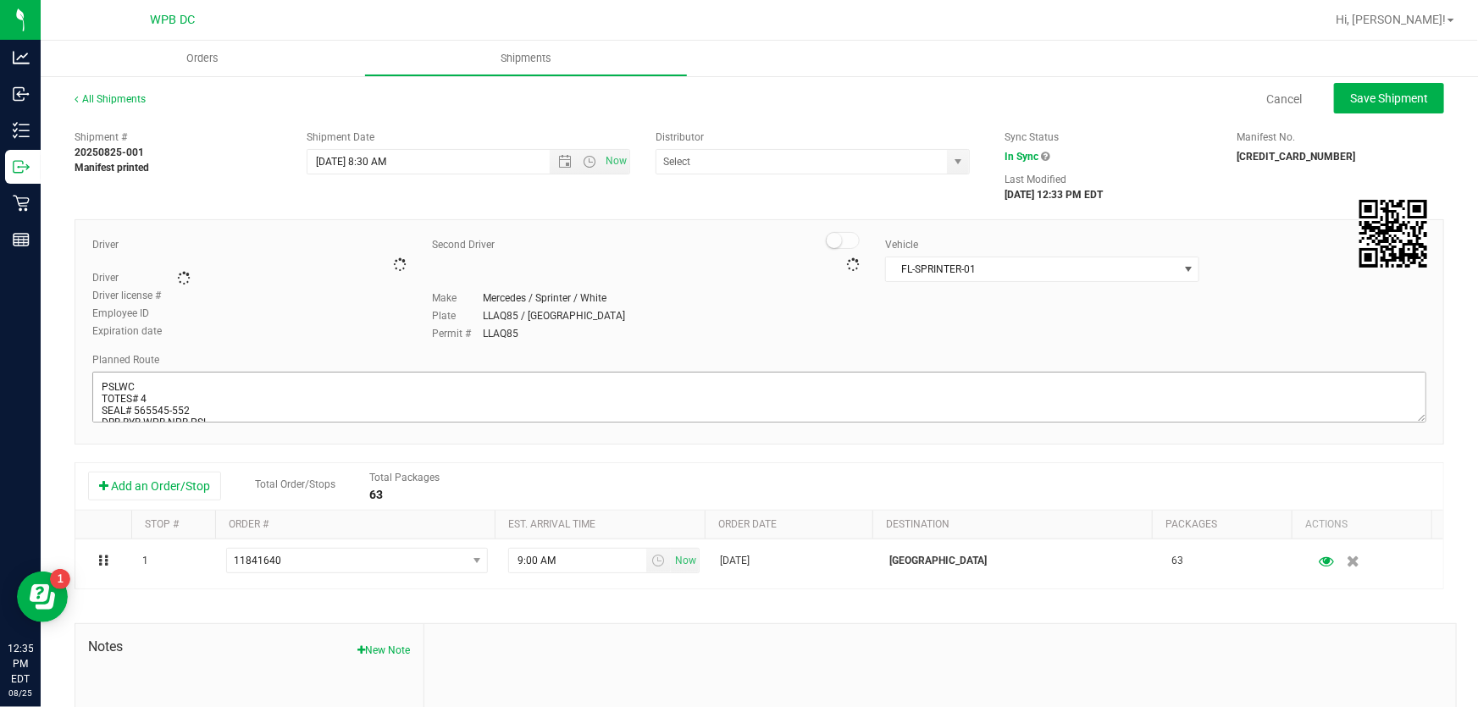
type input "WPB DC"
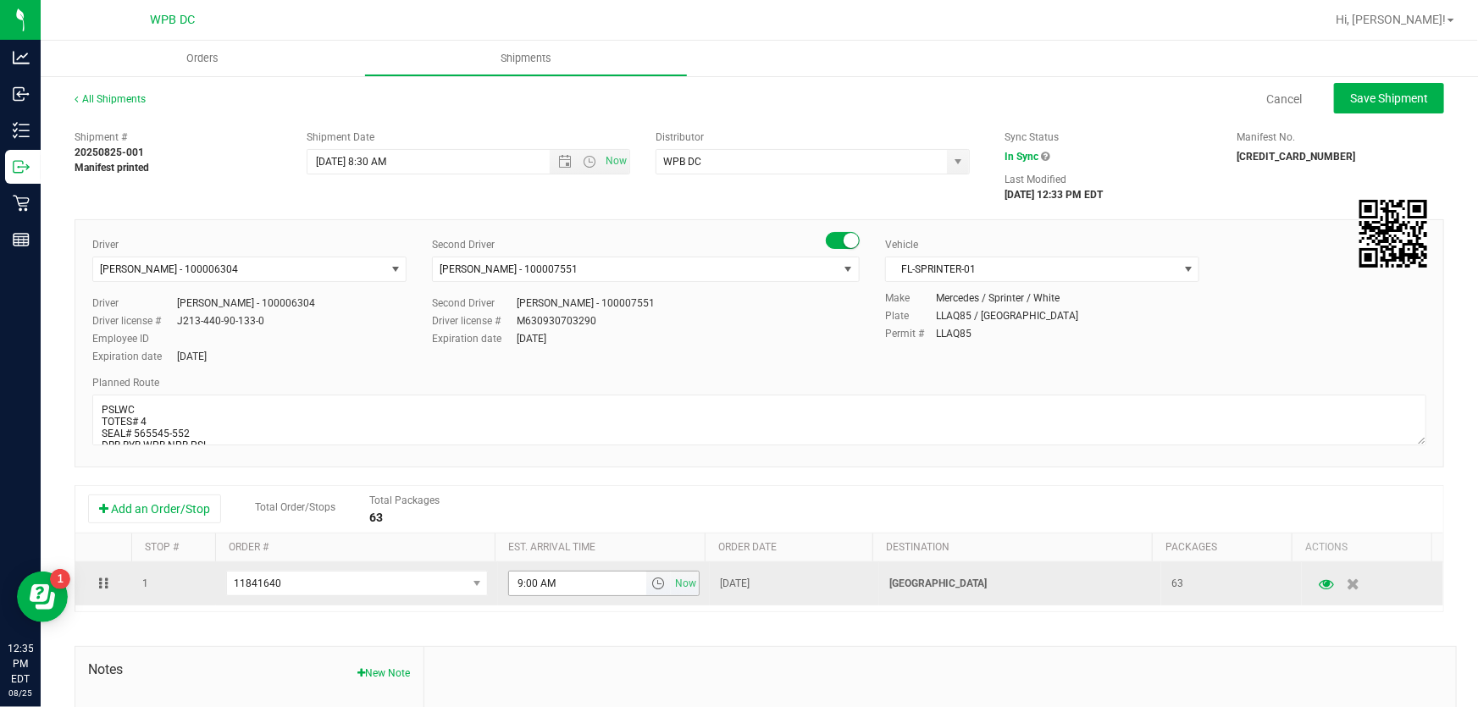
click at [651, 584] on span "select" at bounding box center [658, 584] width 14 height 14
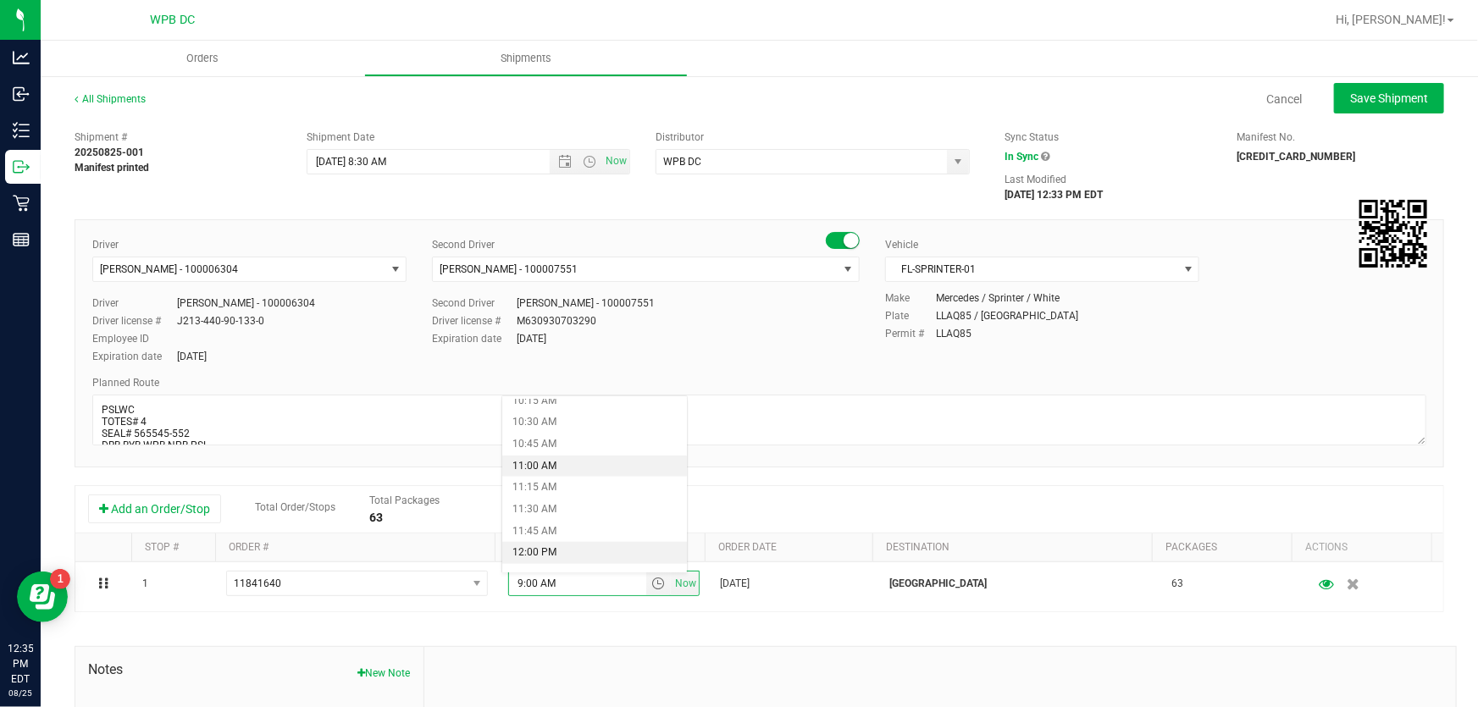
scroll to position [923, 0]
click at [551, 490] on li "11:30 AM" at bounding box center [594, 489] width 185 height 22
type input "11:30 AM"
click at [1381, 97] on span "Save Shipment" at bounding box center [1389, 98] width 78 height 14
type input "[DATE] 12:30 PM"
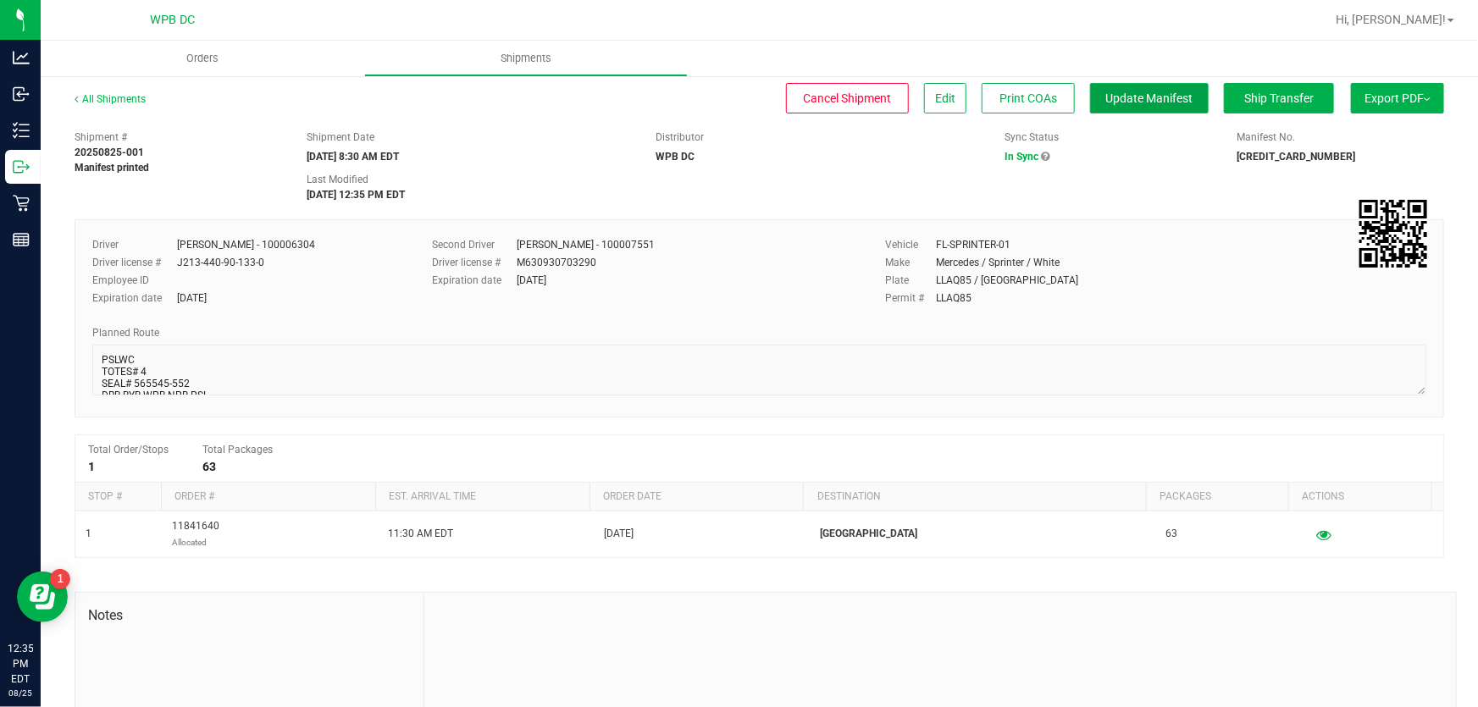
click at [1147, 100] on span "Update Manifest" at bounding box center [1149, 98] width 87 height 14
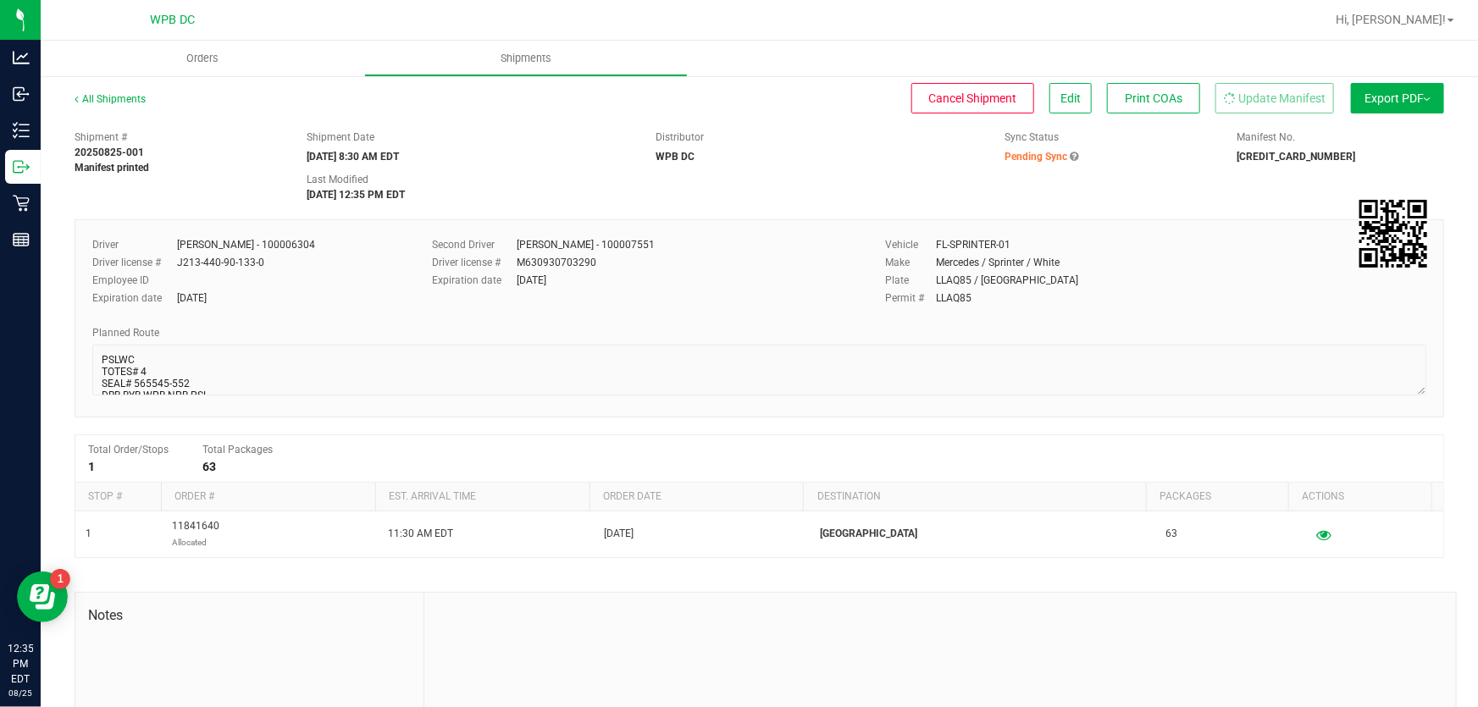
click at [1400, 104] on button "Export PDF" at bounding box center [1397, 98] width 93 height 30
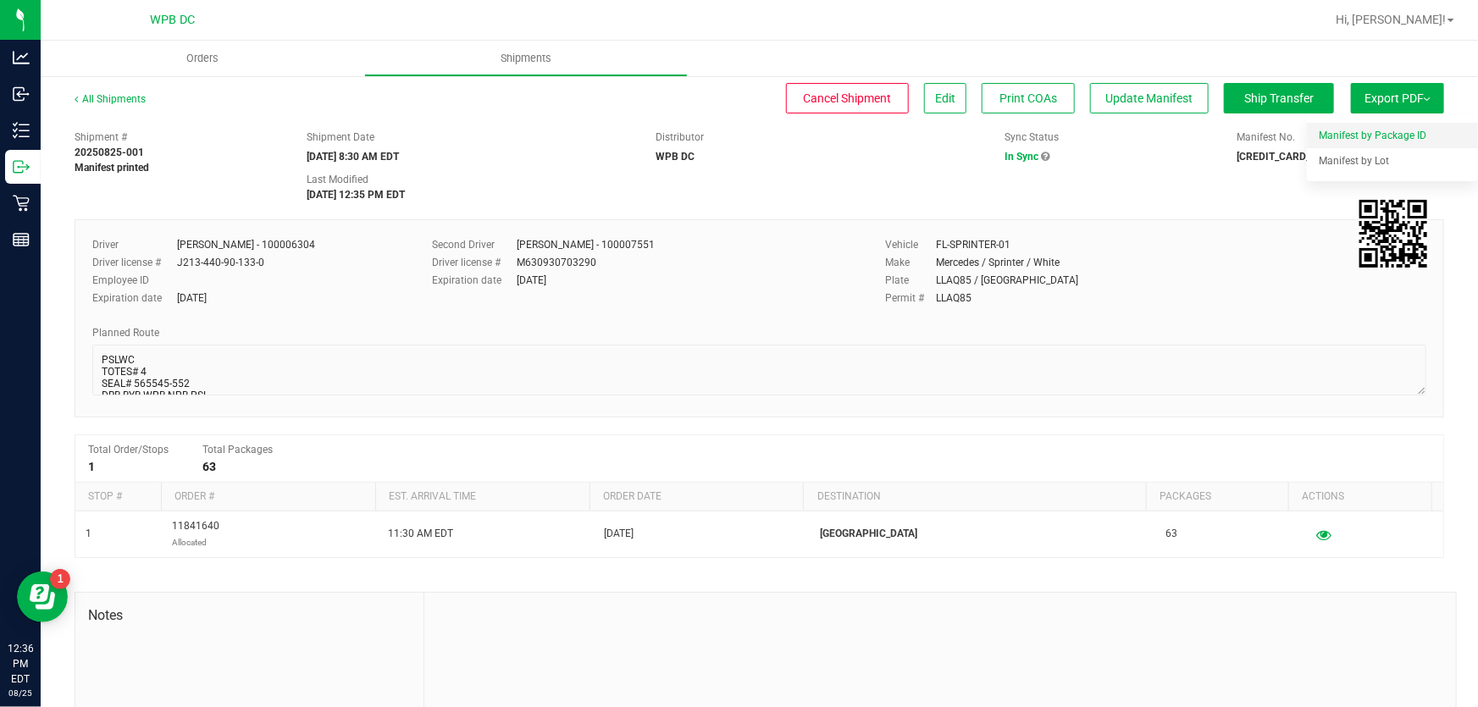
click at [1381, 135] on span "Manifest by Package ID" at bounding box center [1373, 136] width 108 height 12
click at [1266, 89] on button "Ship Transfer" at bounding box center [1279, 98] width 110 height 30
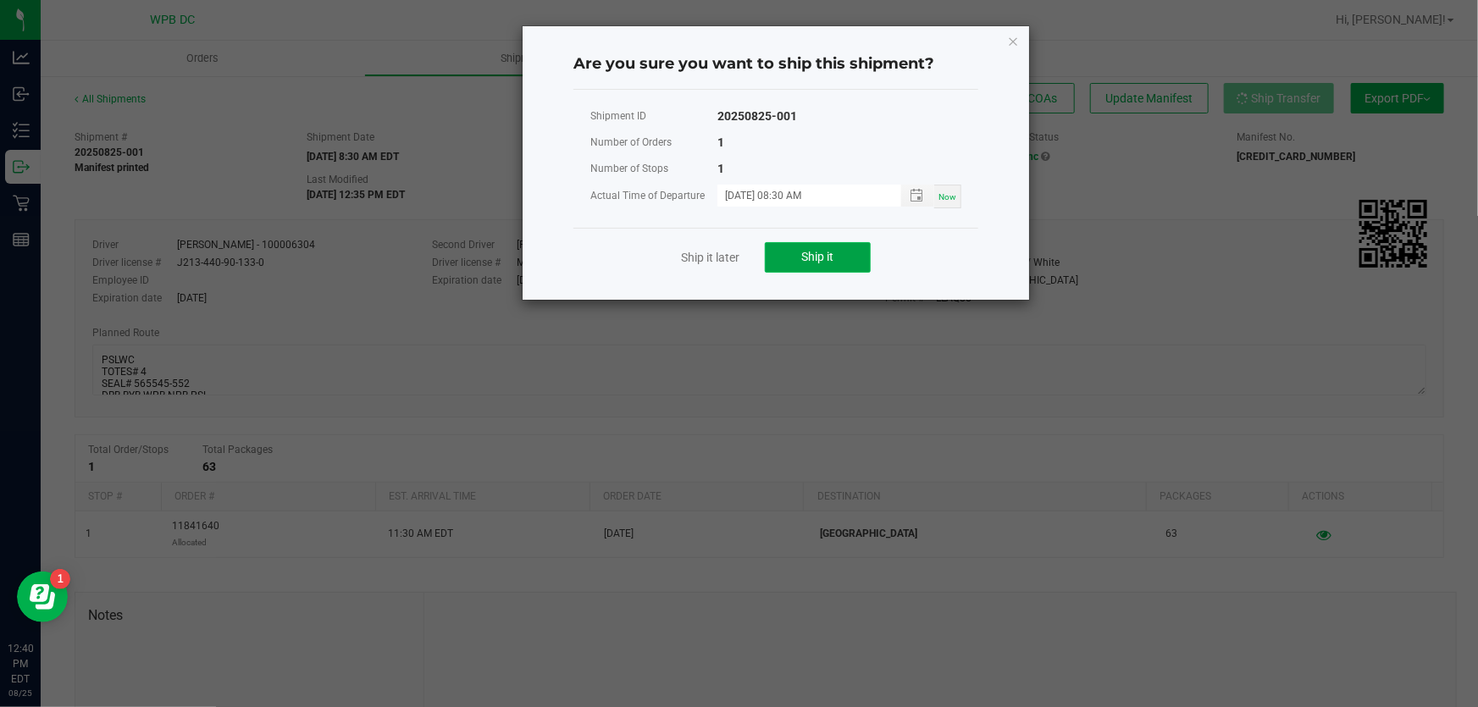
click at [806, 262] on span "Ship it" at bounding box center [818, 257] width 32 height 14
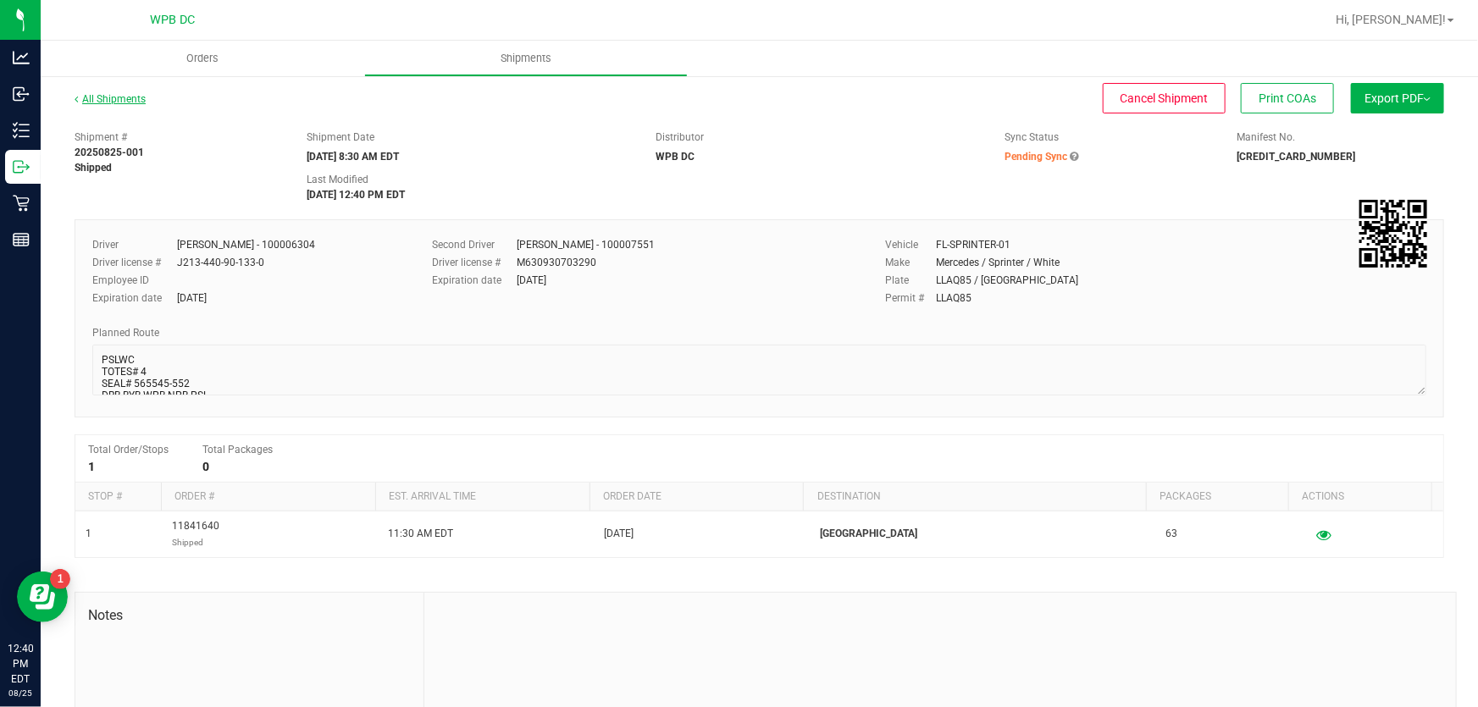
click at [128, 99] on link "All Shipments" at bounding box center [110, 99] width 71 height 12
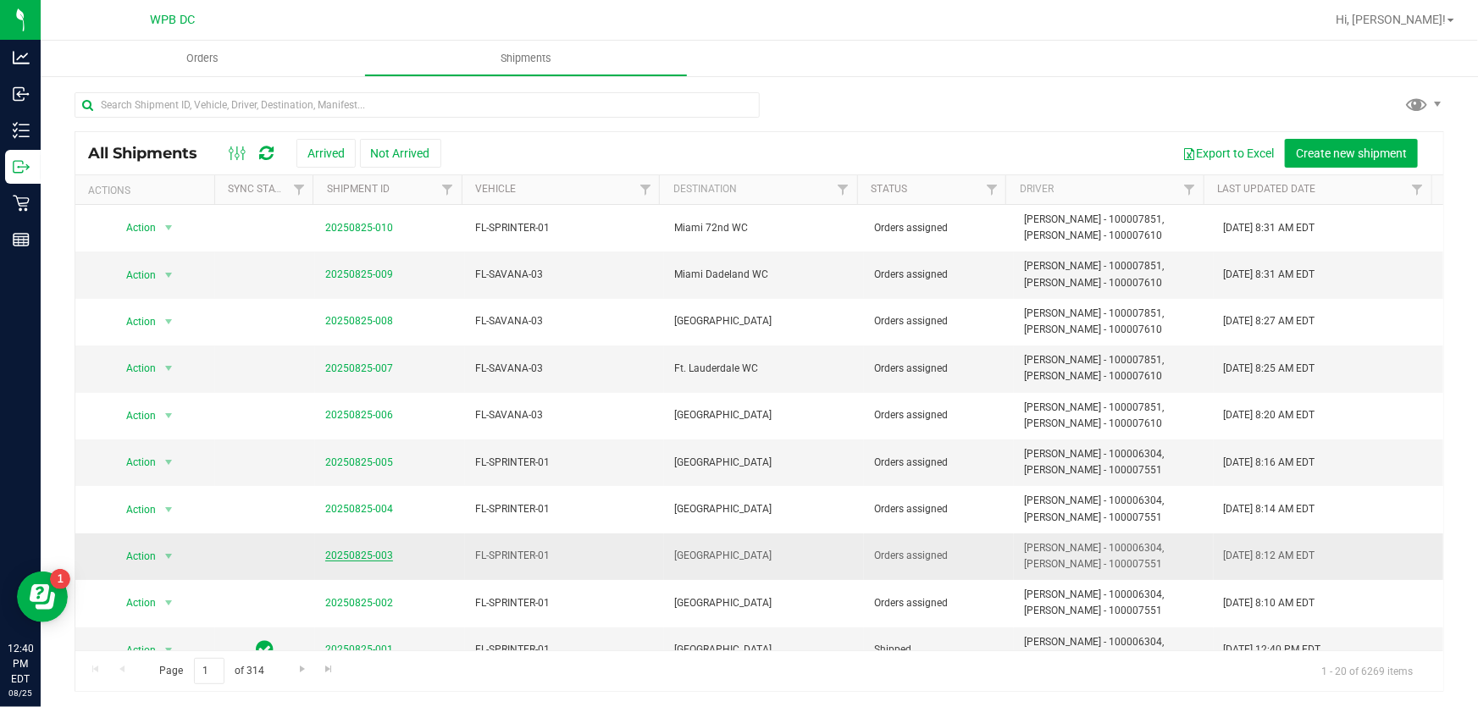
click at [380, 551] on link "20250825-003" at bounding box center [359, 556] width 68 height 12
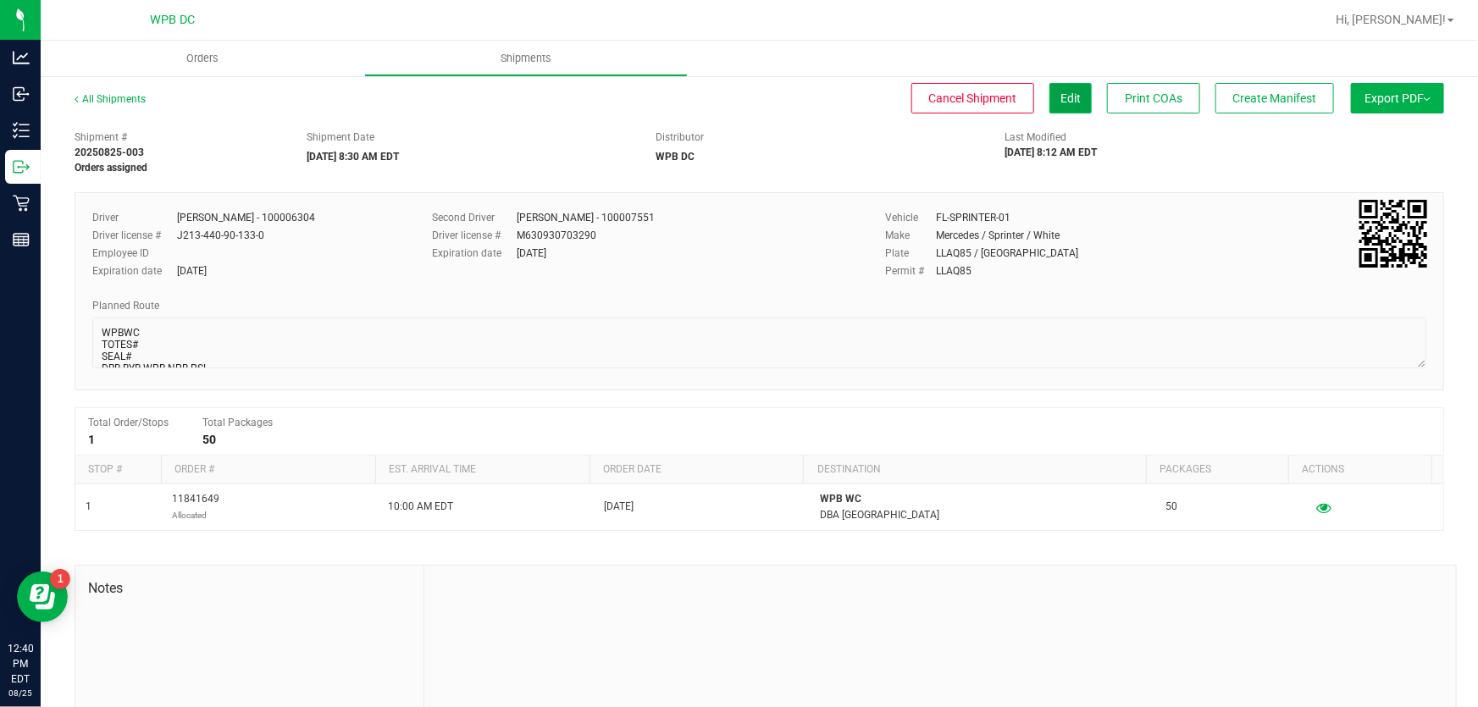
click at [1061, 101] on span "Edit" at bounding box center [1071, 98] width 20 height 14
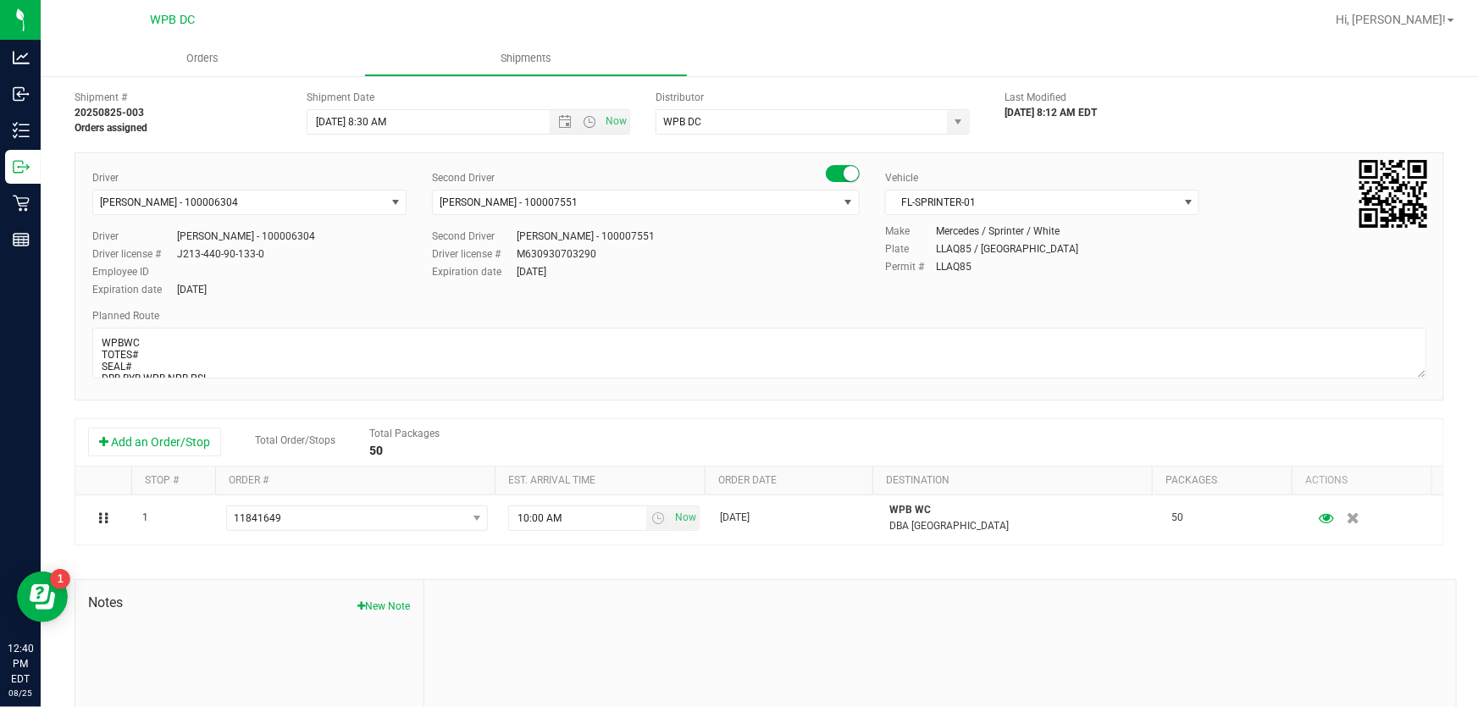
scroll to position [76, 0]
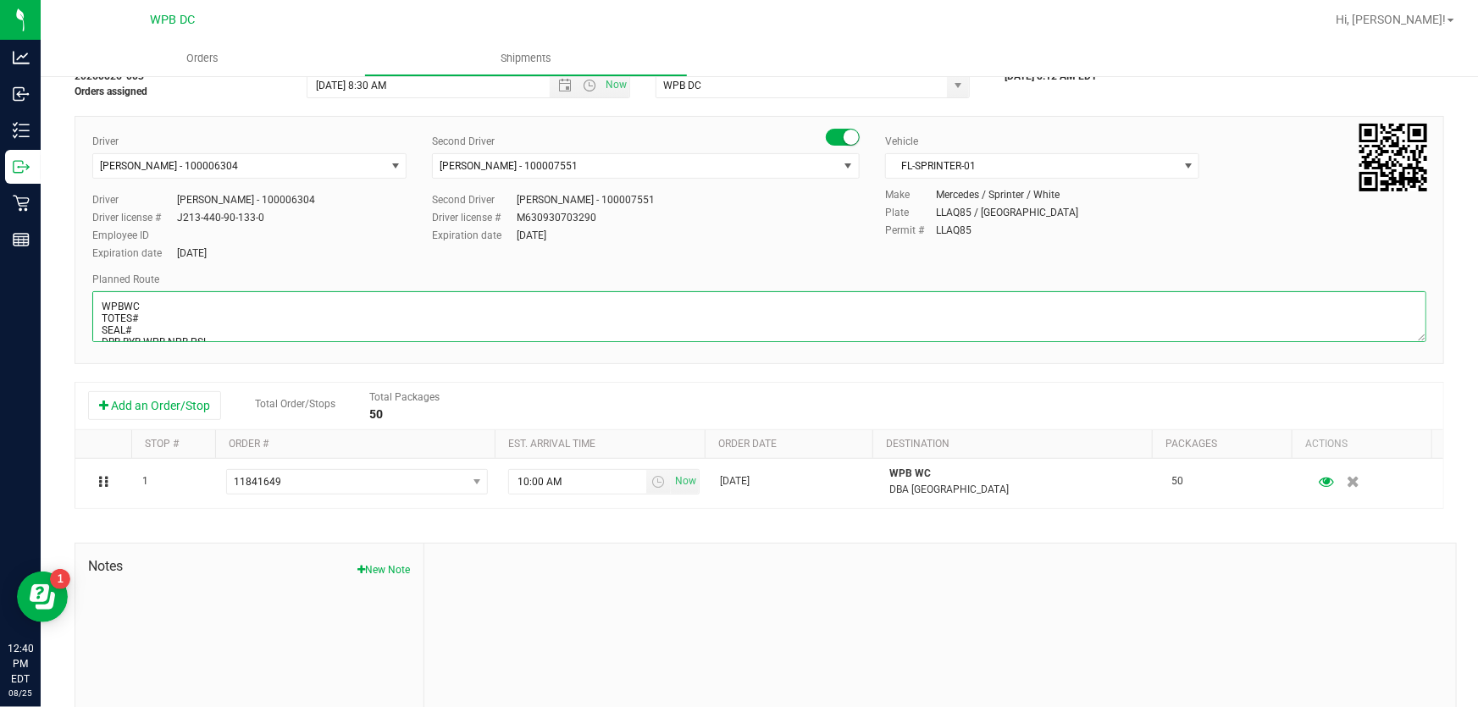
click at [152, 316] on textarea at bounding box center [759, 316] width 1334 height 51
click at [146, 328] on textarea at bounding box center [759, 316] width 1334 height 51
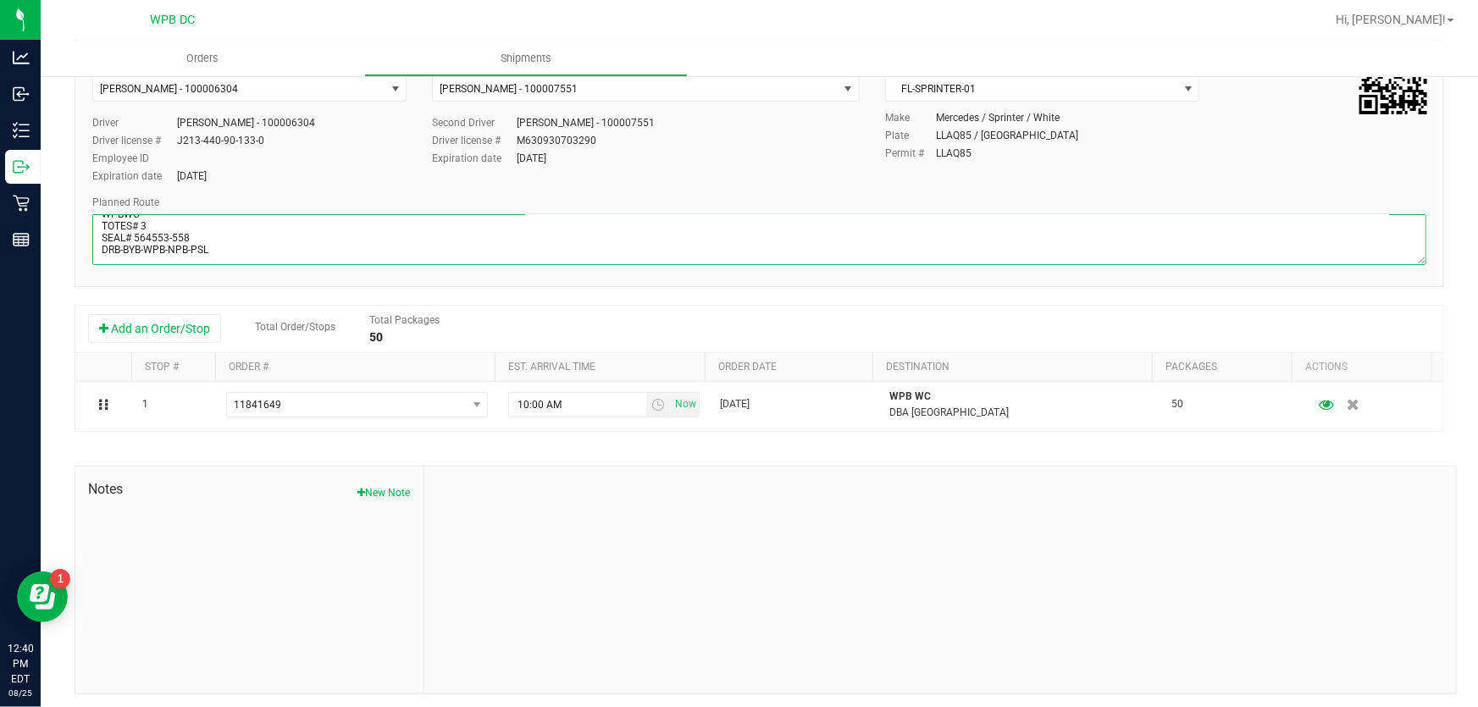
click at [227, 246] on textarea at bounding box center [759, 239] width 1334 height 51
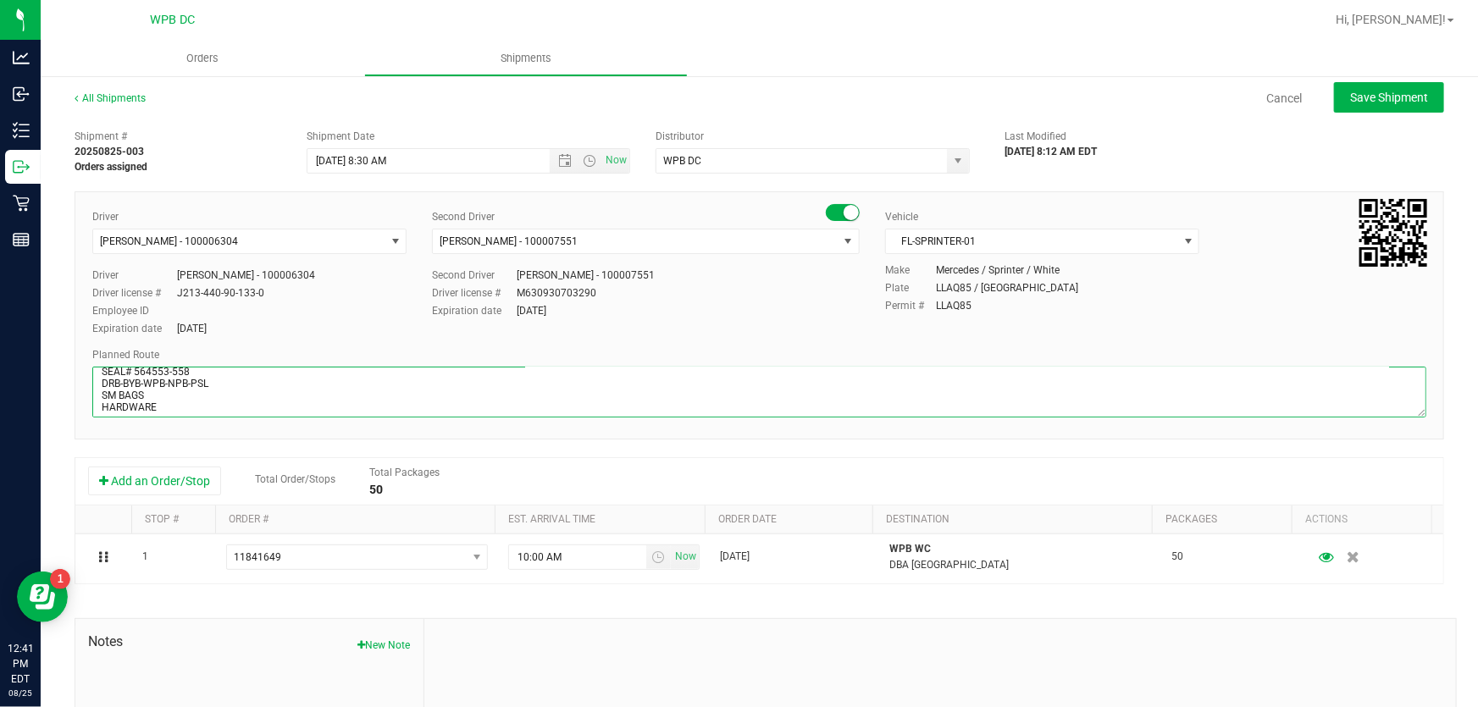
scroll to position [0, 0]
type textarea "WPBWC TOTES# 3 SEAL# 564553-558 DRB-BYB-WPB-NPB-PSL SM BAGS HARDWARE"
click at [1368, 102] on span "Save Shipment" at bounding box center [1389, 98] width 78 height 14
type input "[DATE] 12:30 PM"
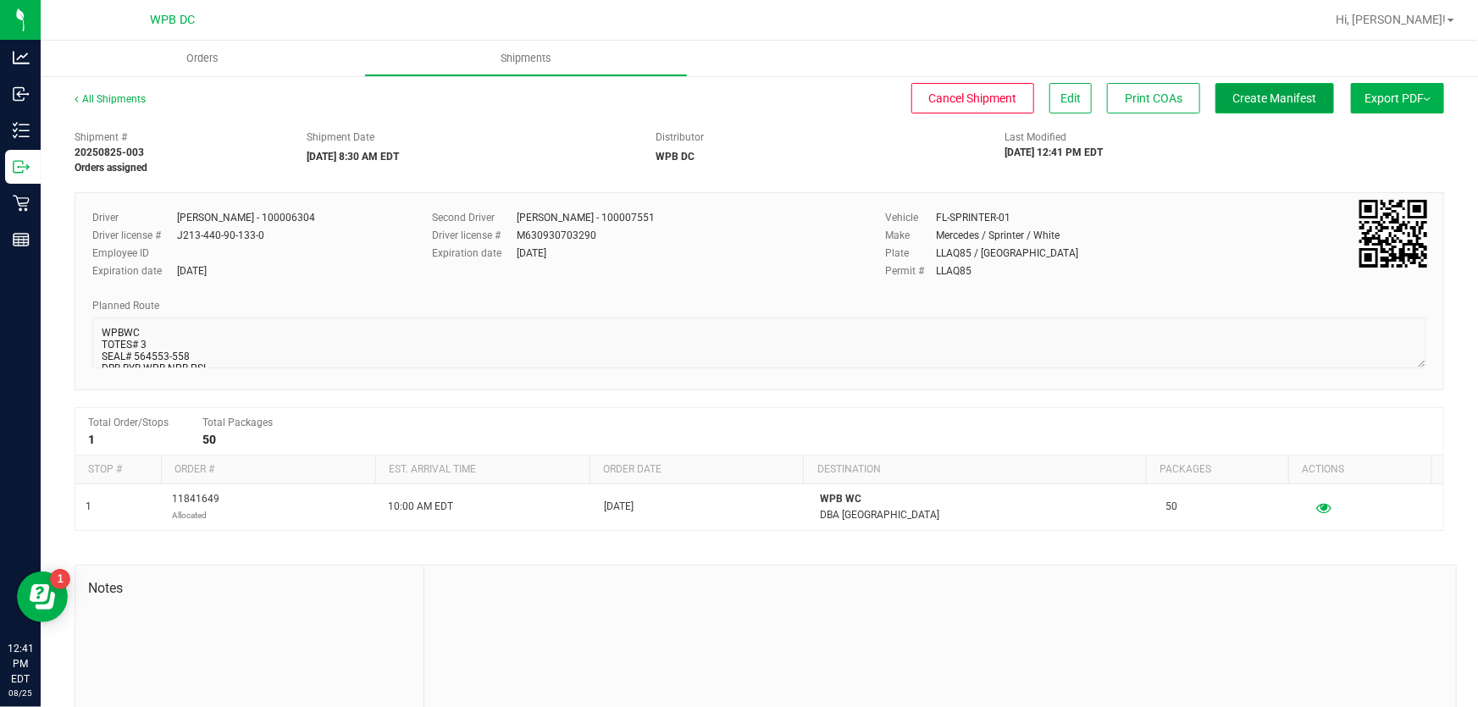
click at [1262, 102] on span "Create Manifest" at bounding box center [1275, 98] width 84 height 14
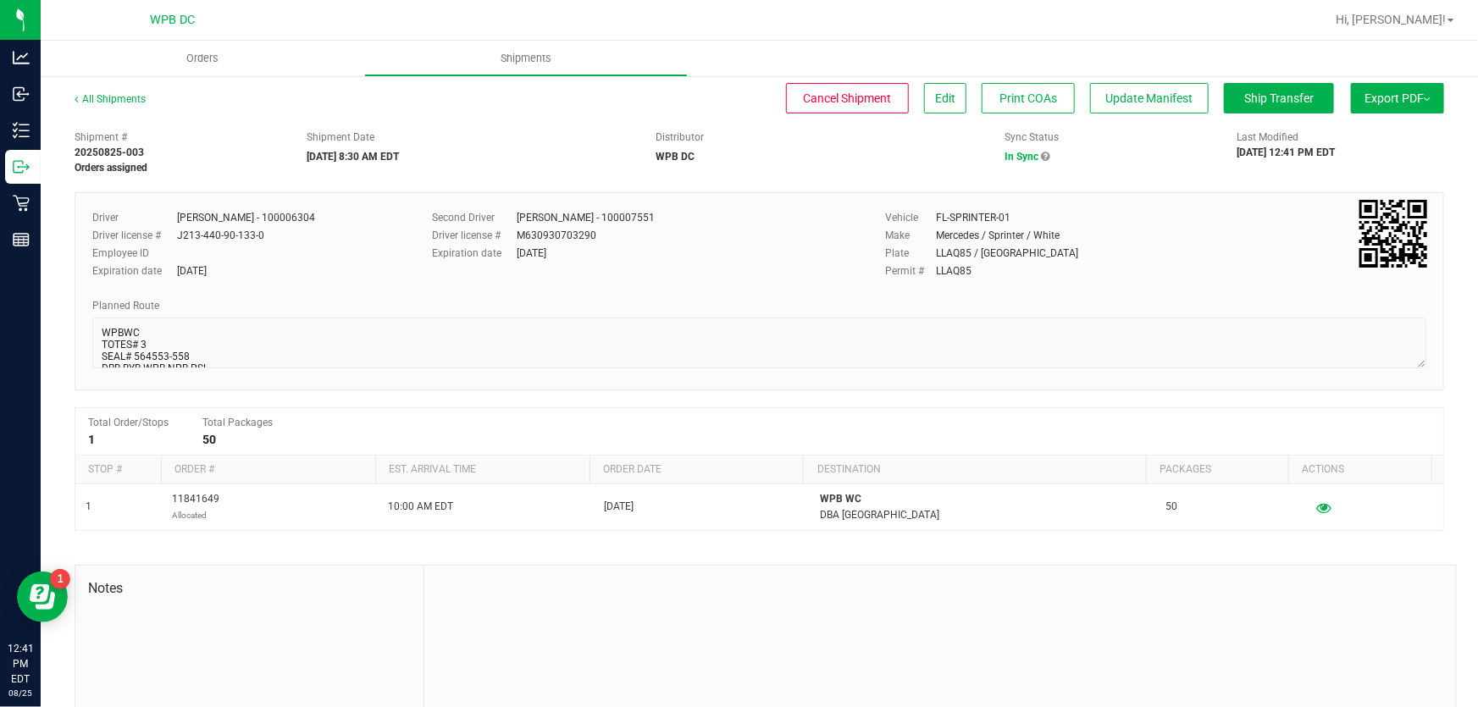
click at [1369, 94] on button "Export PDF" at bounding box center [1397, 98] width 93 height 30
click at [1371, 130] on span "Manifest by Package ID" at bounding box center [1373, 136] width 108 height 12
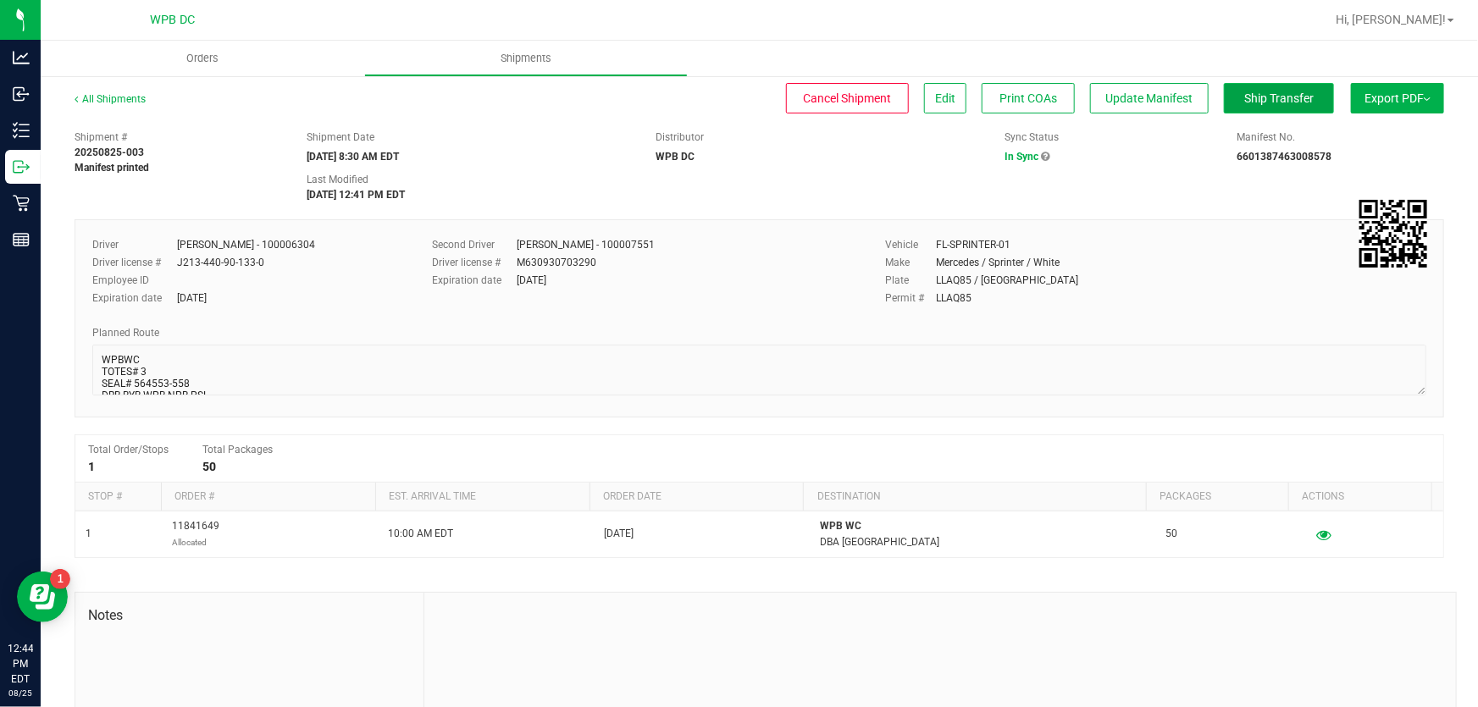
click at [1299, 97] on span "Ship Transfer" at bounding box center [1278, 98] width 69 height 14
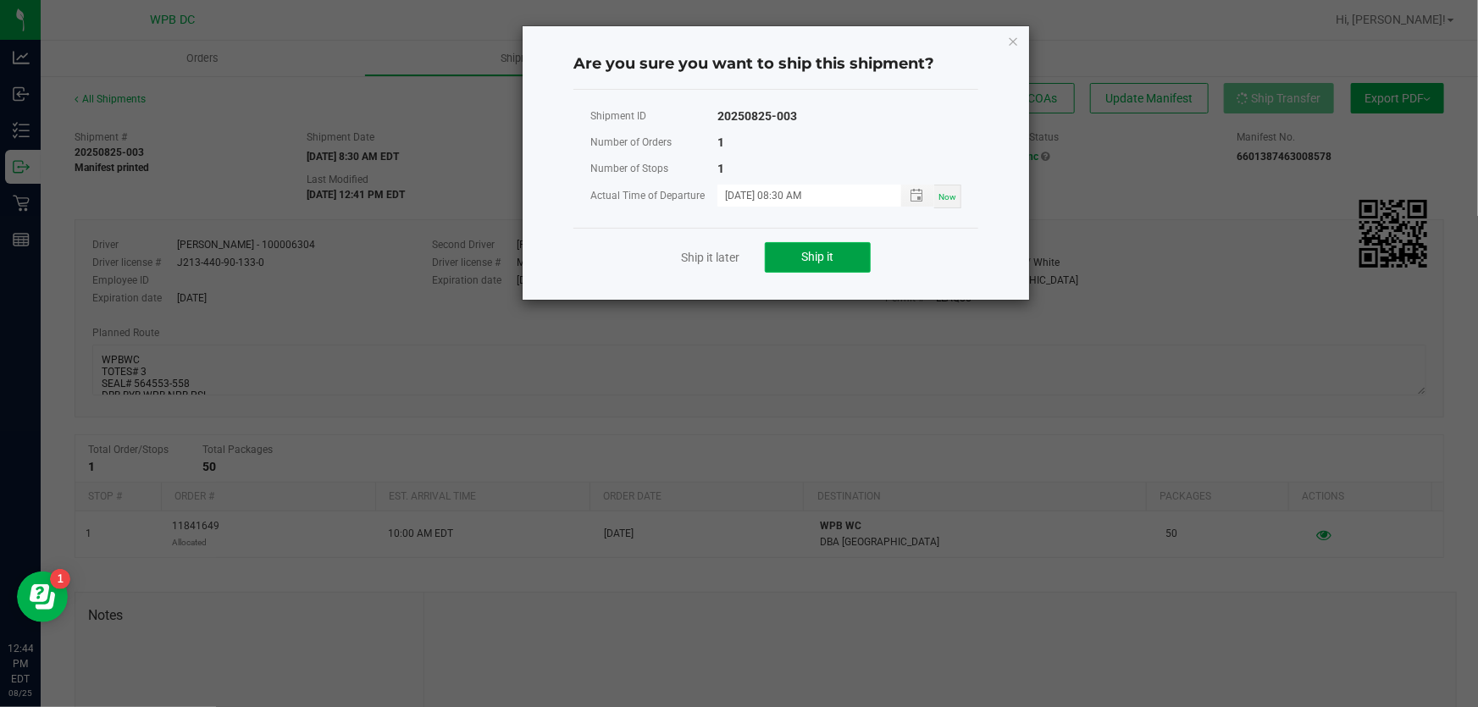
click at [860, 254] on button "Ship it" at bounding box center [818, 257] width 106 height 30
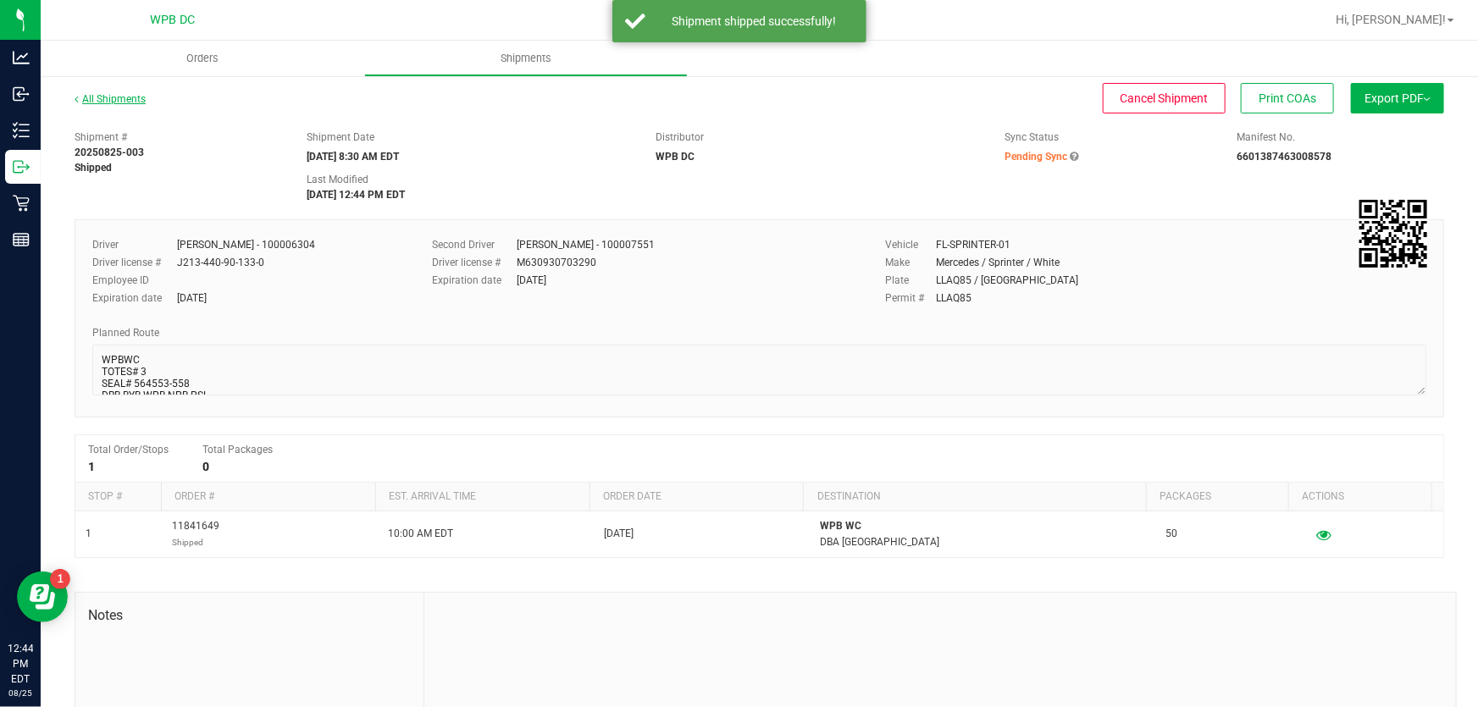
click at [124, 95] on link "All Shipments" at bounding box center [110, 99] width 71 height 12
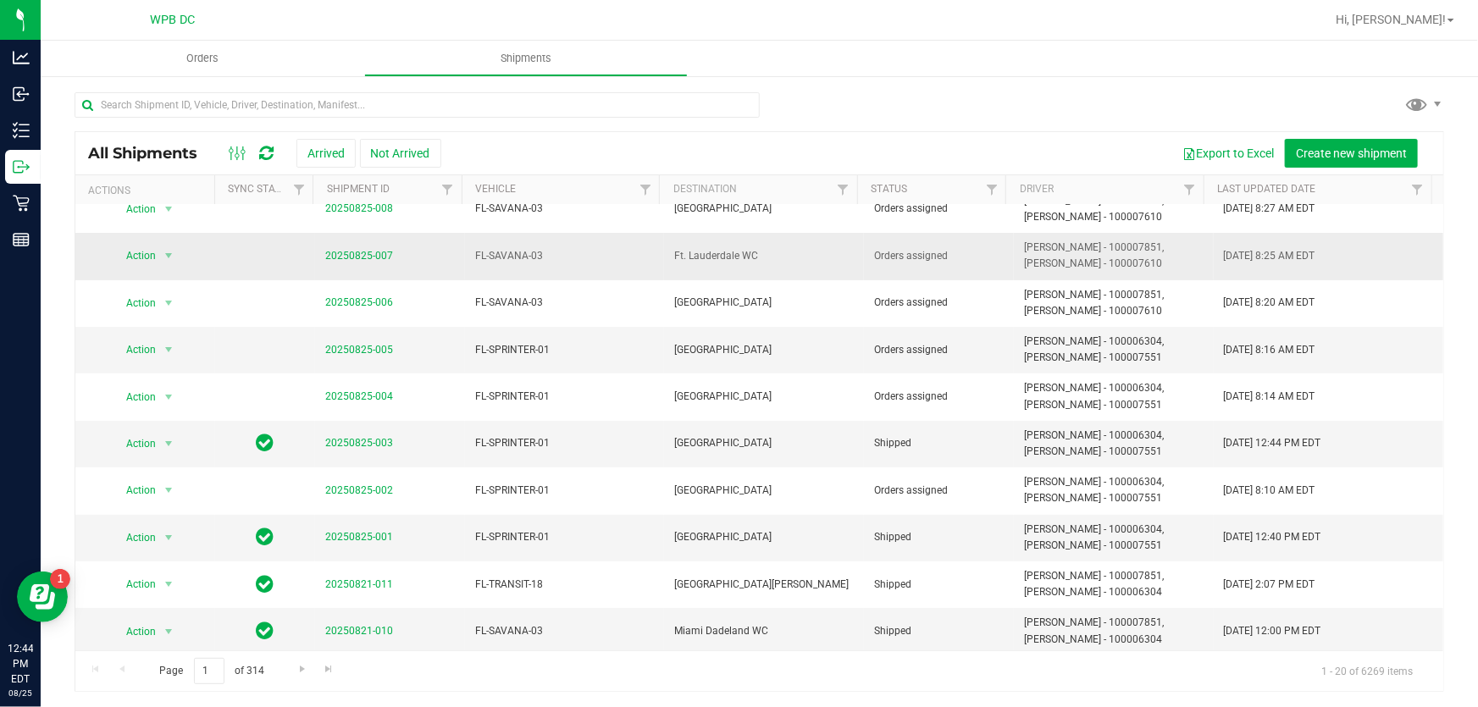
scroll to position [153, 0]
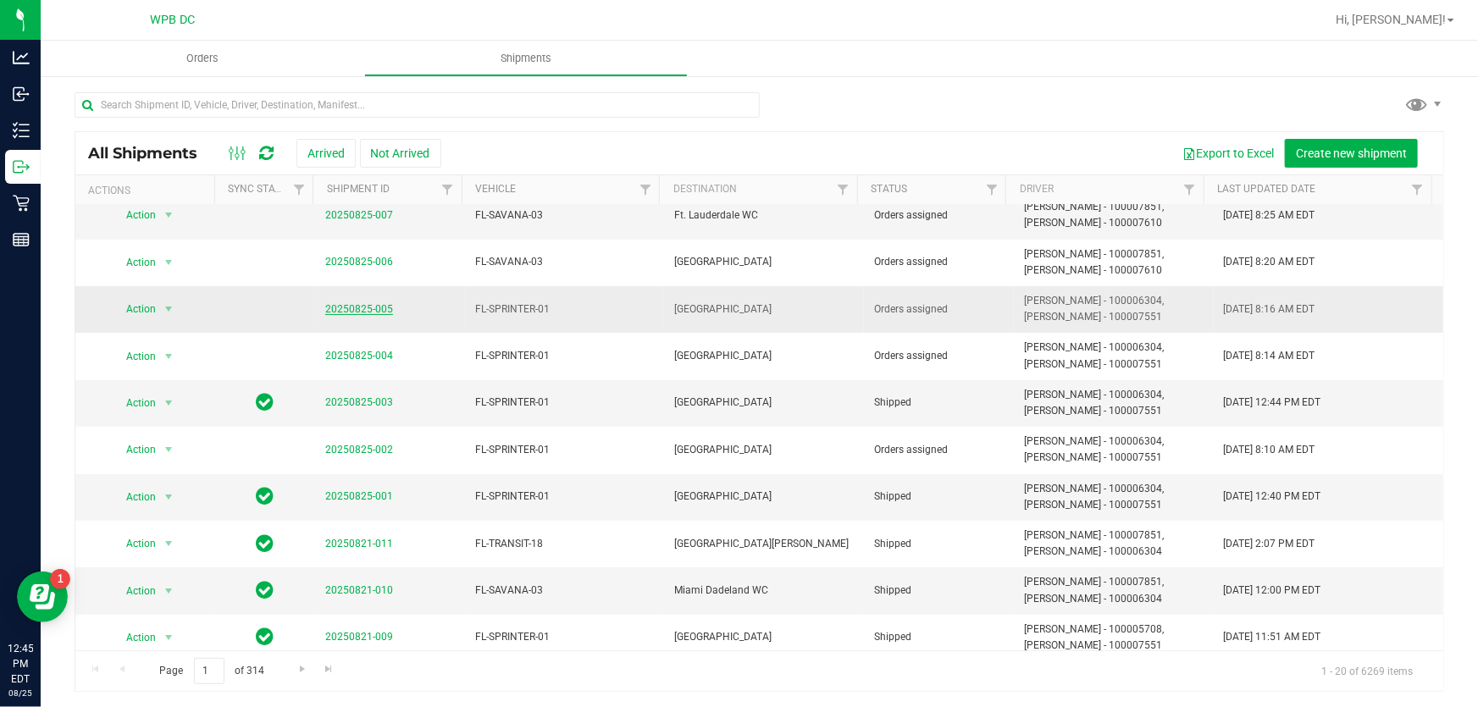
click at [343, 310] on link "20250825-005" at bounding box center [359, 309] width 68 height 12
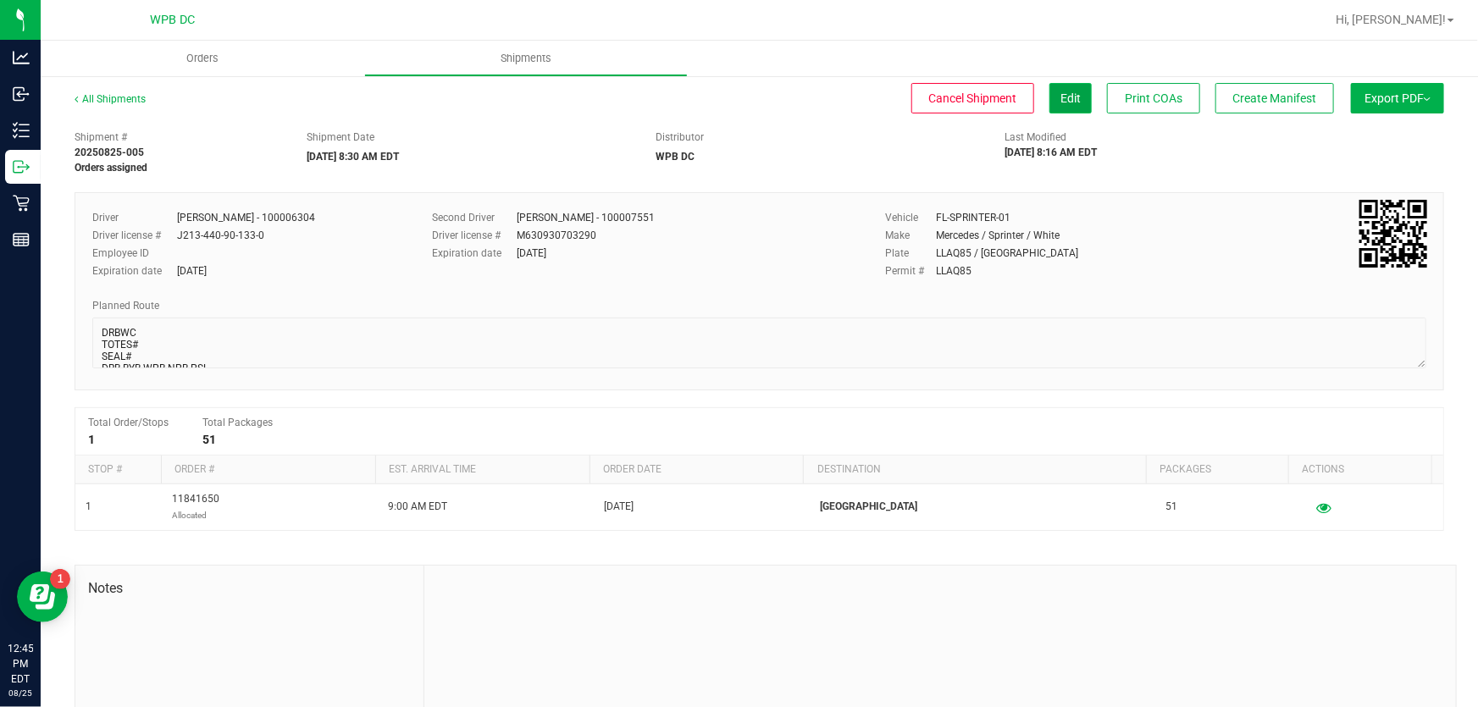
click at [1061, 97] on span "Edit" at bounding box center [1071, 98] width 20 height 14
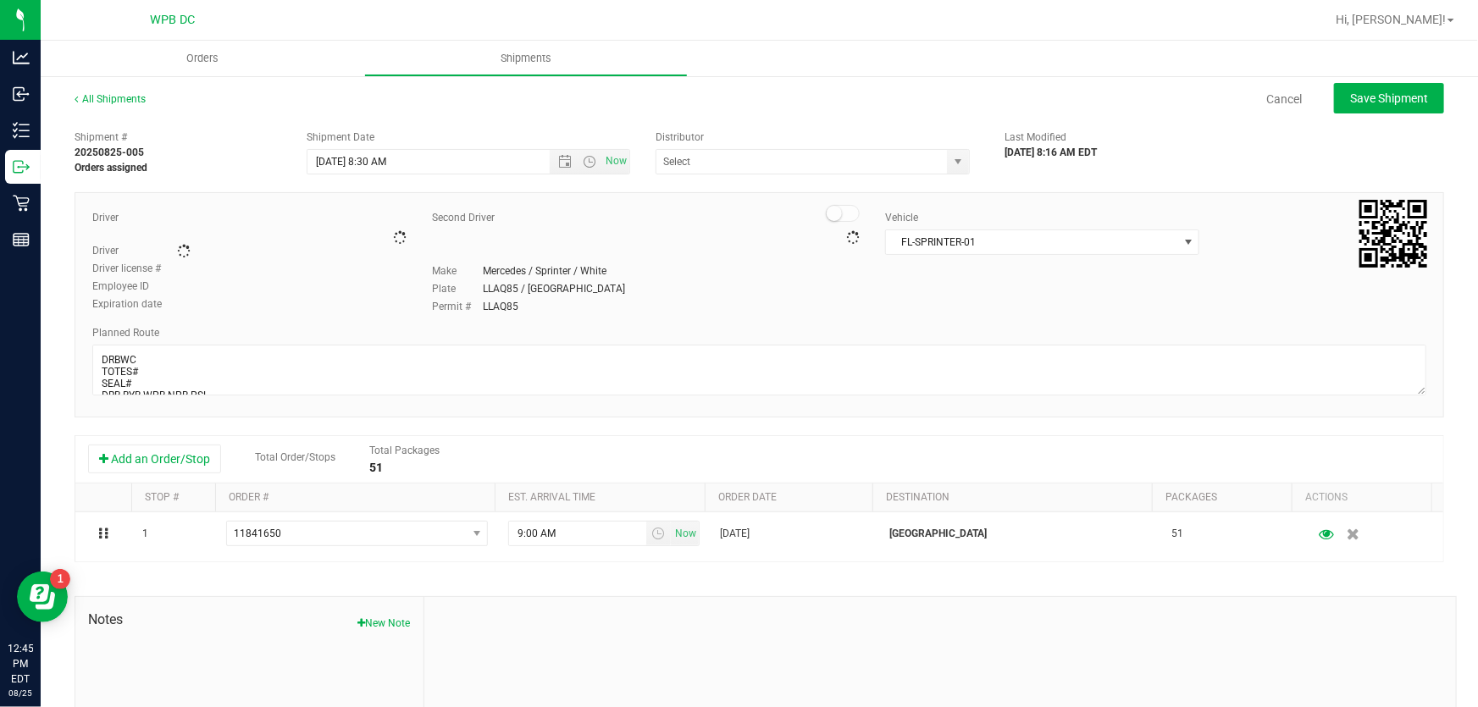
type input "WPB DC"
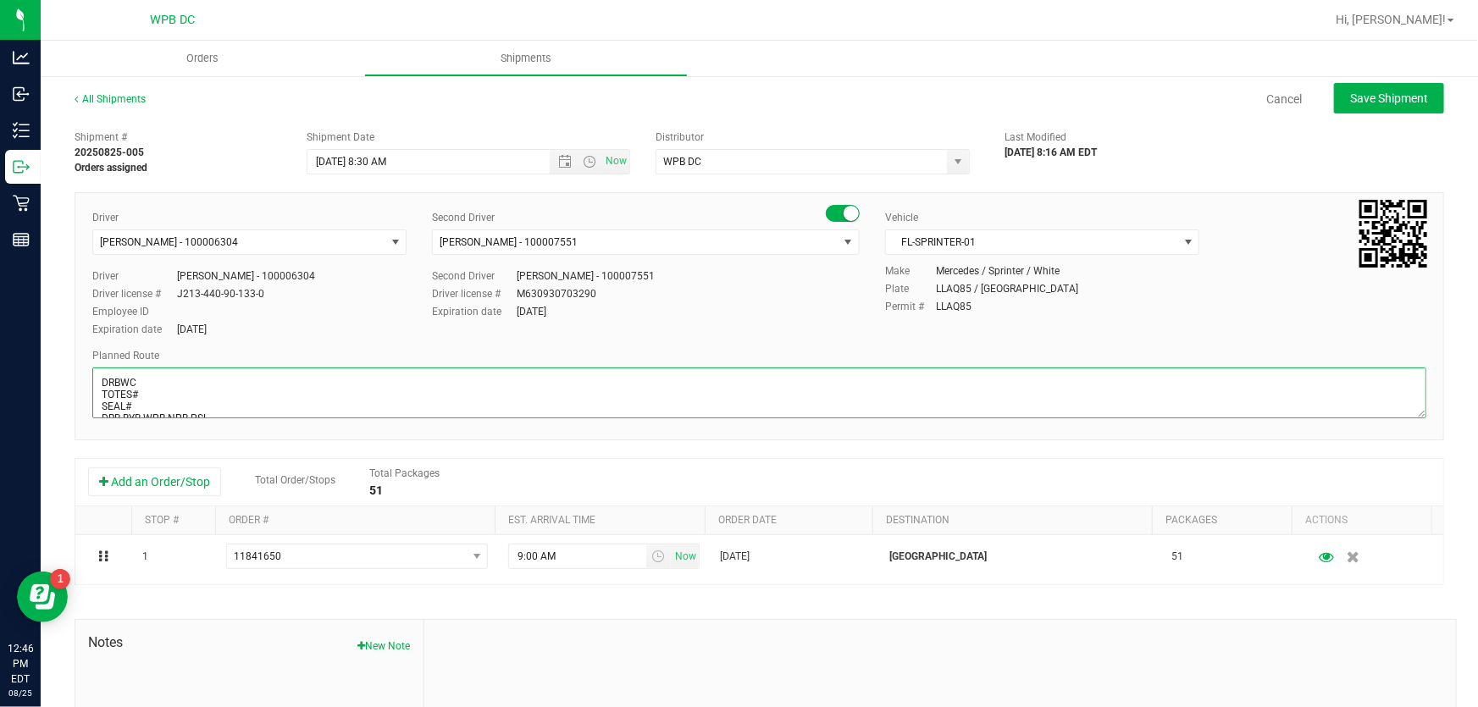
click at [150, 391] on textarea at bounding box center [759, 393] width 1334 height 51
click at [146, 405] on textarea at bounding box center [759, 393] width 1334 height 51
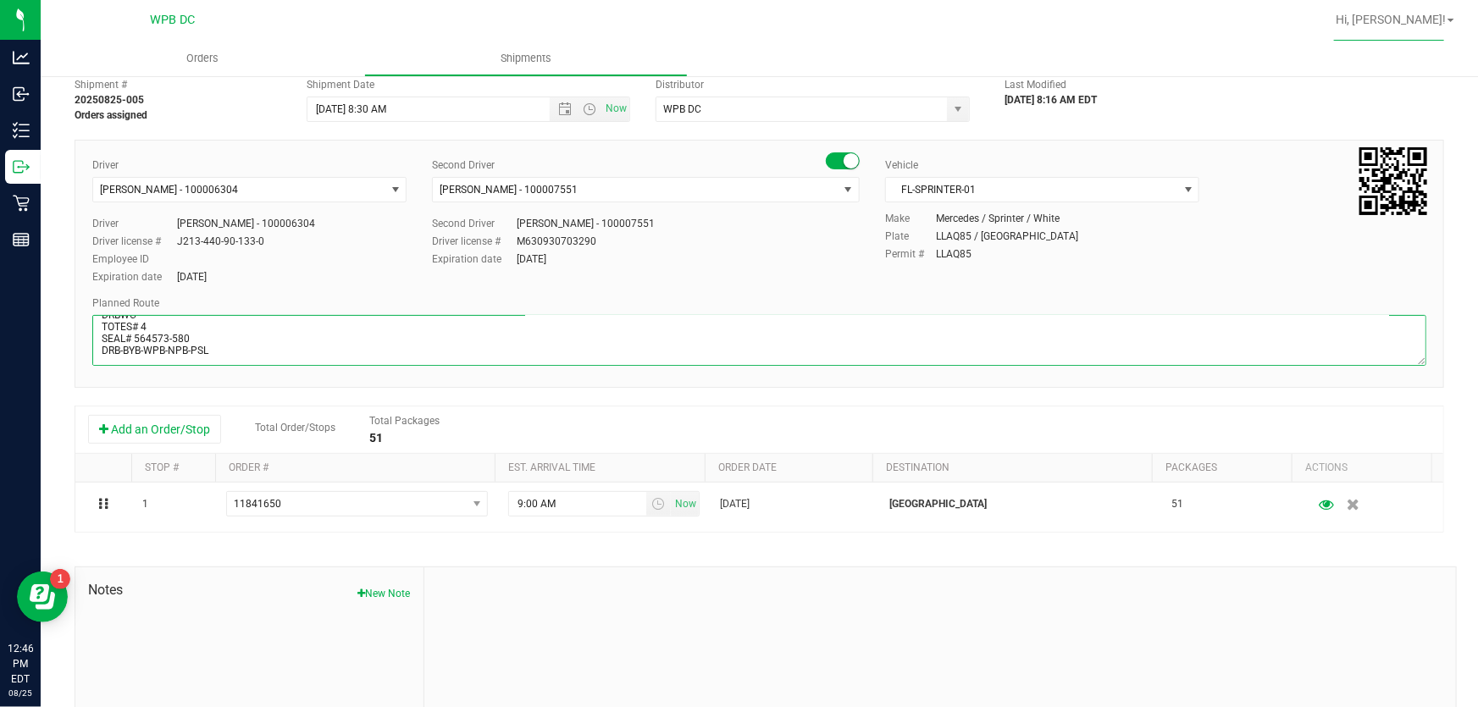
scroll to position [76, 0]
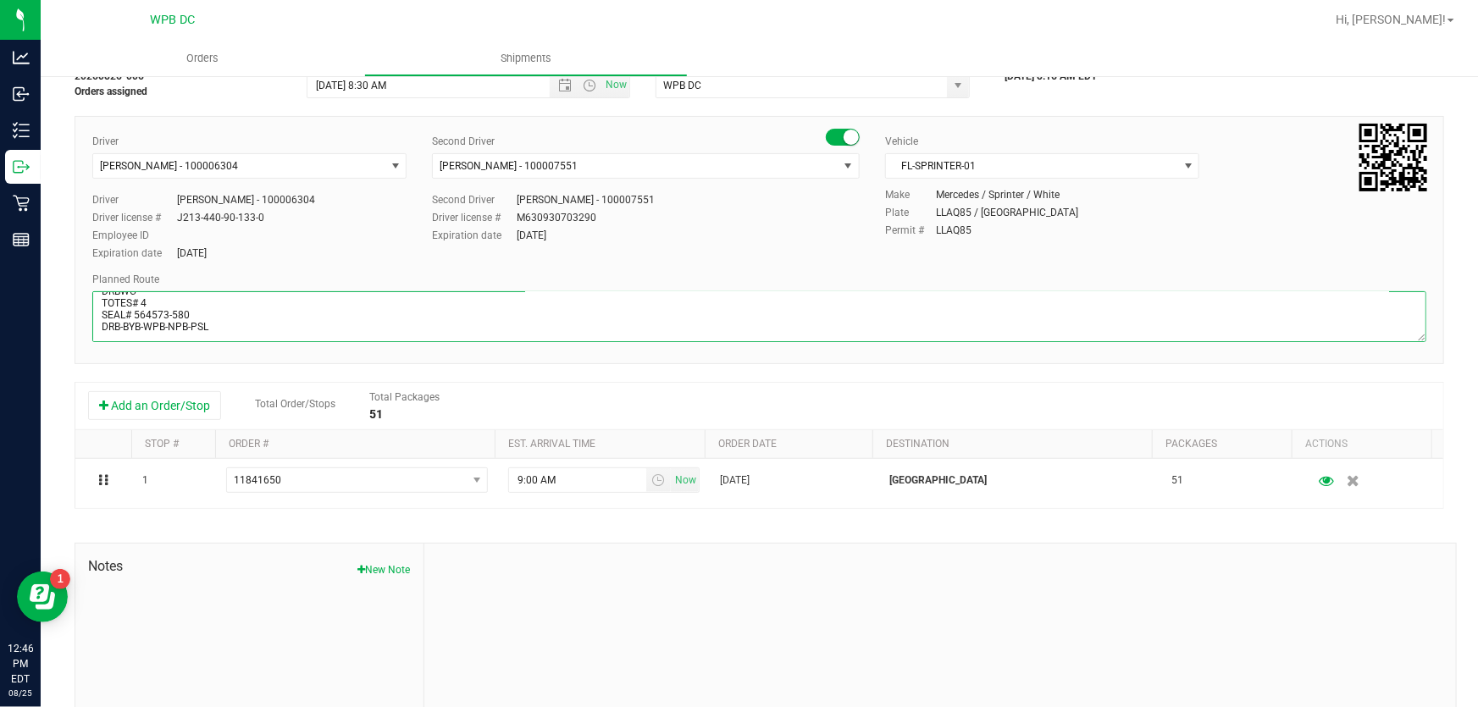
click at [220, 325] on textarea at bounding box center [759, 316] width 1334 height 51
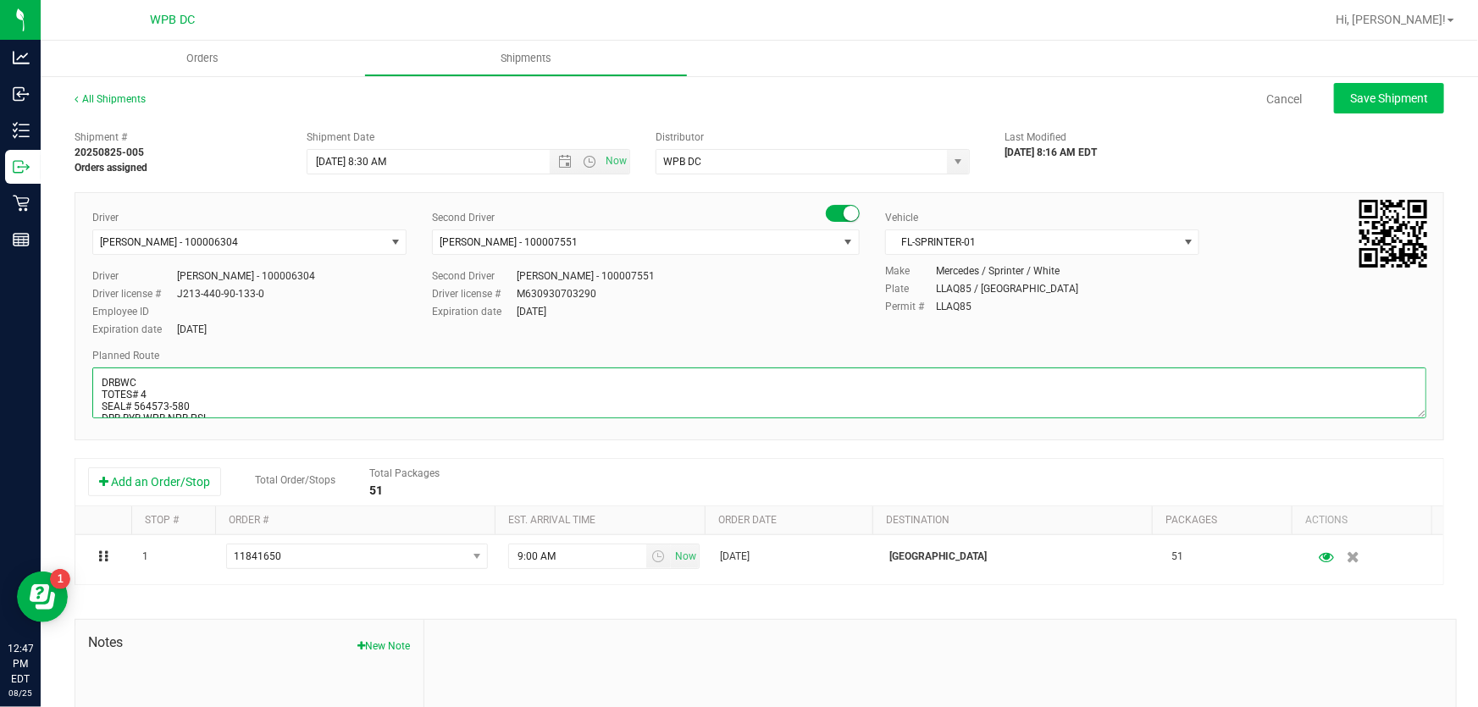
type textarea "DRBWC TOTES# 4 SEAL# 564573-580 DRB-BYB-WPB-NPB-PSL HARDWARE"
click at [1363, 97] on span "Save Shipment" at bounding box center [1389, 98] width 78 height 14
type input "[DATE] 12:30 PM"
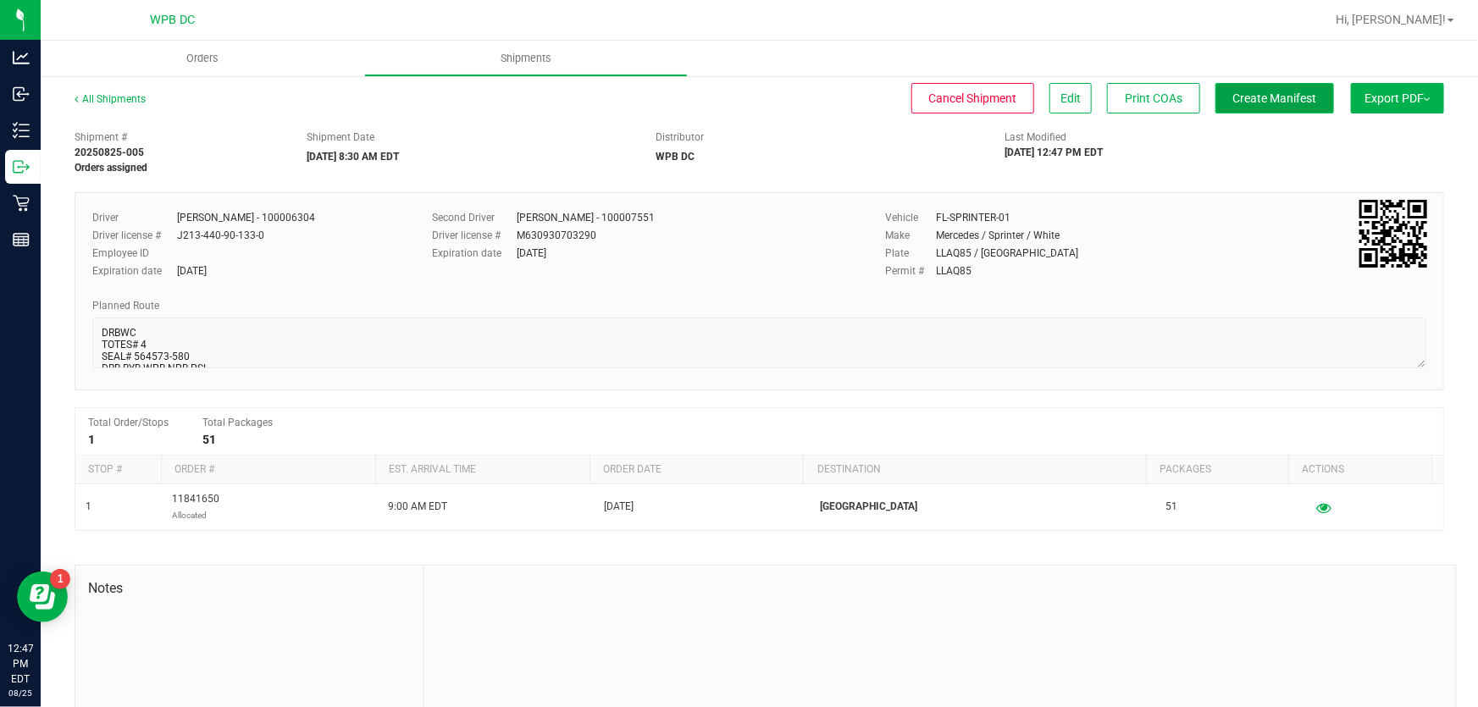
click at [1233, 97] on span "Create Manifest" at bounding box center [1275, 98] width 84 height 14
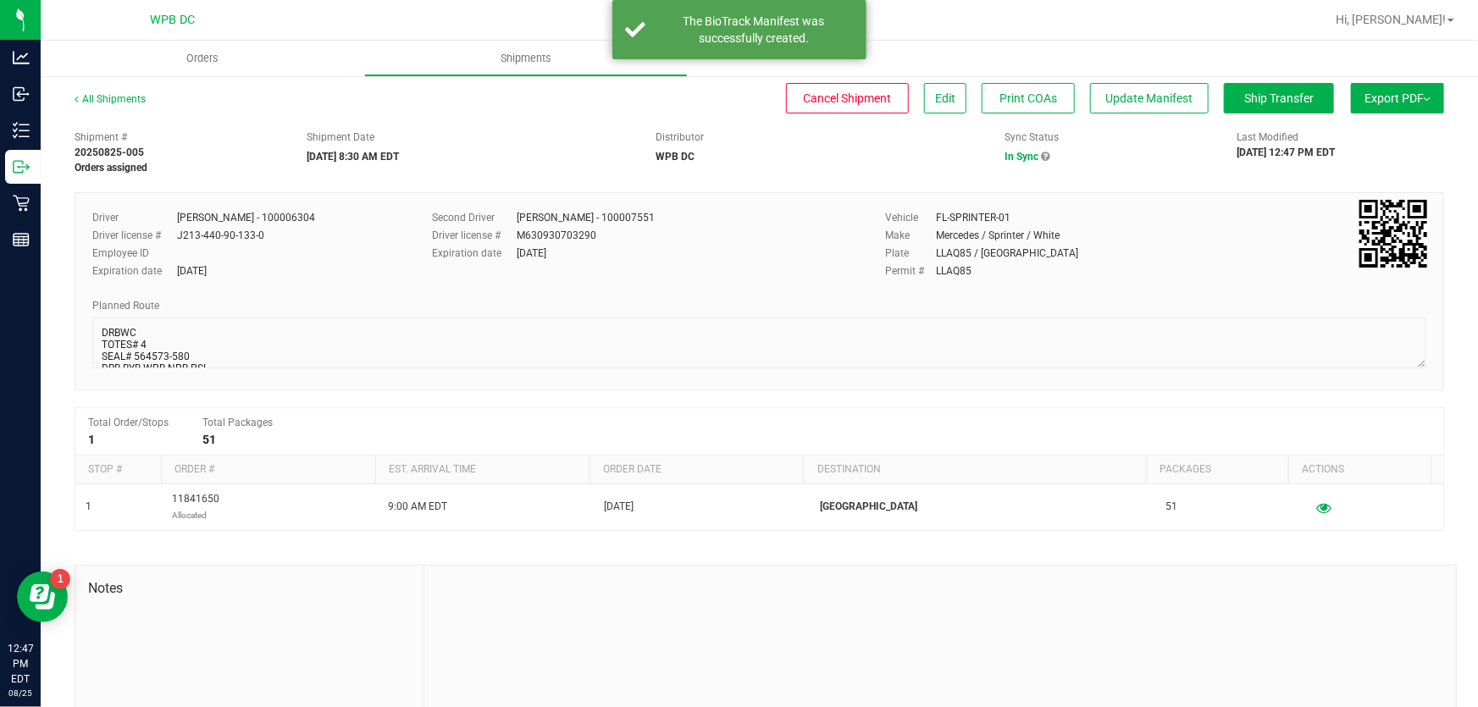
click at [1388, 92] on button "Export PDF" at bounding box center [1397, 98] width 93 height 30
click at [1374, 133] on span "Manifest by Package ID" at bounding box center [1373, 136] width 108 height 12
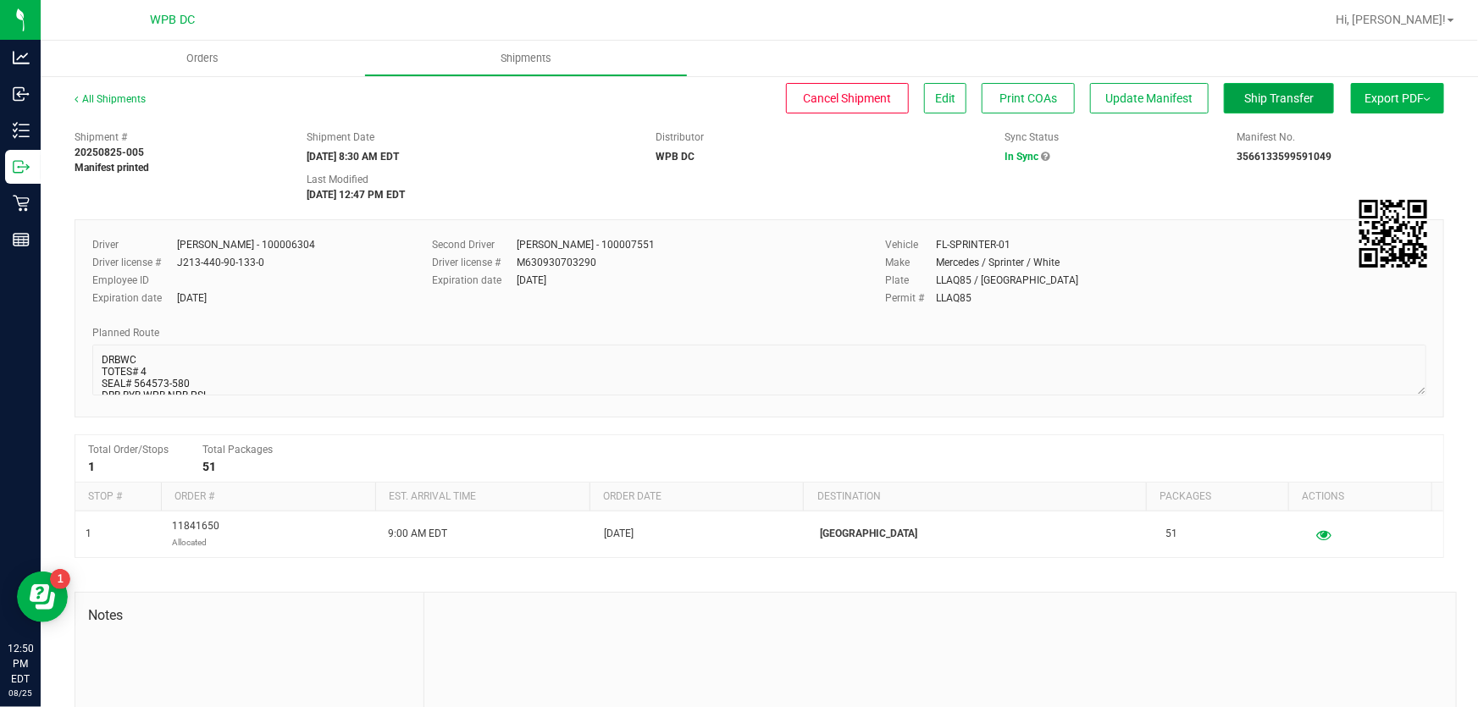
click at [1244, 95] on span "Ship Transfer" at bounding box center [1278, 98] width 69 height 14
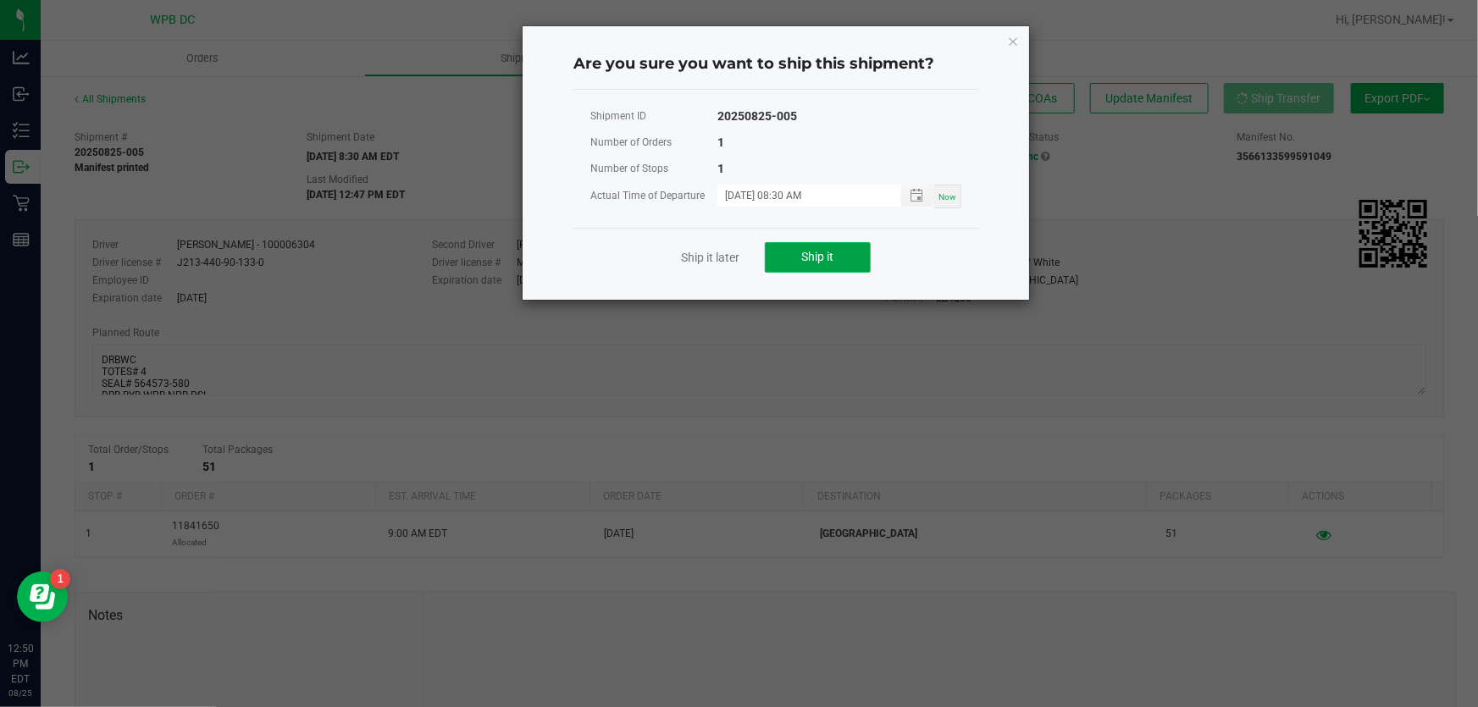
click at [823, 257] on span "Ship it" at bounding box center [818, 257] width 32 height 14
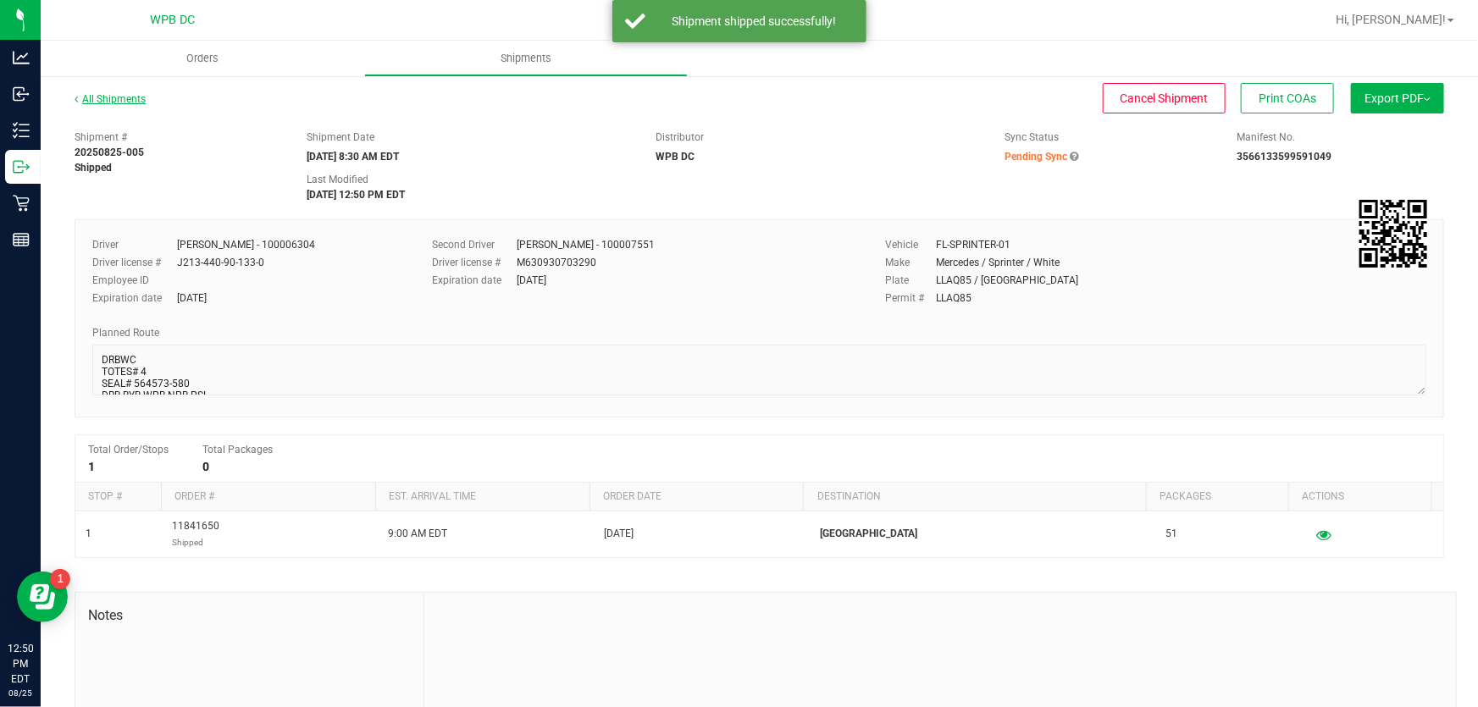
click at [132, 103] on link "All Shipments" at bounding box center [110, 99] width 71 height 12
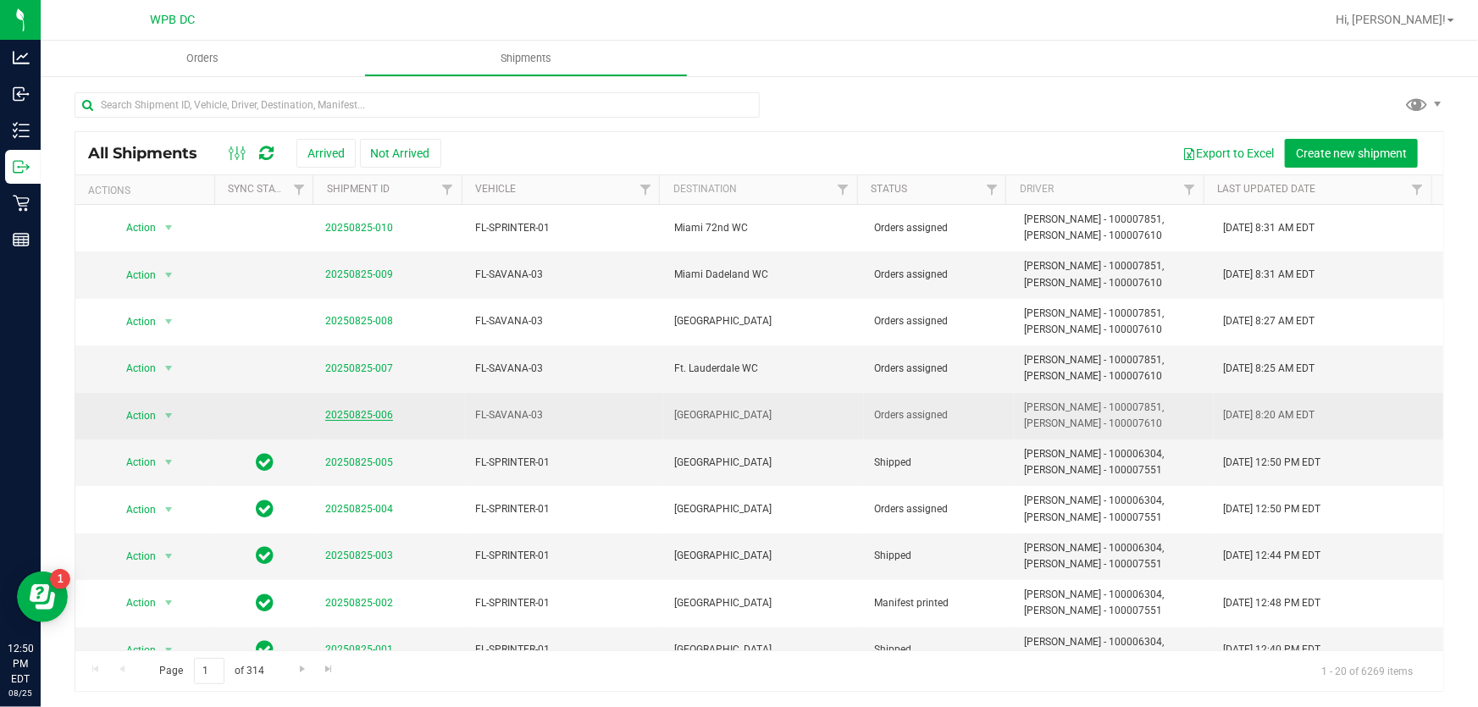
click at [368, 414] on link "20250825-006" at bounding box center [359, 415] width 68 height 12
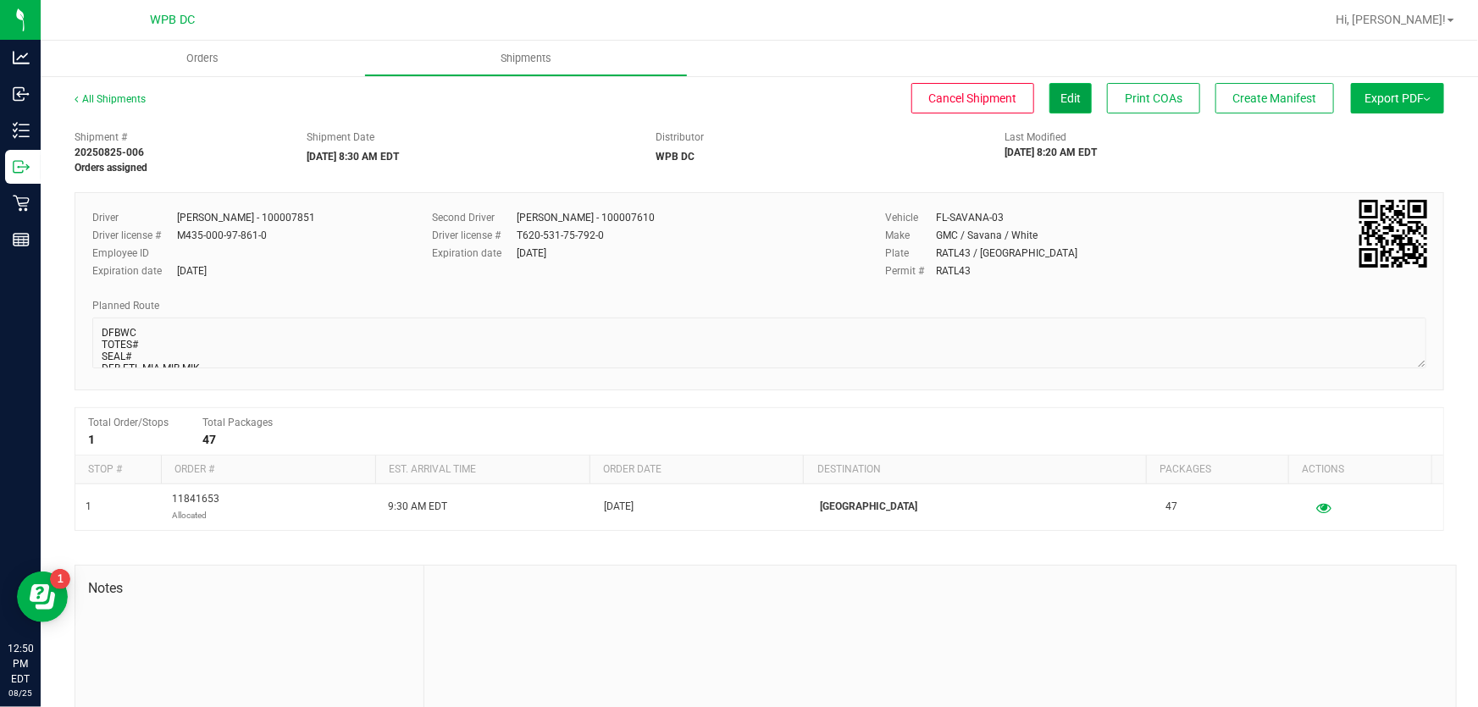
click at [1061, 95] on span "Edit" at bounding box center [1071, 98] width 20 height 14
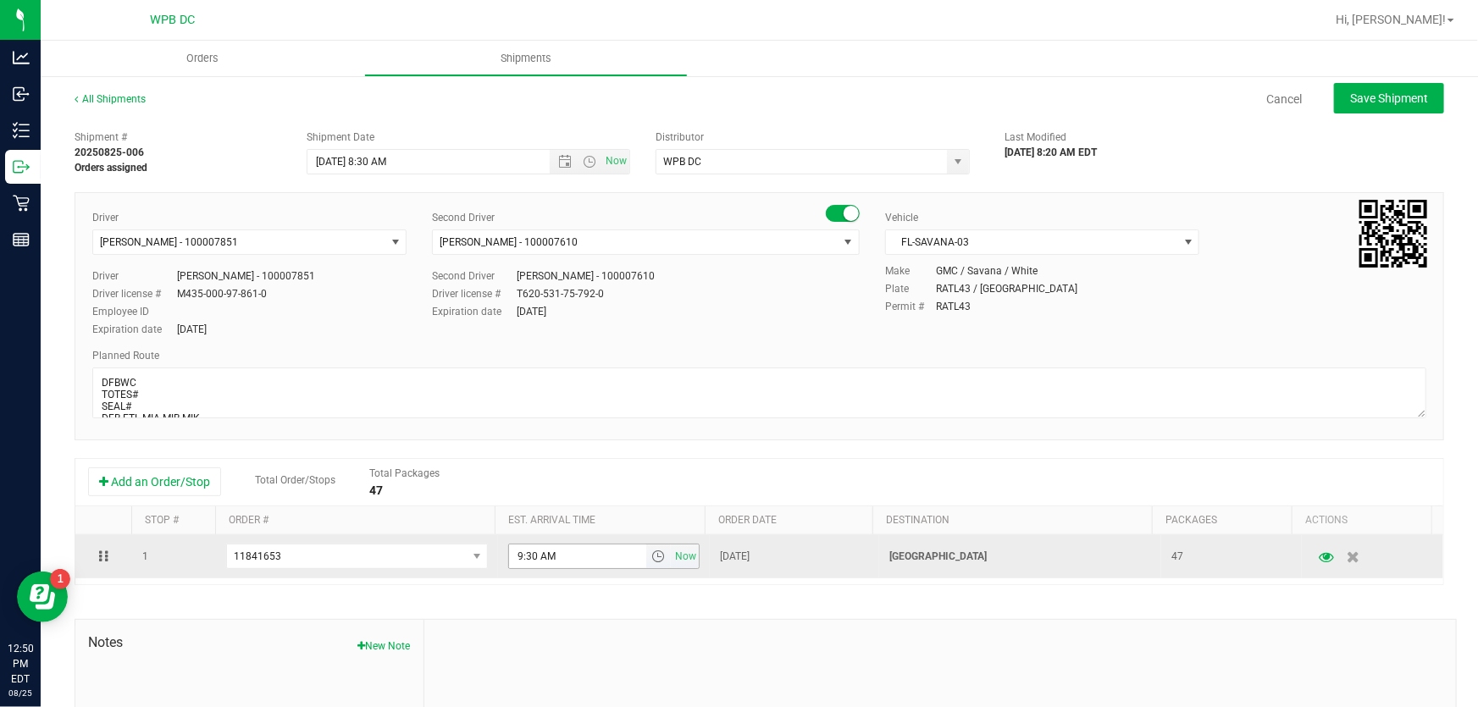
click at [651, 556] on span "select" at bounding box center [658, 557] width 14 height 14
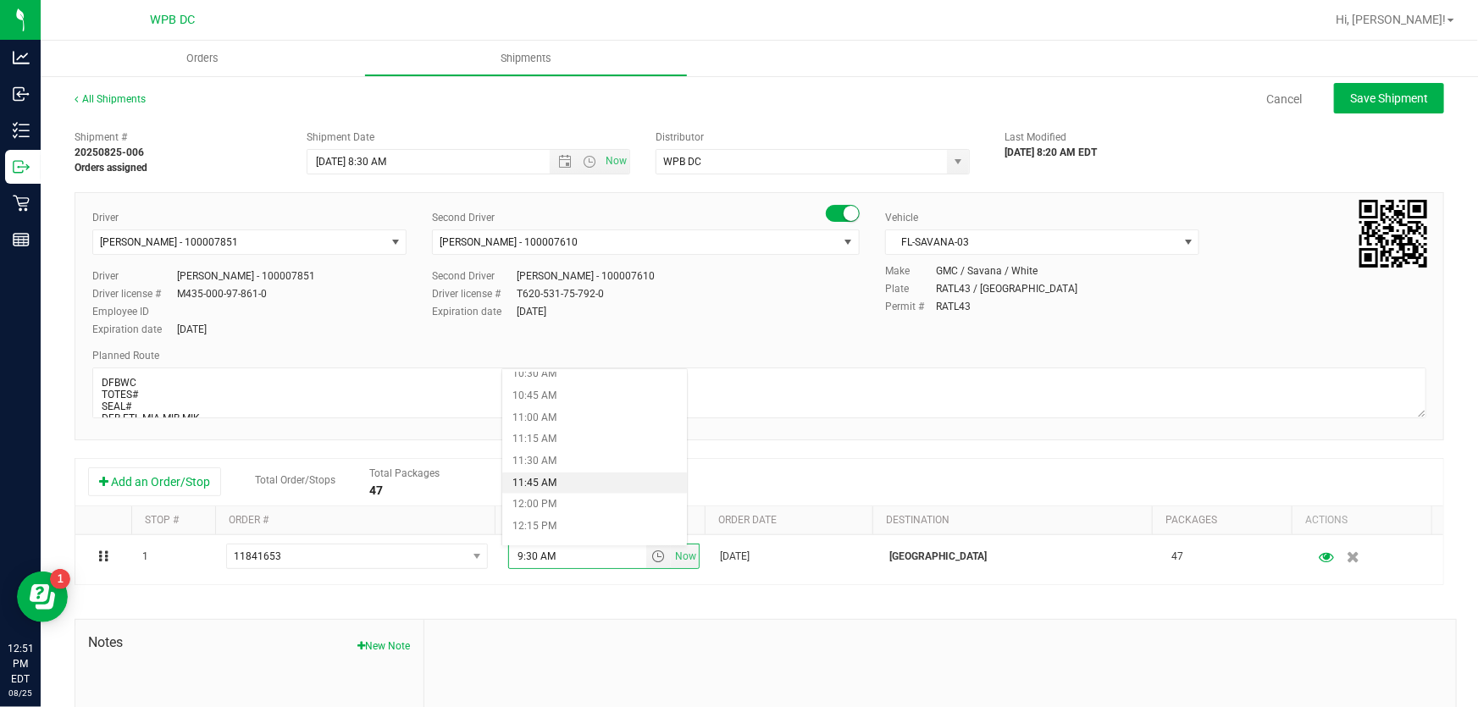
scroll to position [1000, 0]
click at [573, 474] on li "12:30 PM" at bounding box center [594, 472] width 185 height 22
type input "12:30 PM"
click at [152, 393] on textarea at bounding box center [759, 393] width 1334 height 51
click at [154, 402] on textarea at bounding box center [759, 393] width 1334 height 51
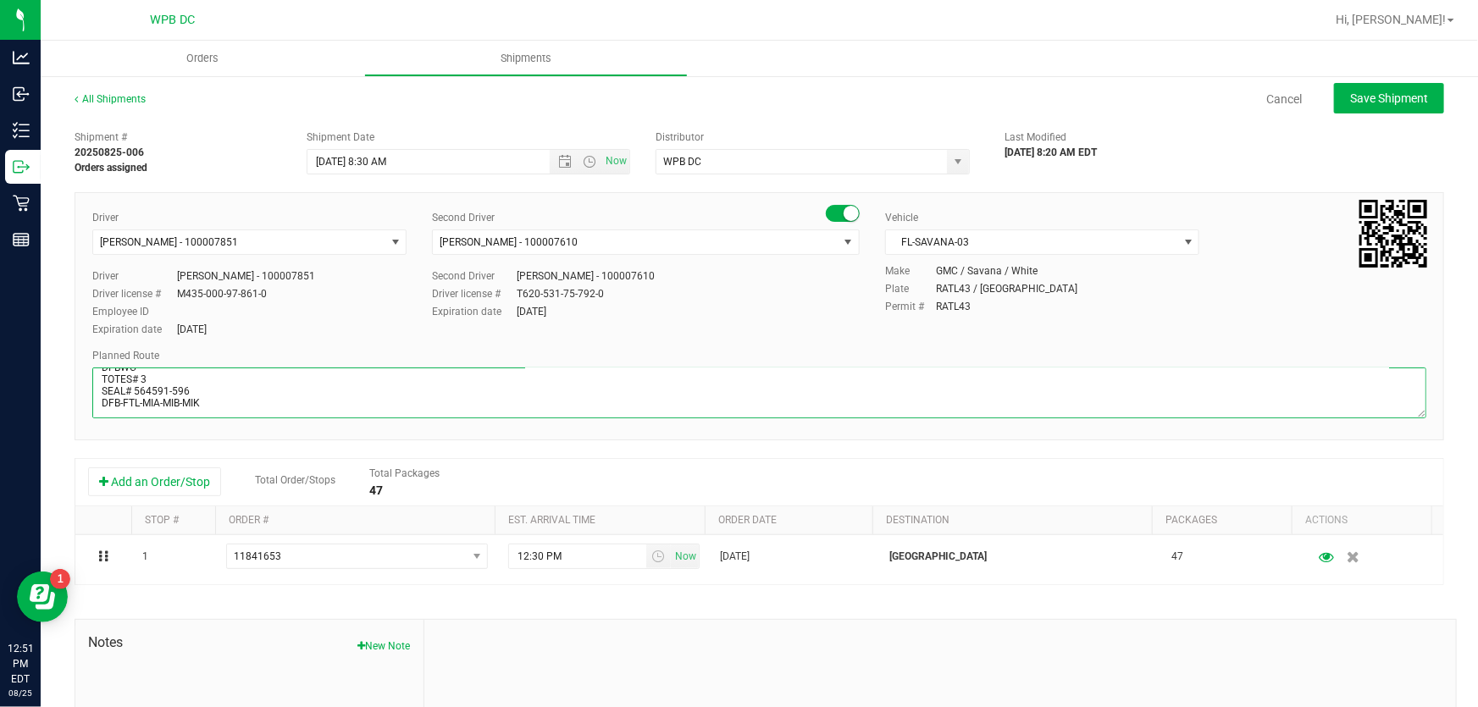
scroll to position [76, 0]
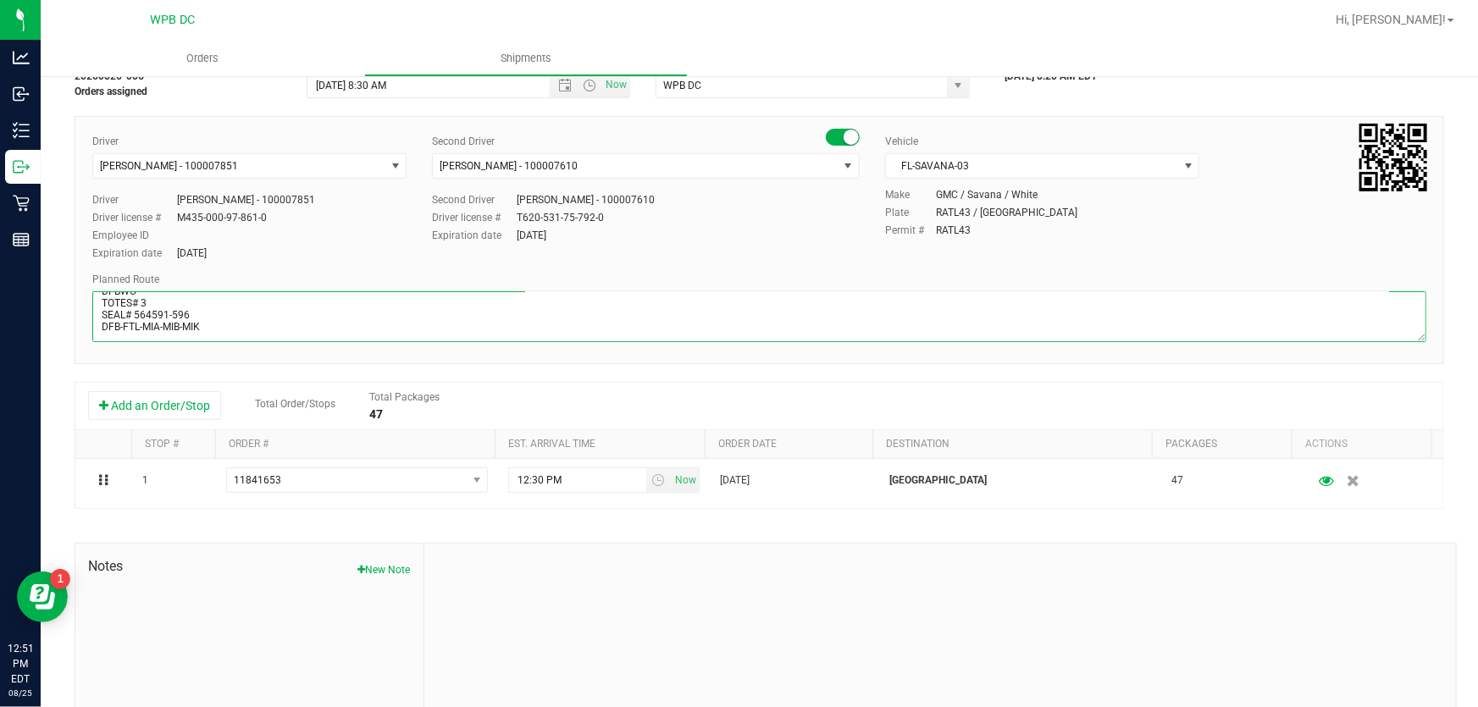
click at [221, 322] on textarea at bounding box center [759, 316] width 1334 height 51
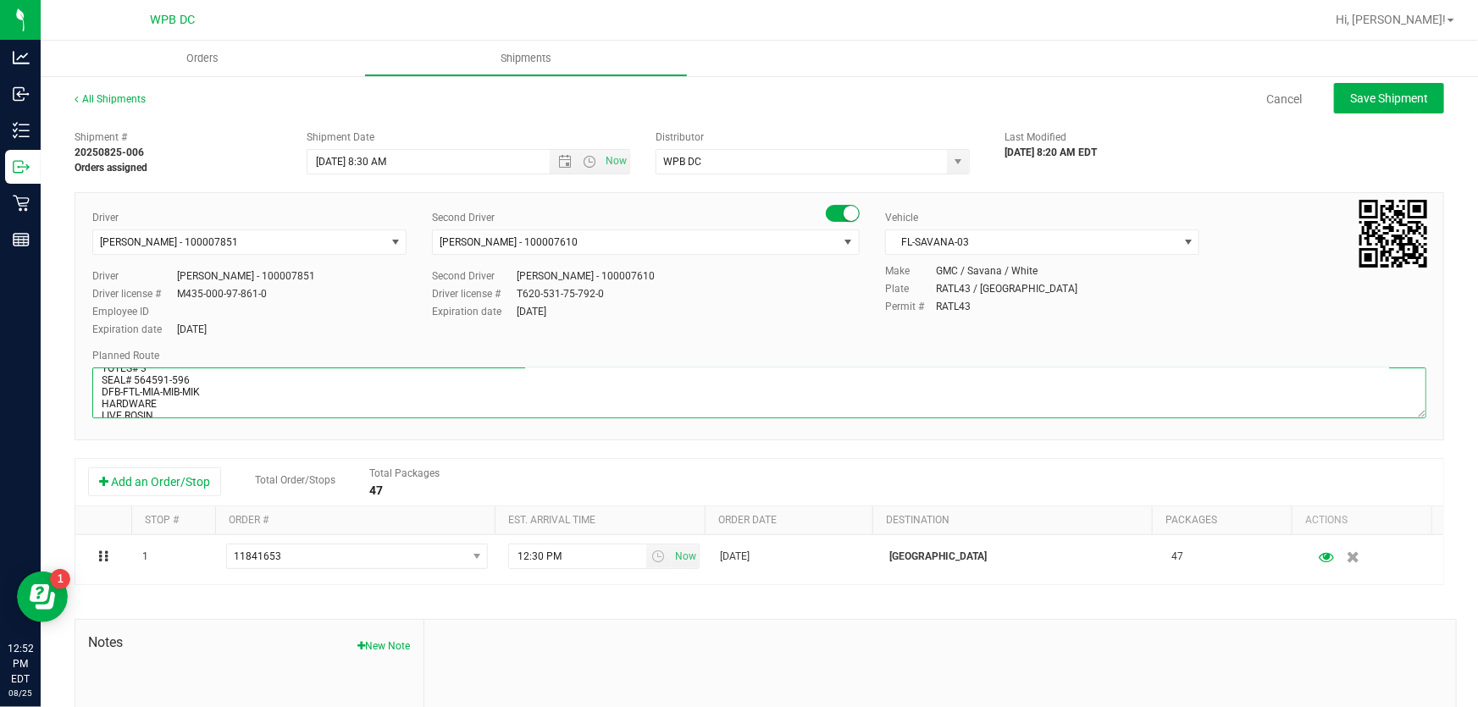
scroll to position [42, 0]
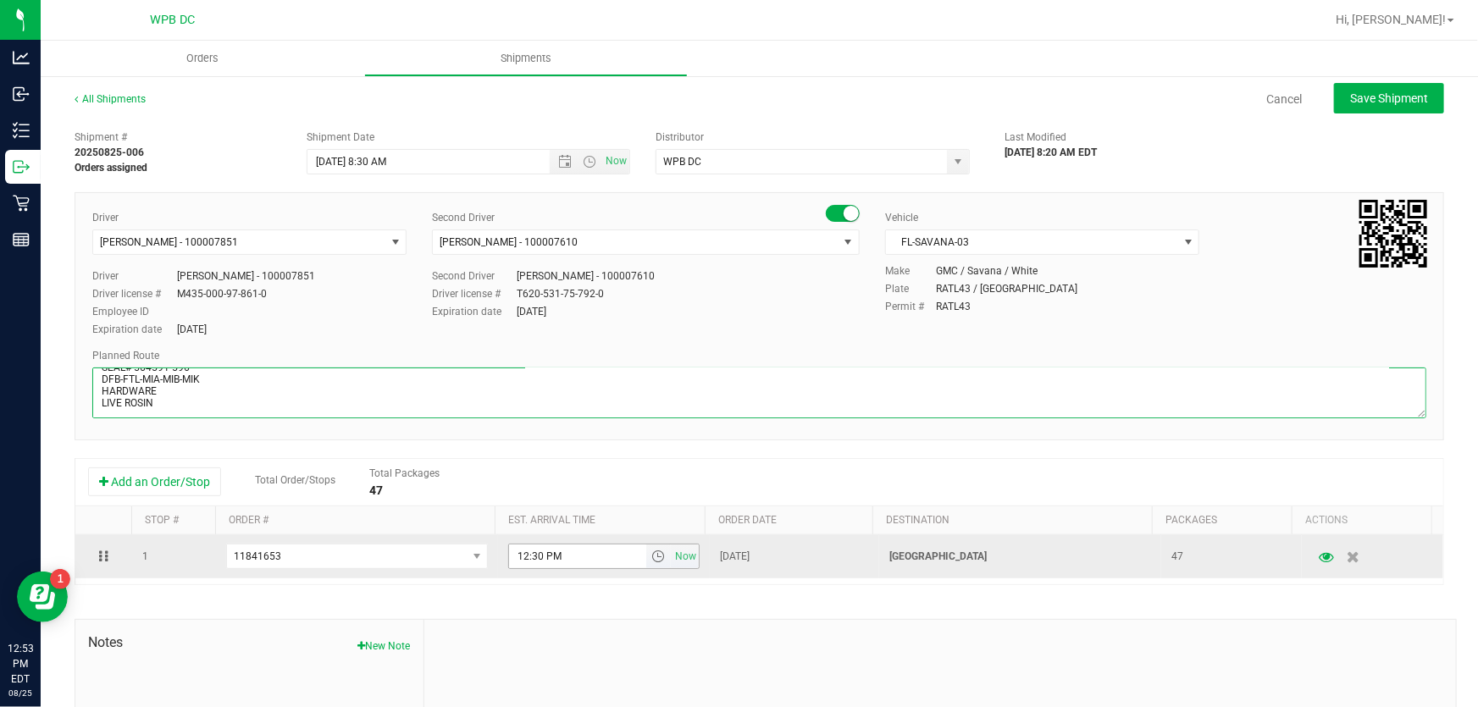
click at [651, 558] on span "select" at bounding box center [658, 557] width 14 height 14
type textarea "DFBWC TOTES# 3 SEAL# 564591-596 DFB-FTL-MIA-MIB-MIK HARDWARE LIVE ROSIN"
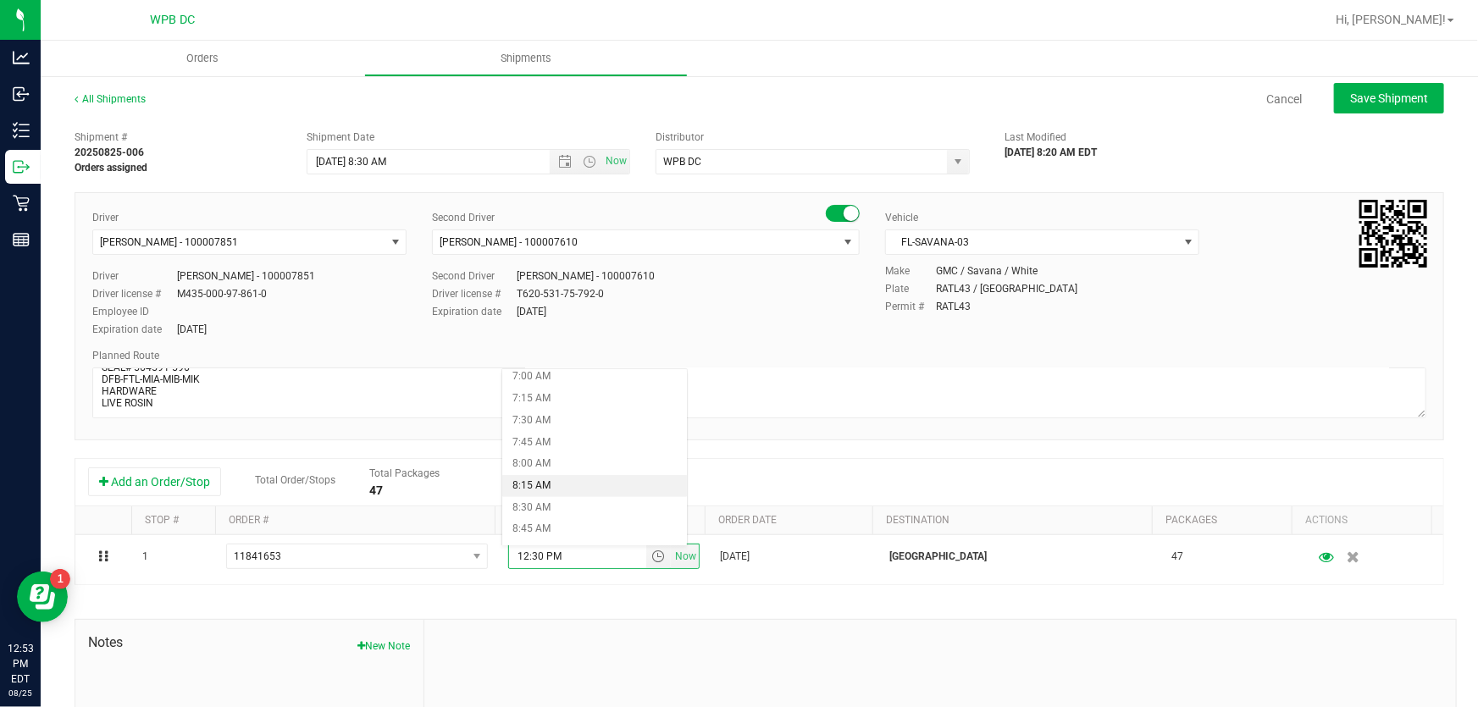
scroll to position [693, 0]
click at [574, 514] on li "9:30 AM" at bounding box center [594, 518] width 185 height 22
type input "9:30 AM"
click at [1370, 96] on span "Save Shipment" at bounding box center [1389, 98] width 78 height 14
type input "[DATE] 12:30 PM"
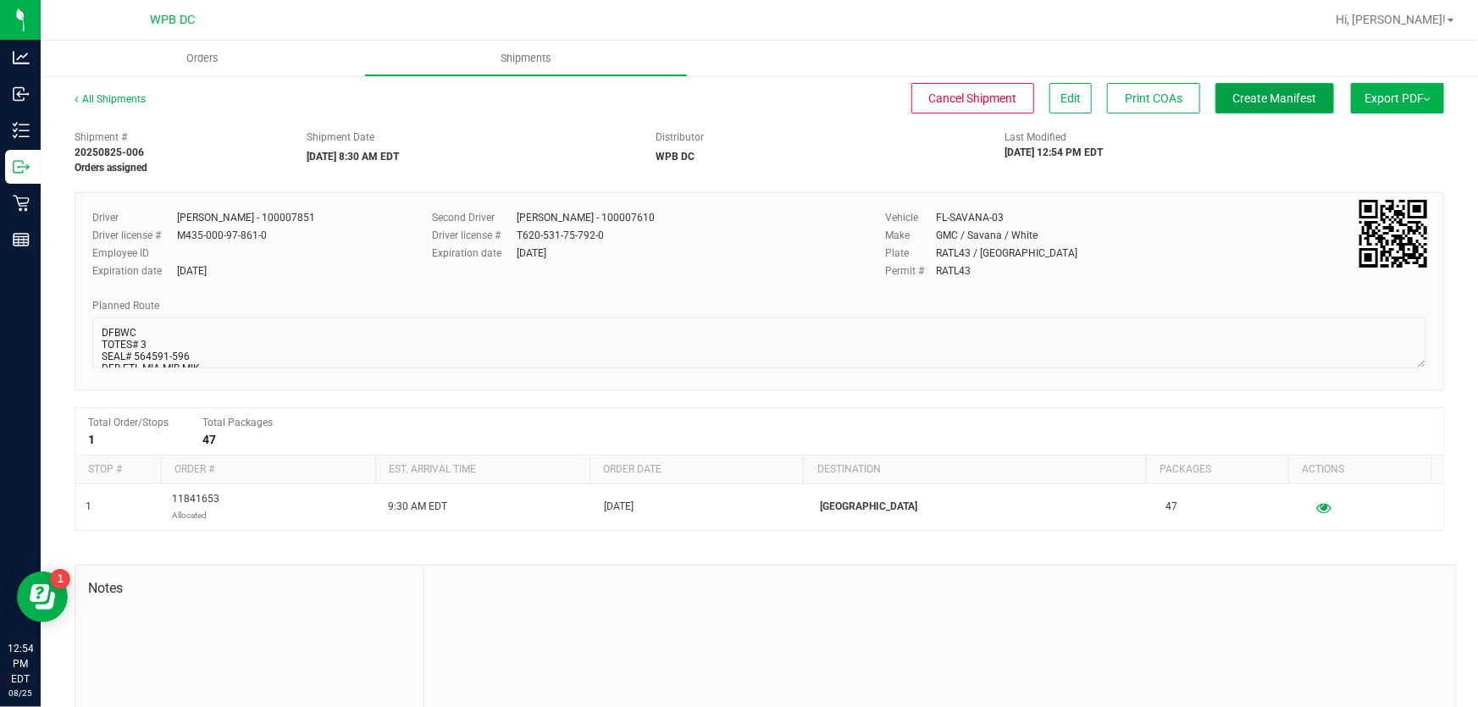
click at [1295, 95] on span "Create Manifest" at bounding box center [1275, 98] width 84 height 14
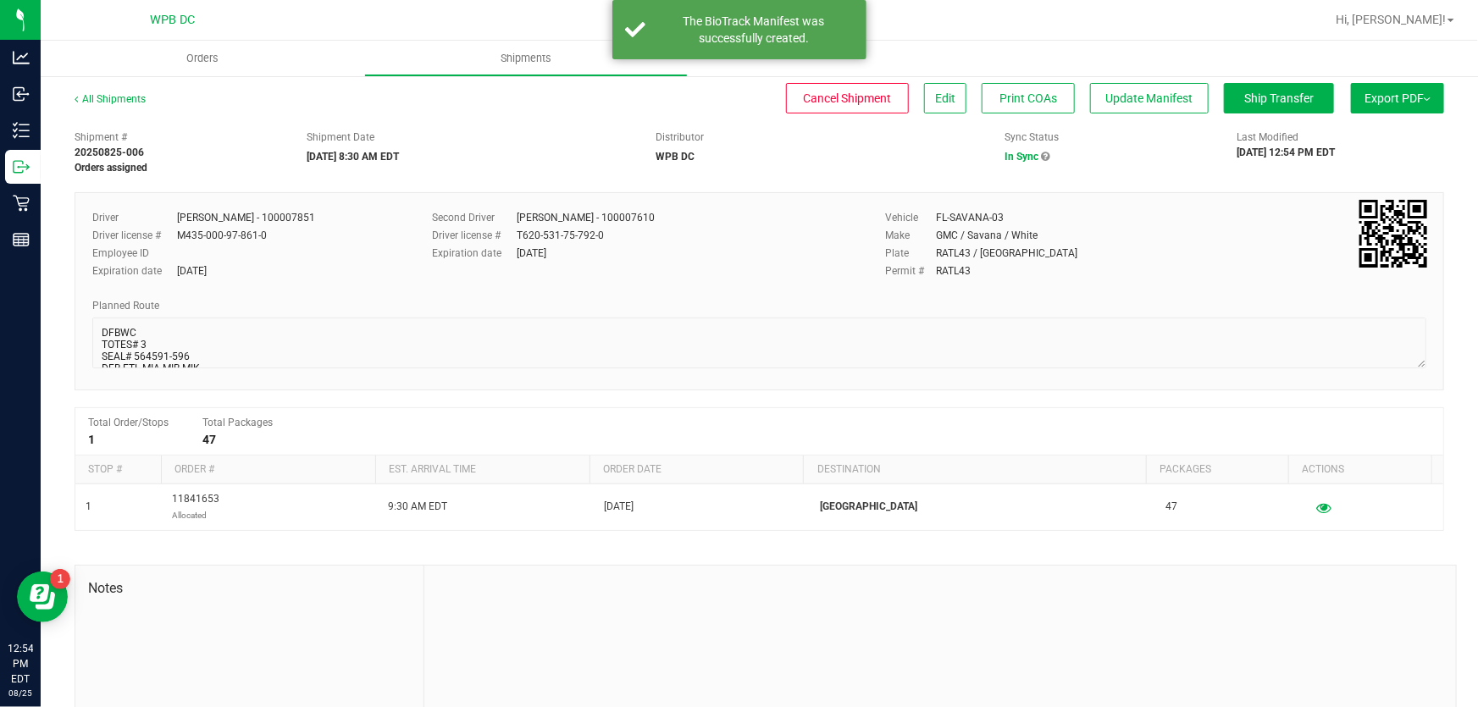
click at [1419, 95] on button "Export PDF" at bounding box center [1397, 98] width 93 height 30
click at [1359, 139] on span "Manifest by Package ID" at bounding box center [1373, 136] width 108 height 12
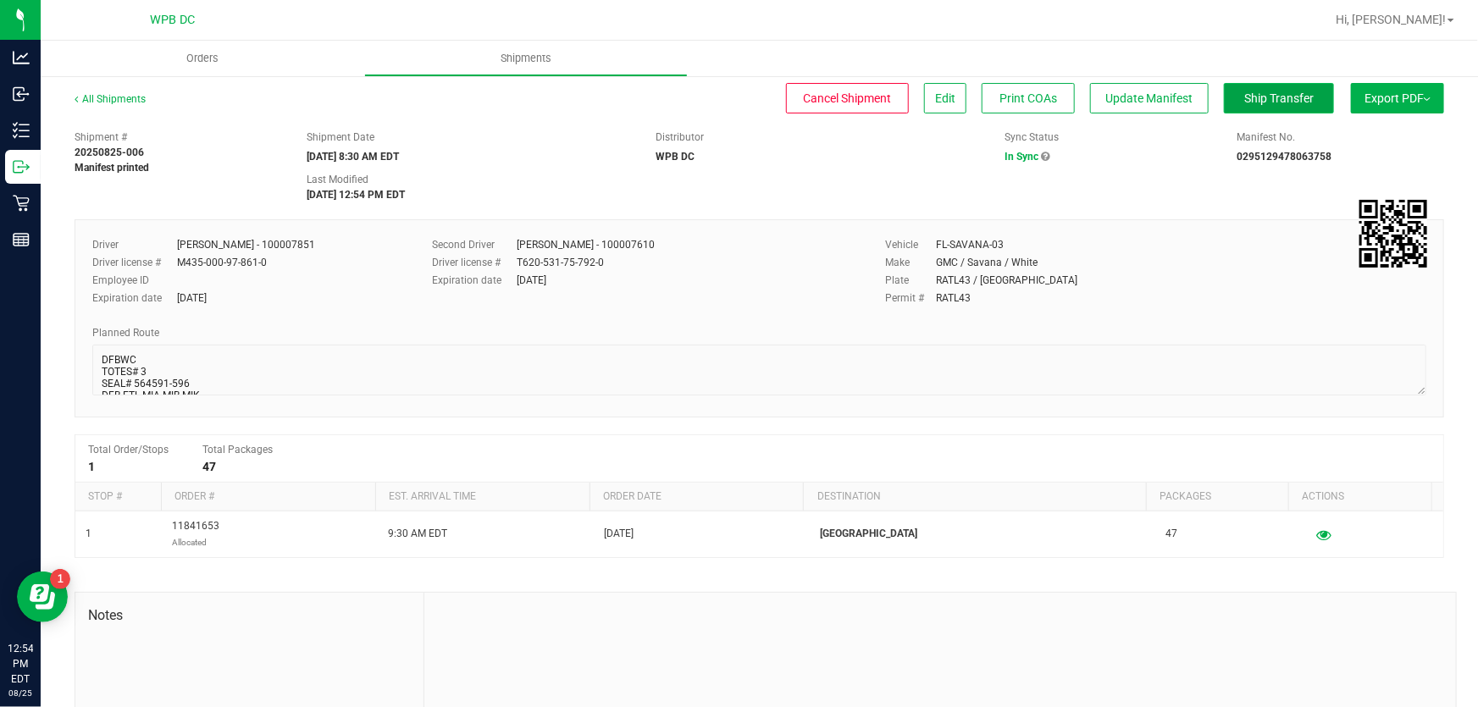
click at [1246, 92] on span "Ship Transfer" at bounding box center [1278, 98] width 69 height 14
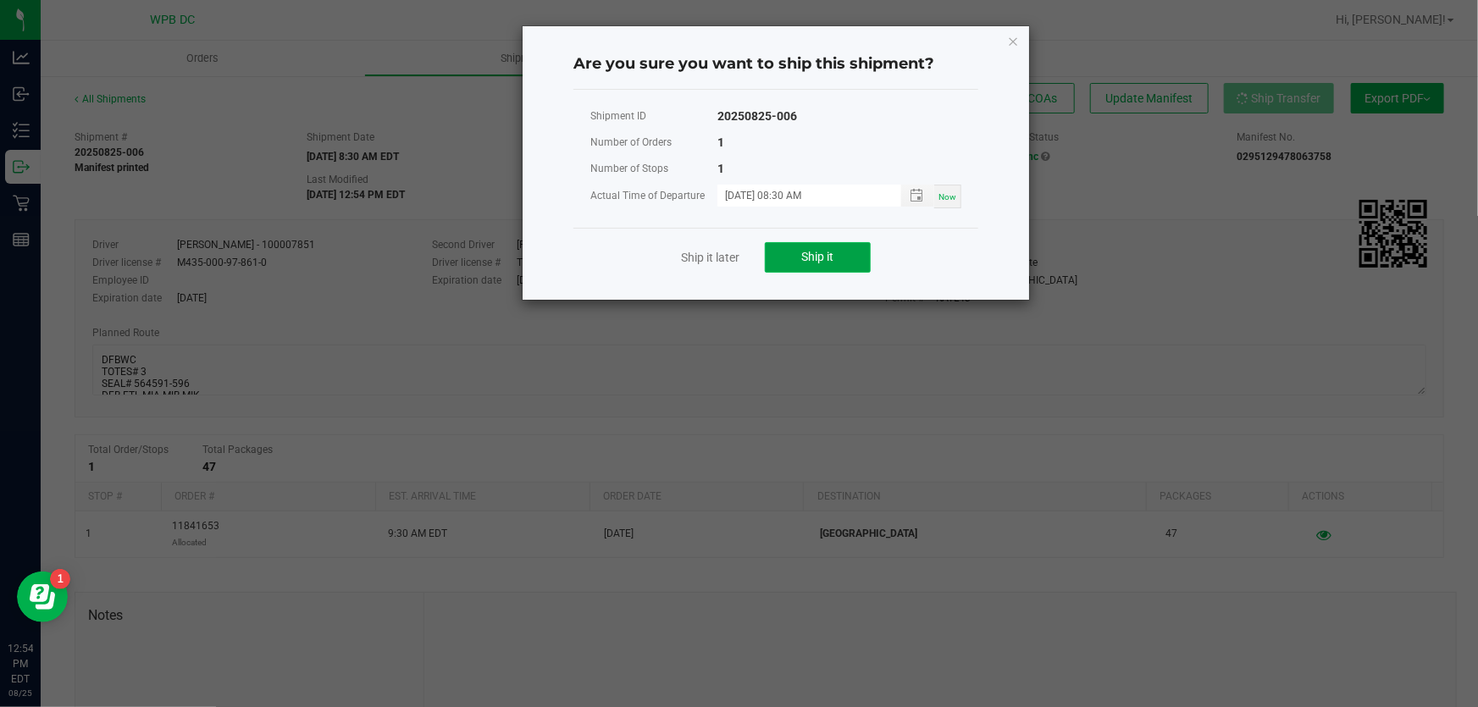
click at [822, 256] on span "Ship it" at bounding box center [818, 257] width 32 height 14
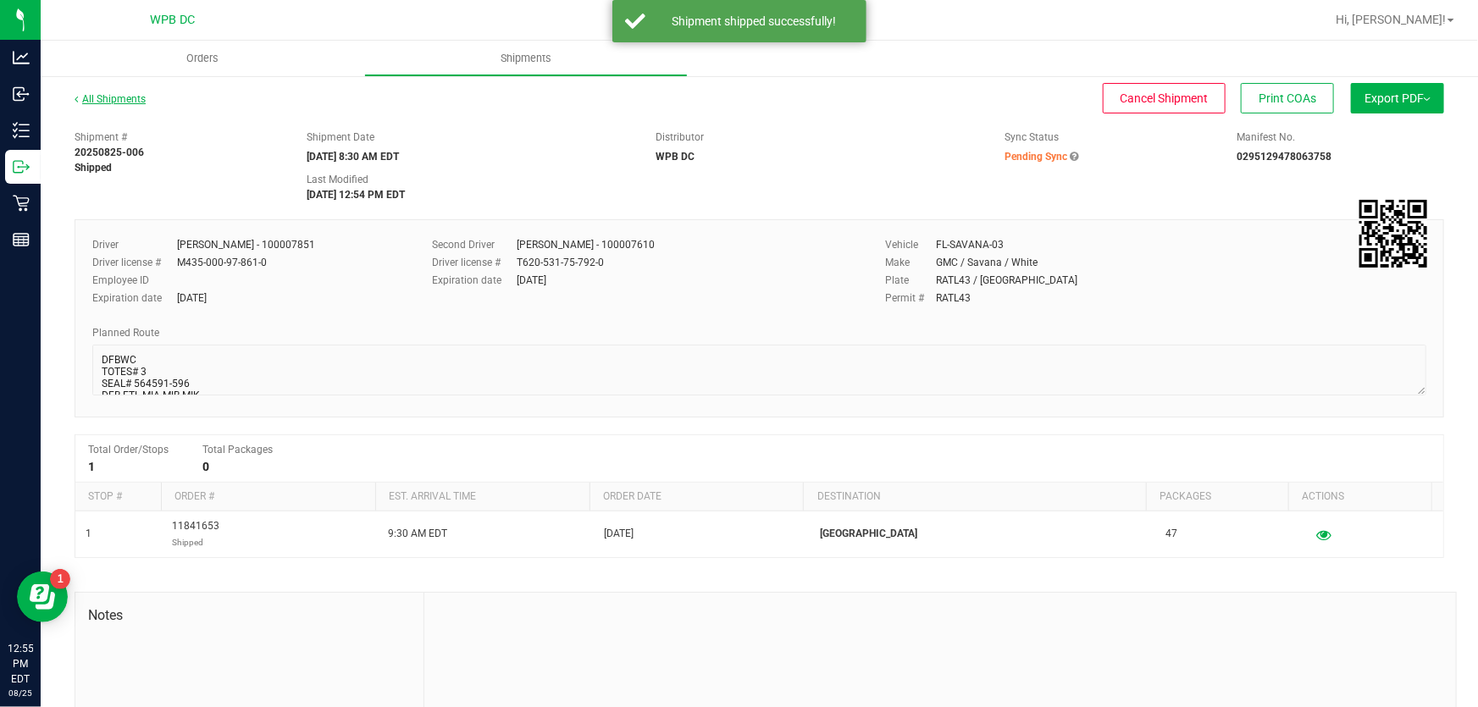
click at [135, 97] on link "All Shipments" at bounding box center [110, 99] width 71 height 12
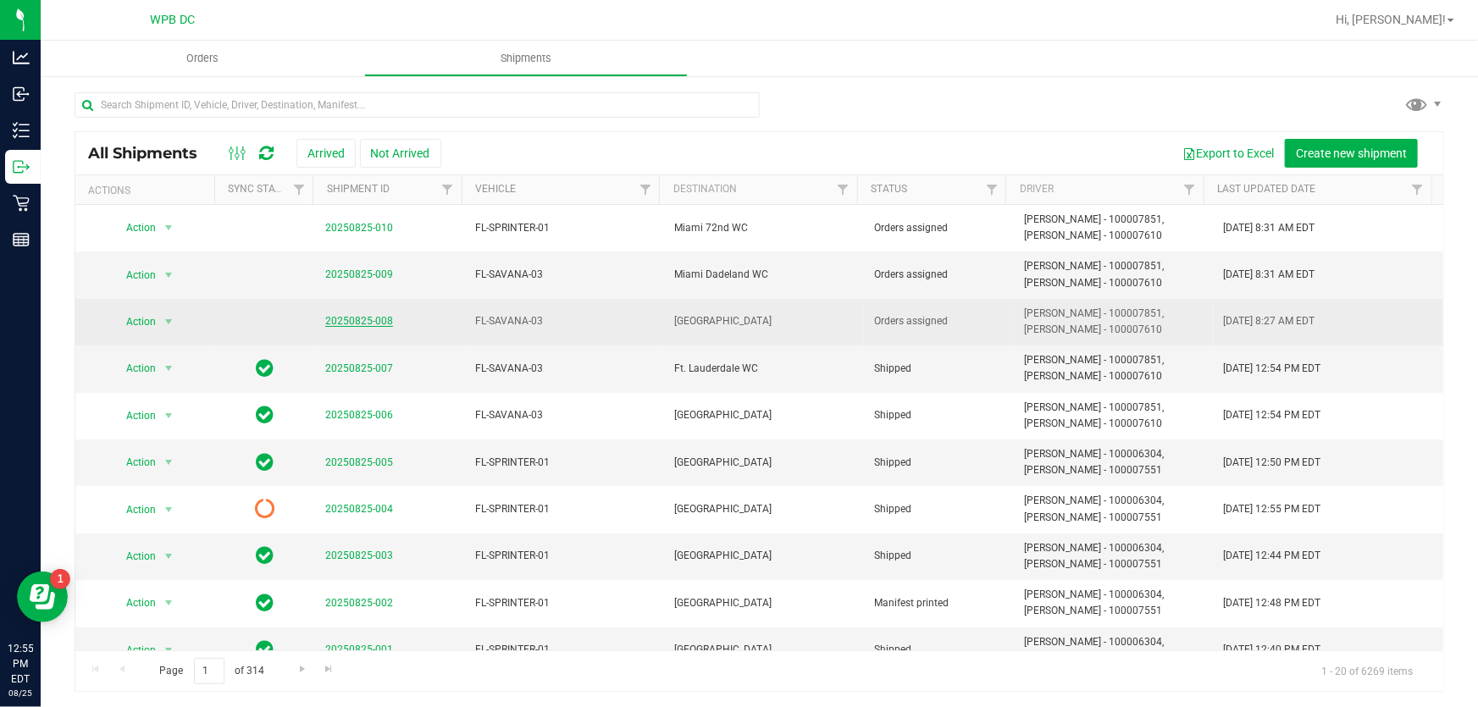
click at [374, 319] on link "20250825-008" at bounding box center [359, 321] width 68 height 12
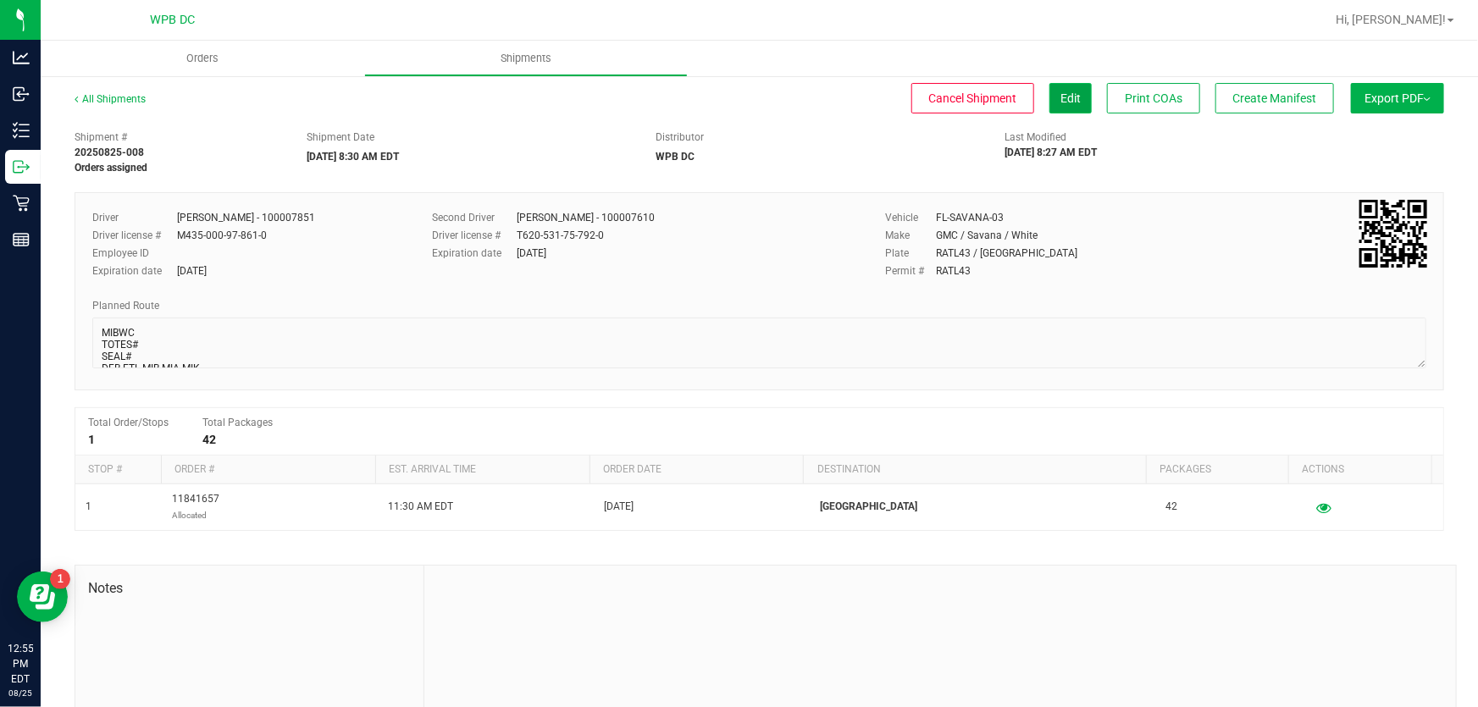
click at [1067, 99] on button "Edit" at bounding box center [1071, 98] width 42 height 30
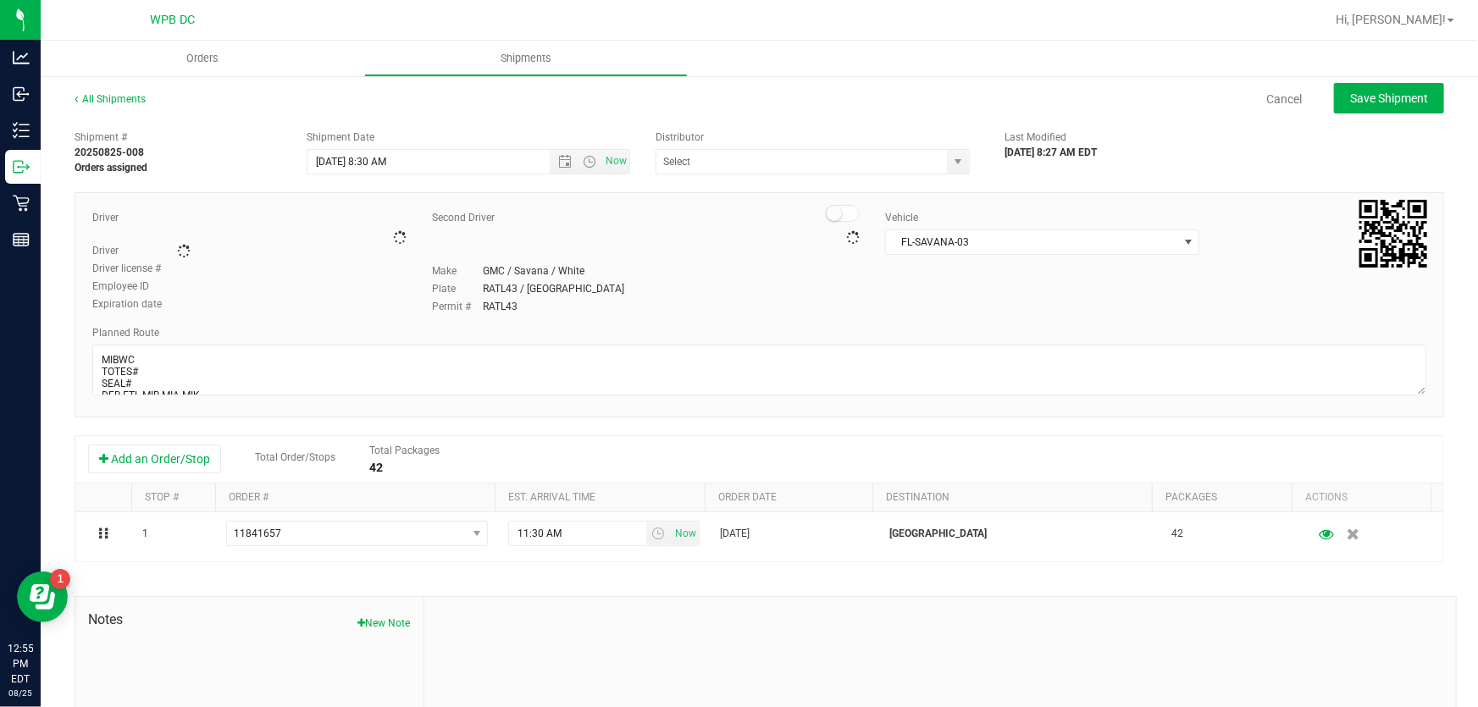
type input "WPB DC"
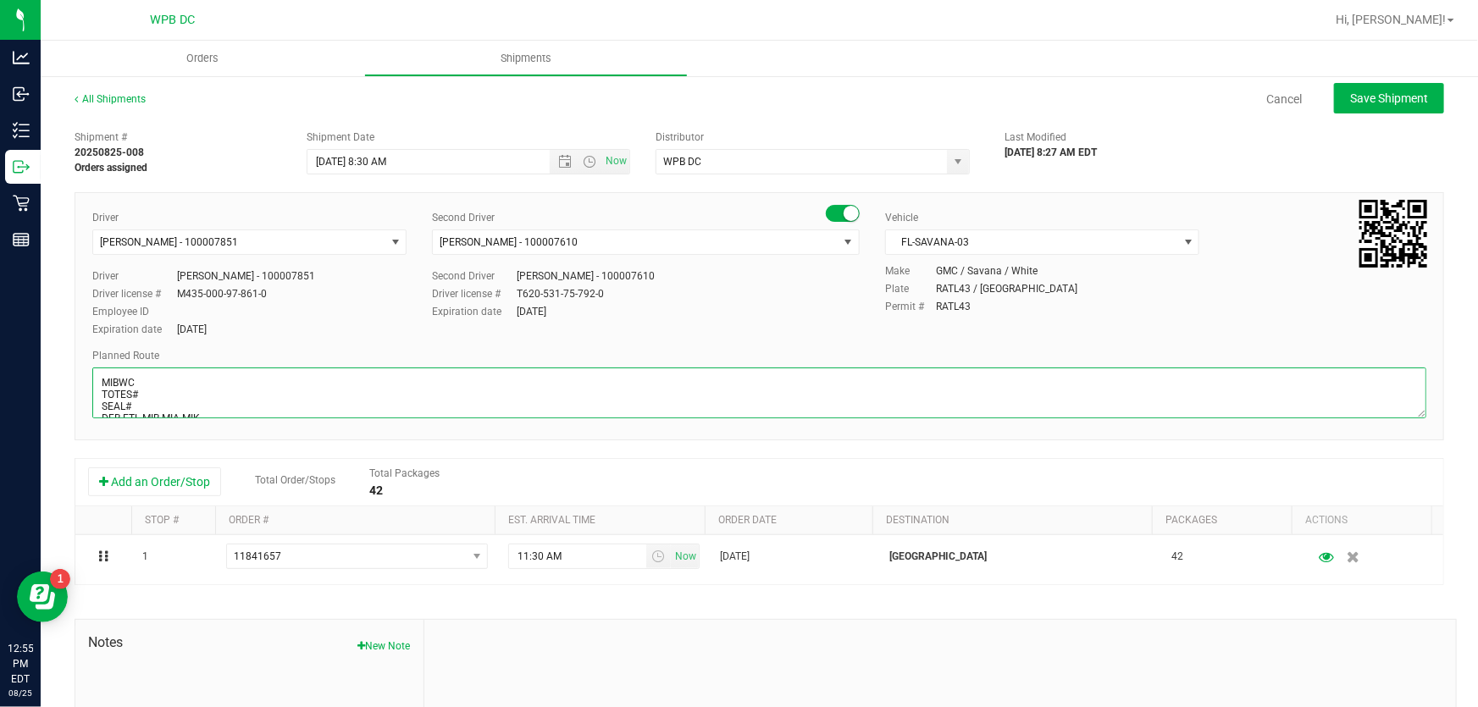
click at [154, 397] on textarea at bounding box center [759, 393] width 1334 height 51
click at [148, 404] on textarea at bounding box center [759, 393] width 1334 height 51
type textarea "MIBWC TOTES# 3 SEAL# 564609-614 SM BAGS / LIVE ROSIN DFB-FTL-MIB-MIA-MIK"
click at [1379, 94] on span "Save Shipment" at bounding box center [1389, 98] width 78 height 14
type input "[DATE] 12:30 PM"
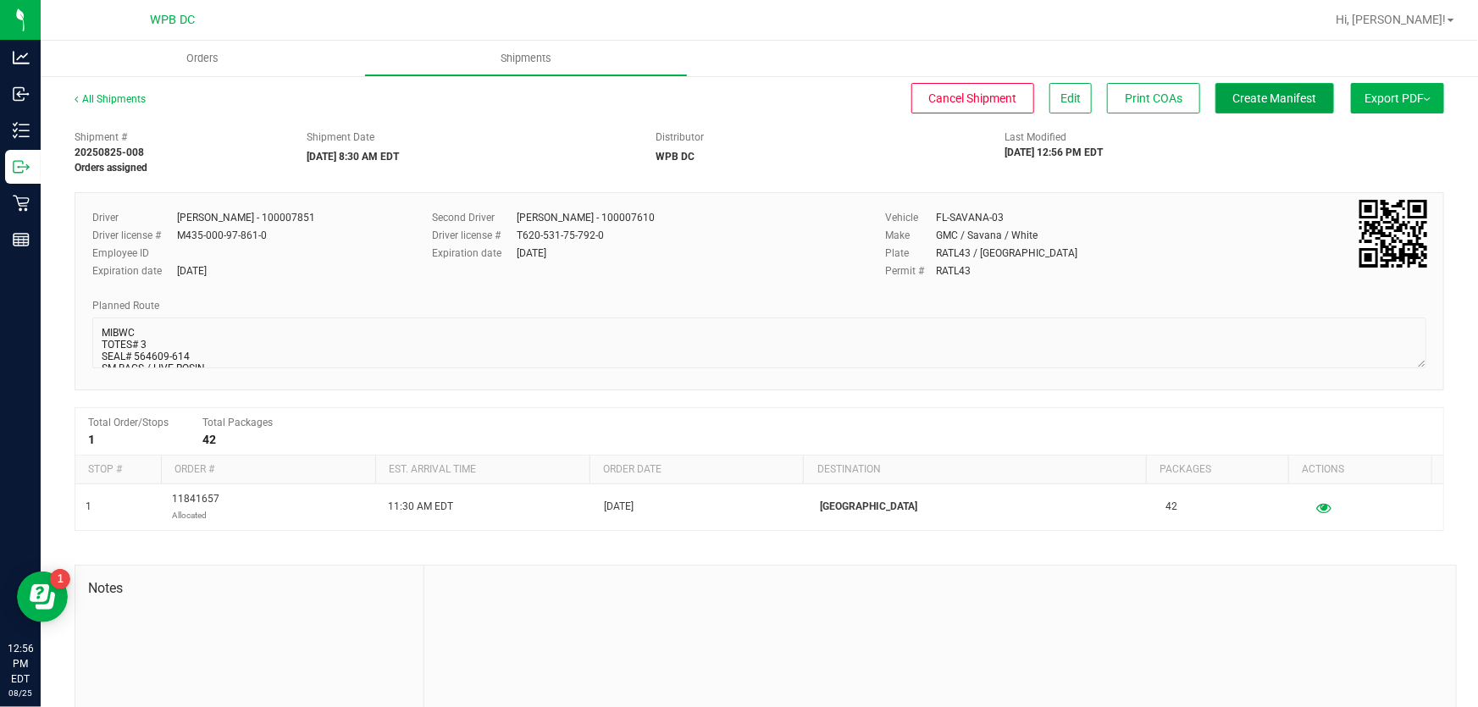
click at [1257, 91] on span "Create Manifest" at bounding box center [1275, 98] width 84 height 14
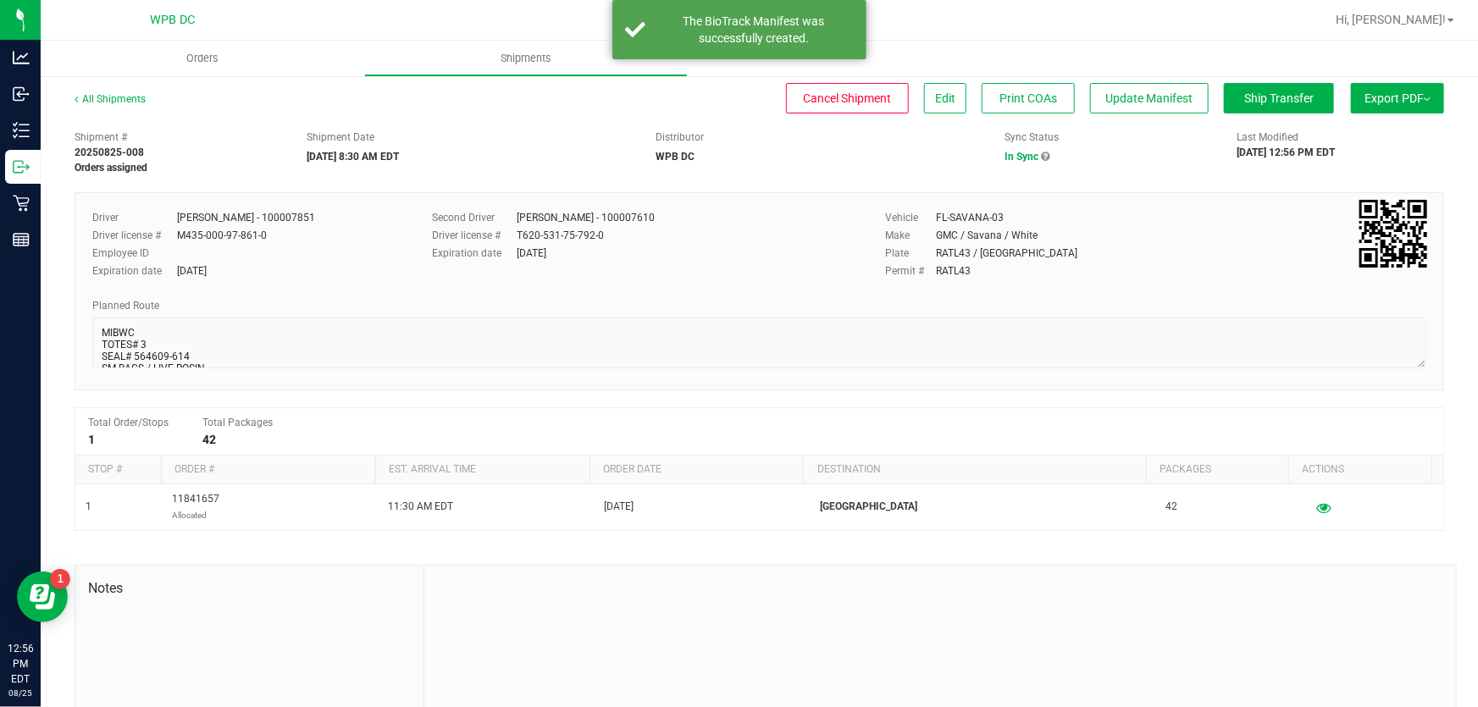
click at [1378, 95] on button "Export PDF" at bounding box center [1397, 98] width 93 height 30
click at [1365, 134] on span "Manifest by Package ID" at bounding box center [1373, 136] width 108 height 12
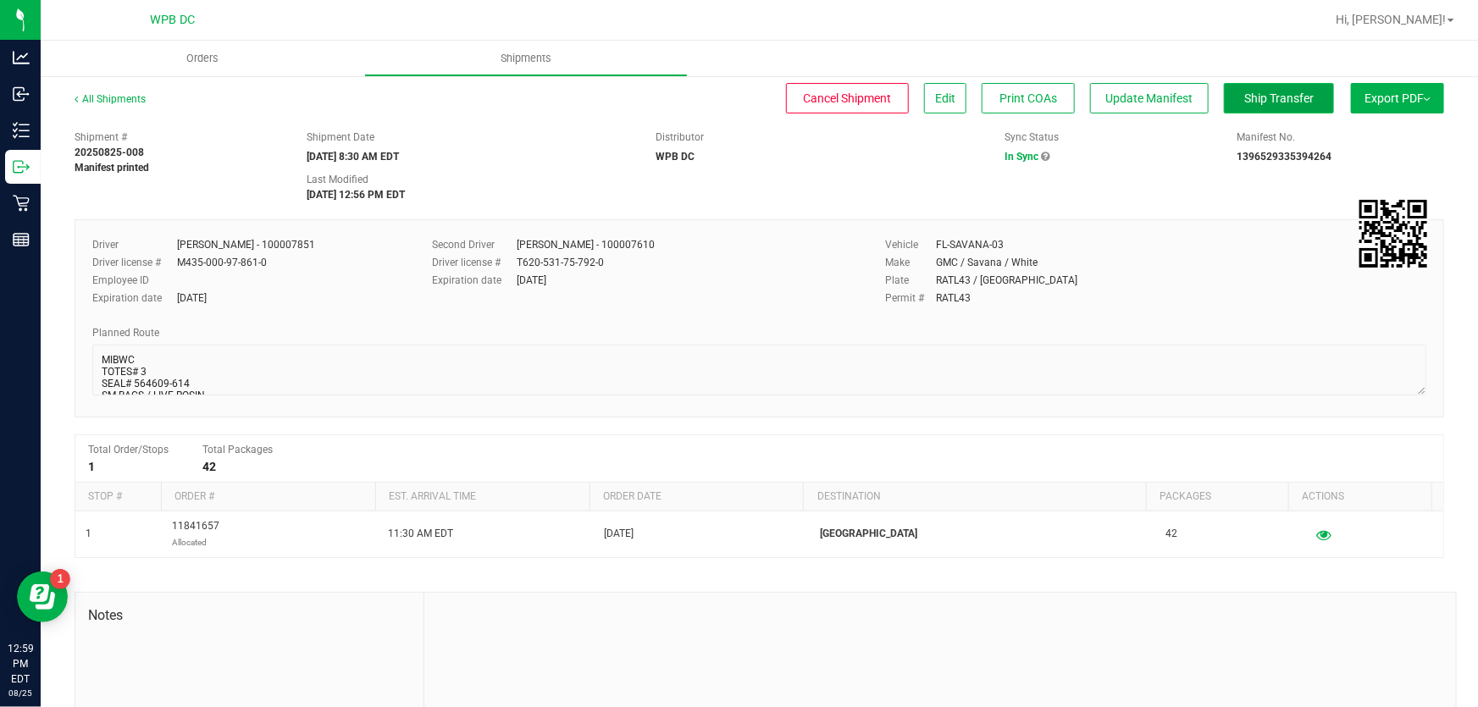
click at [1282, 97] on span "Ship Transfer" at bounding box center [1278, 98] width 69 height 14
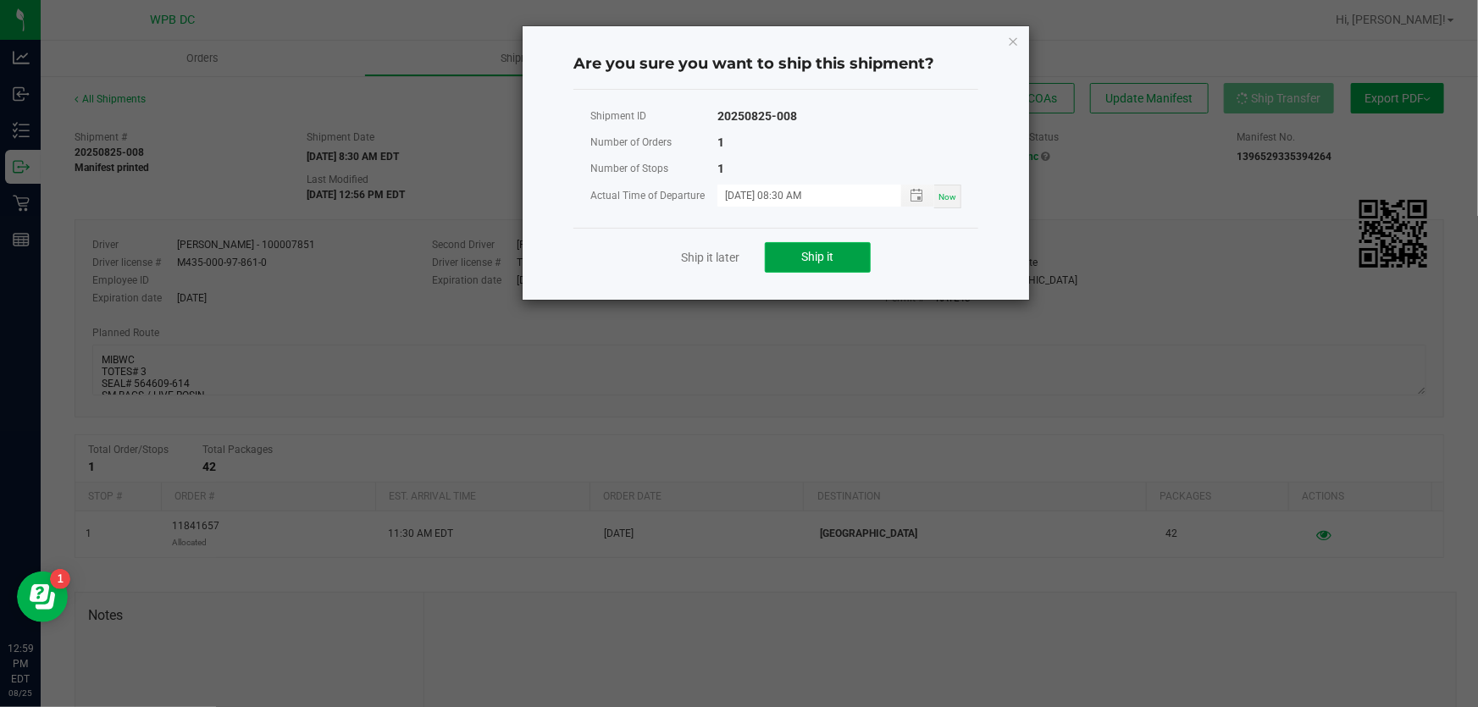
click at [818, 261] on span "Ship it" at bounding box center [818, 257] width 32 height 14
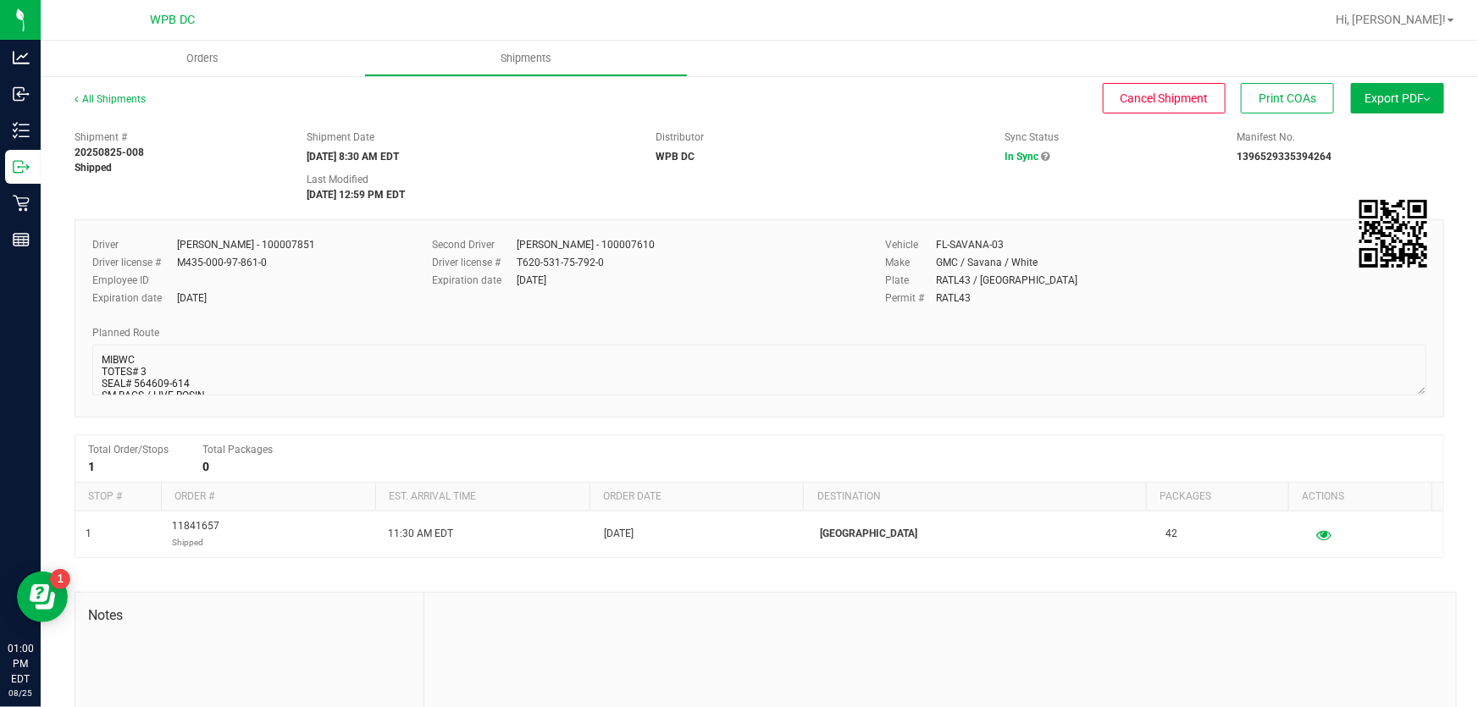
click at [1375, 100] on button "Export PDF" at bounding box center [1397, 98] width 93 height 30
click at [870, 15] on div at bounding box center [814, 19] width 1022 height 33
click at [106, 97] on link "All Shipments" at bounding box center [110, 99] width 71 height 12
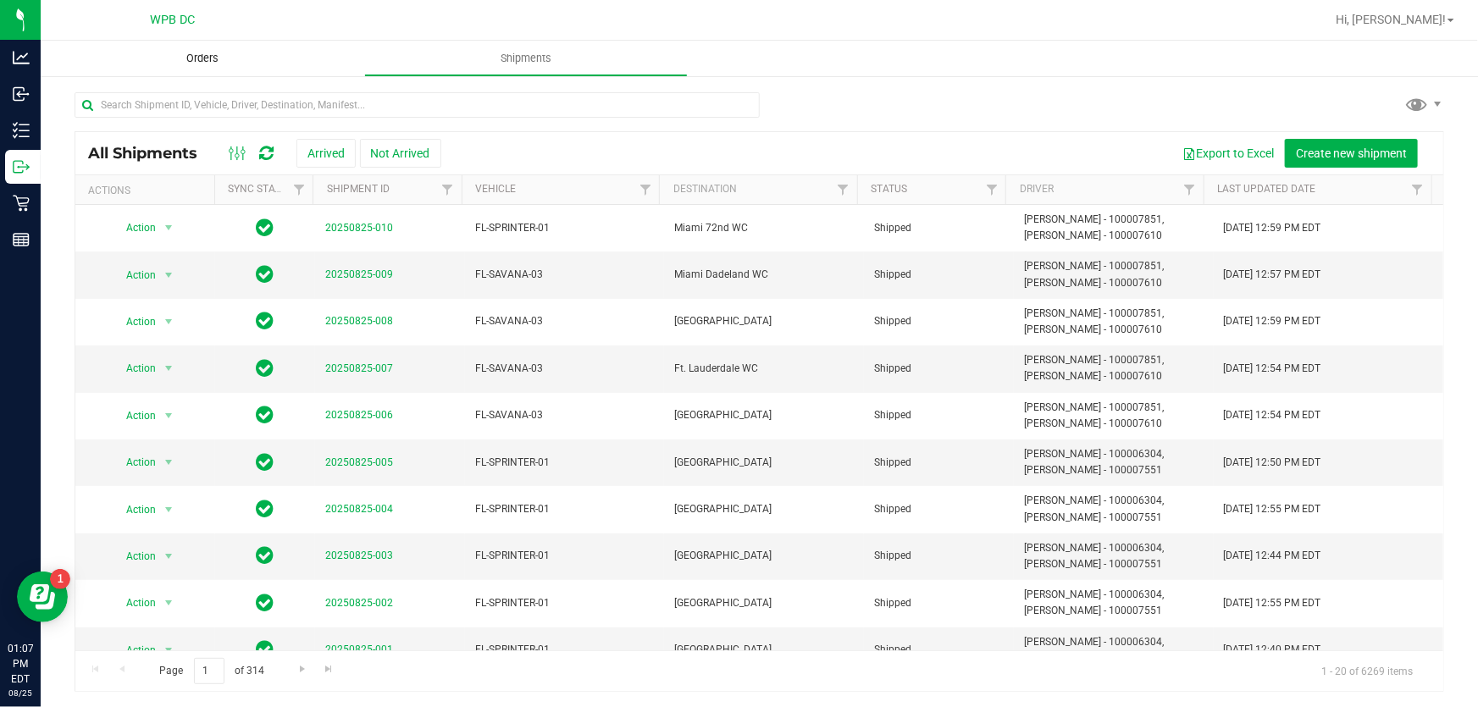
click at [201, 62] on span "Orders" at bounding box center [202, 58] width 78 height 15
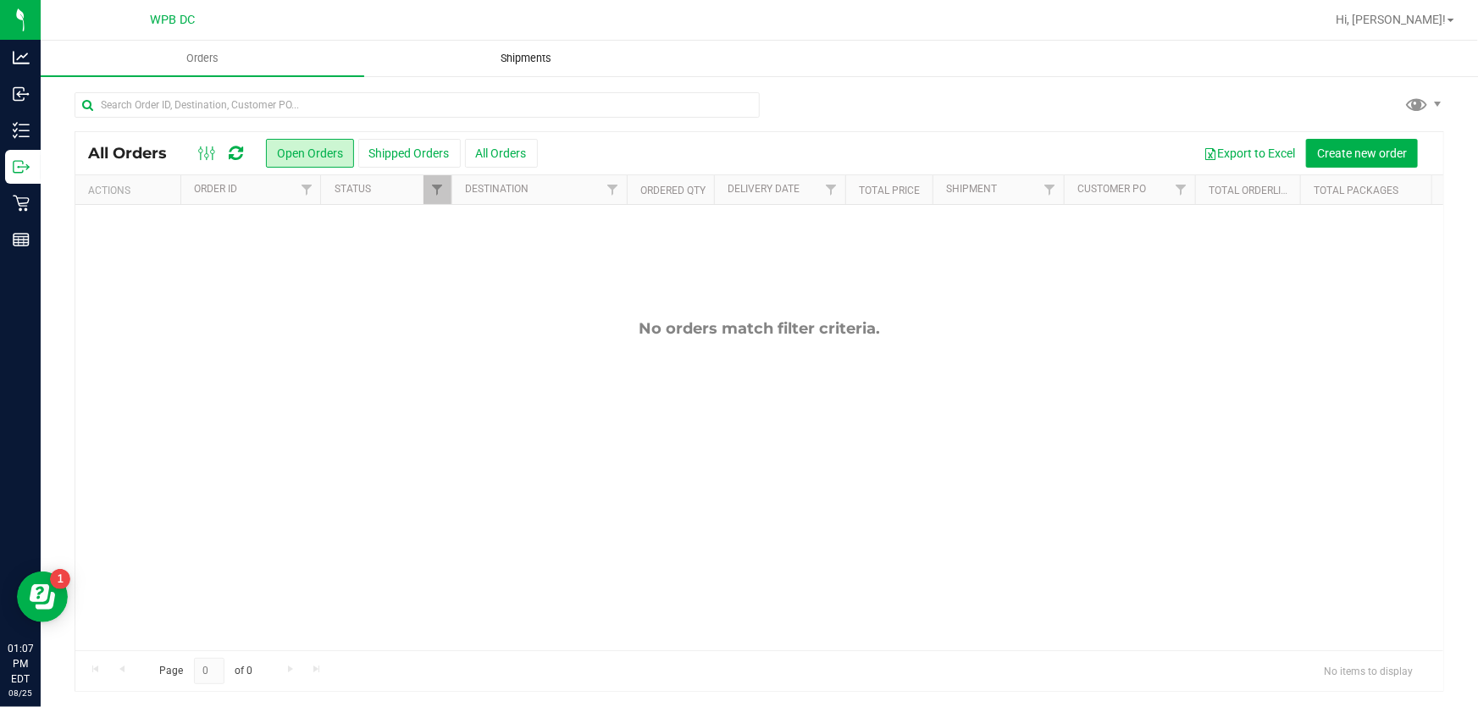
click at [510, 57] on span "Shipments" at bounding box center [526, 58] width 97 height 15
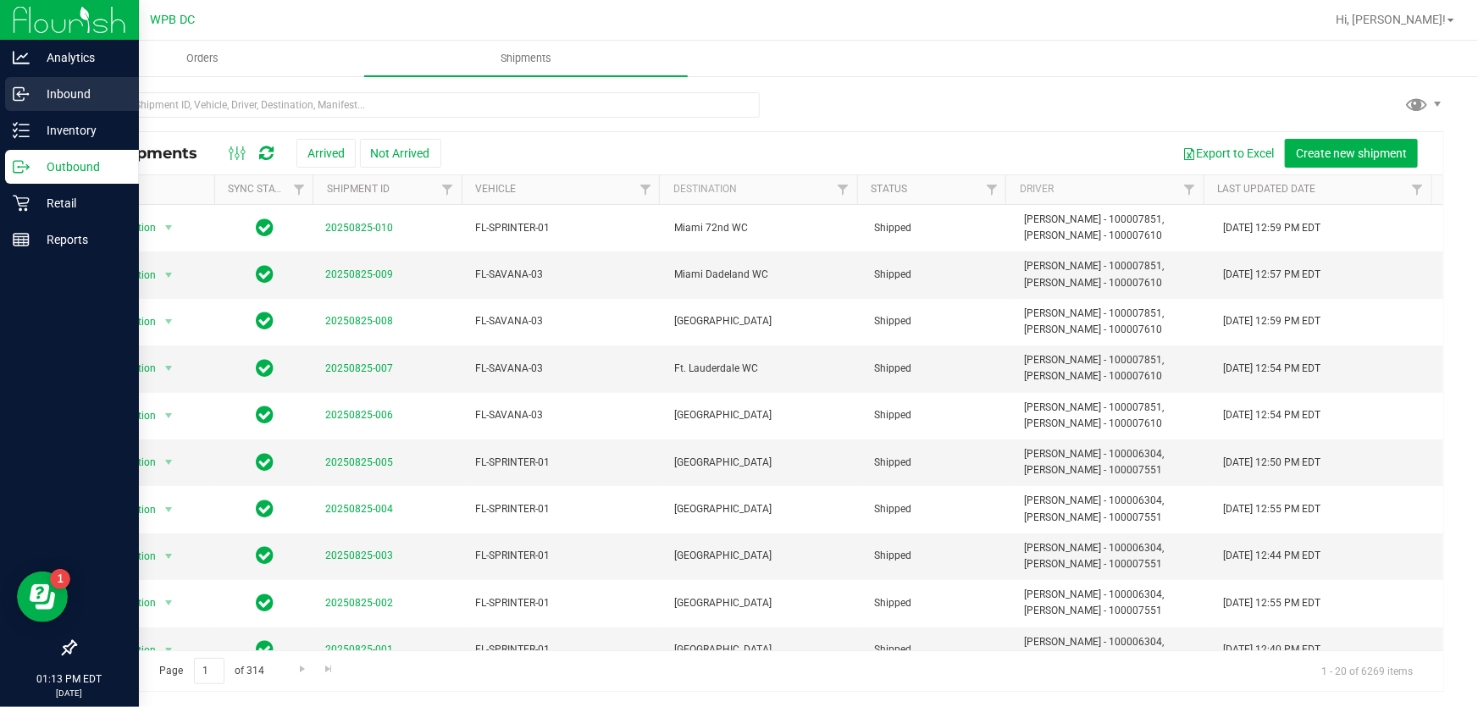
click at [69, 93] on p "Inbound" at bounding box center [81, 94] width 102 height 20
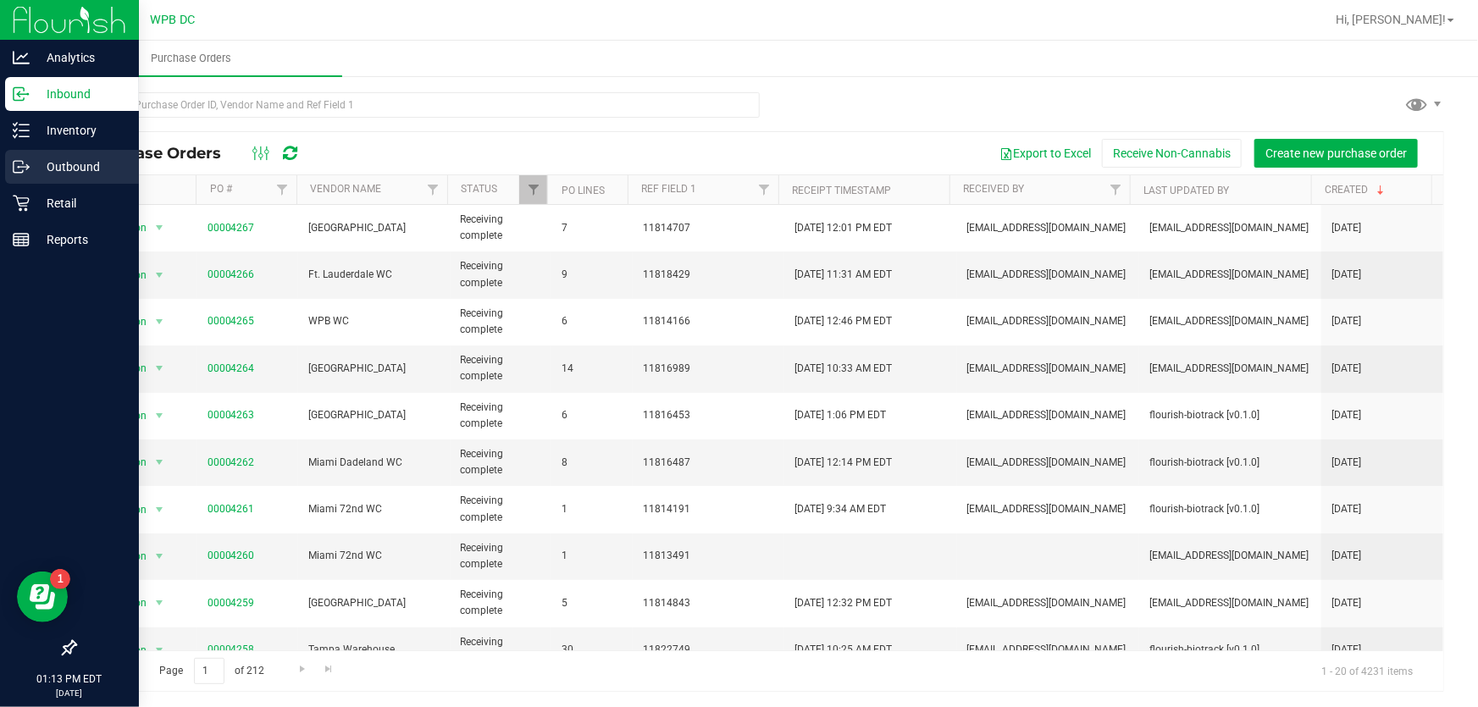
click at [68, 158] on p "Outbound" at bounding box center [81, 167] width 102 height 20
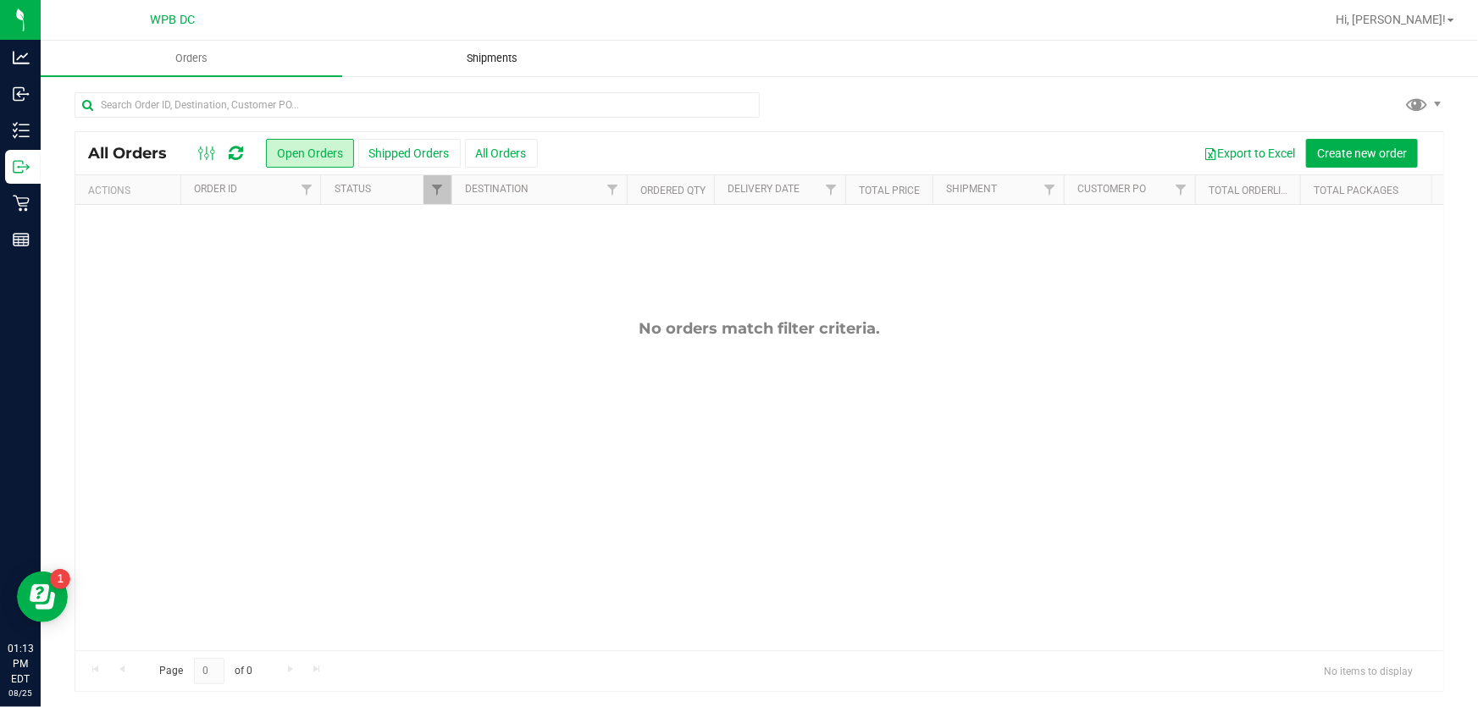
click at [494, 61] on span "Shipments" at bounding box center [493, 58] width 97 height 15
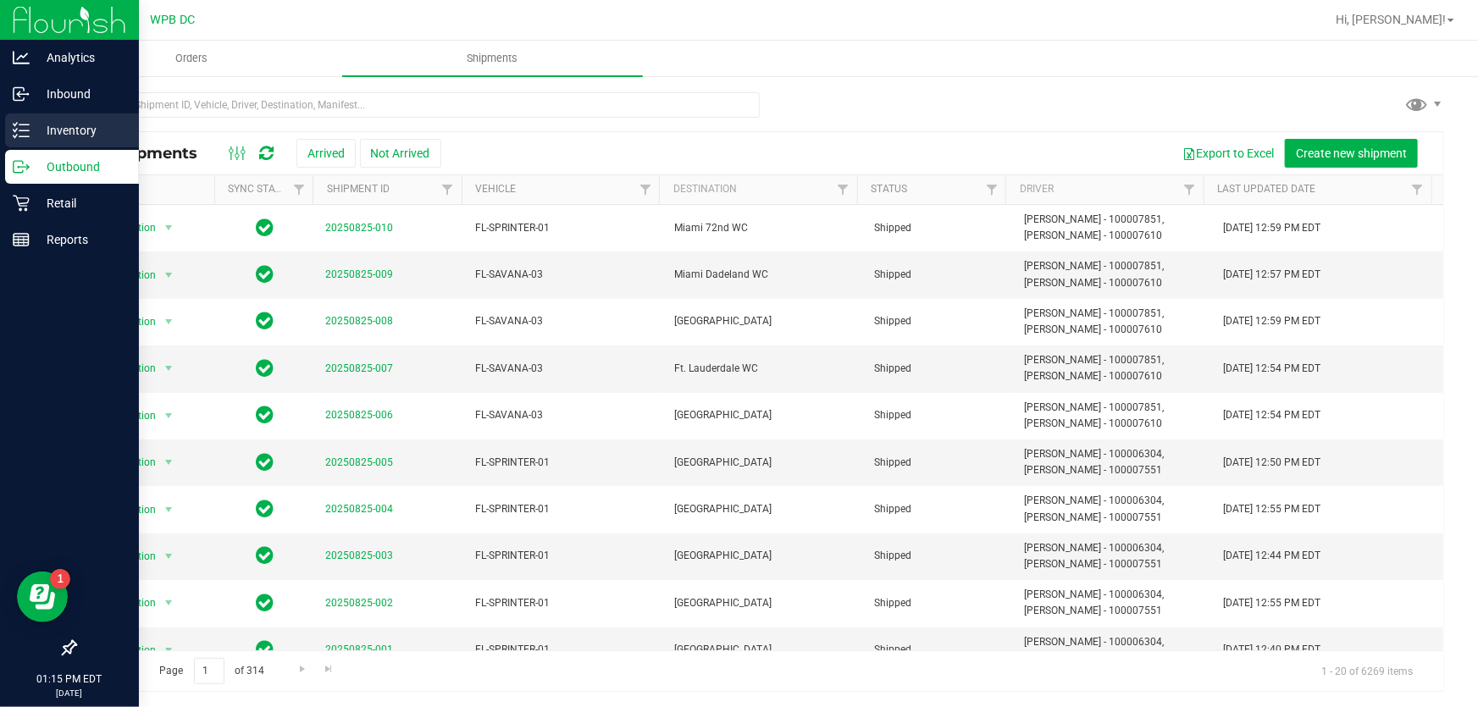
click at [88, 136] on p "Inventory" at bounding box center [81, 130] width 102 height 20
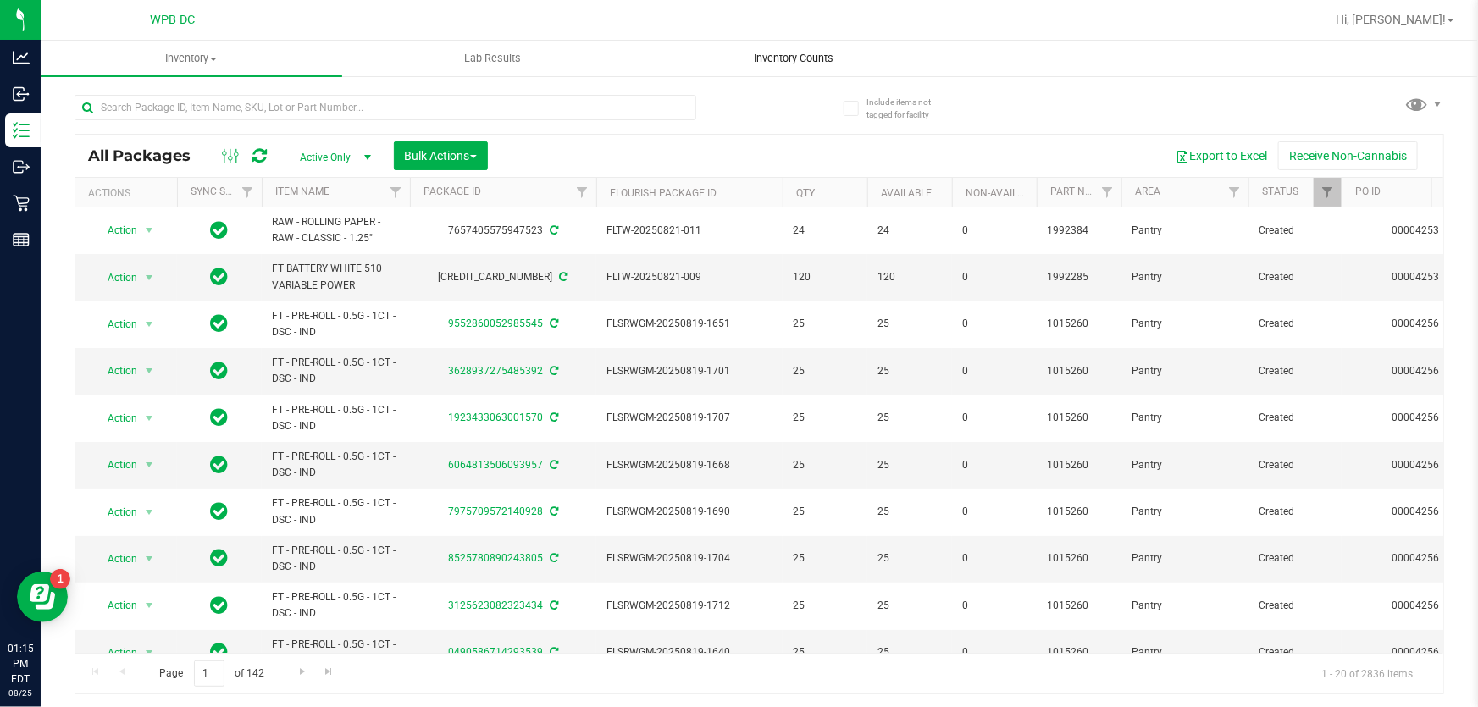
click at [795, 52] on span "Inventory Counts" at bounding box center [793, 58] width 125 height 15
